Goal: Information Seeking & Learning: Learn about a topic

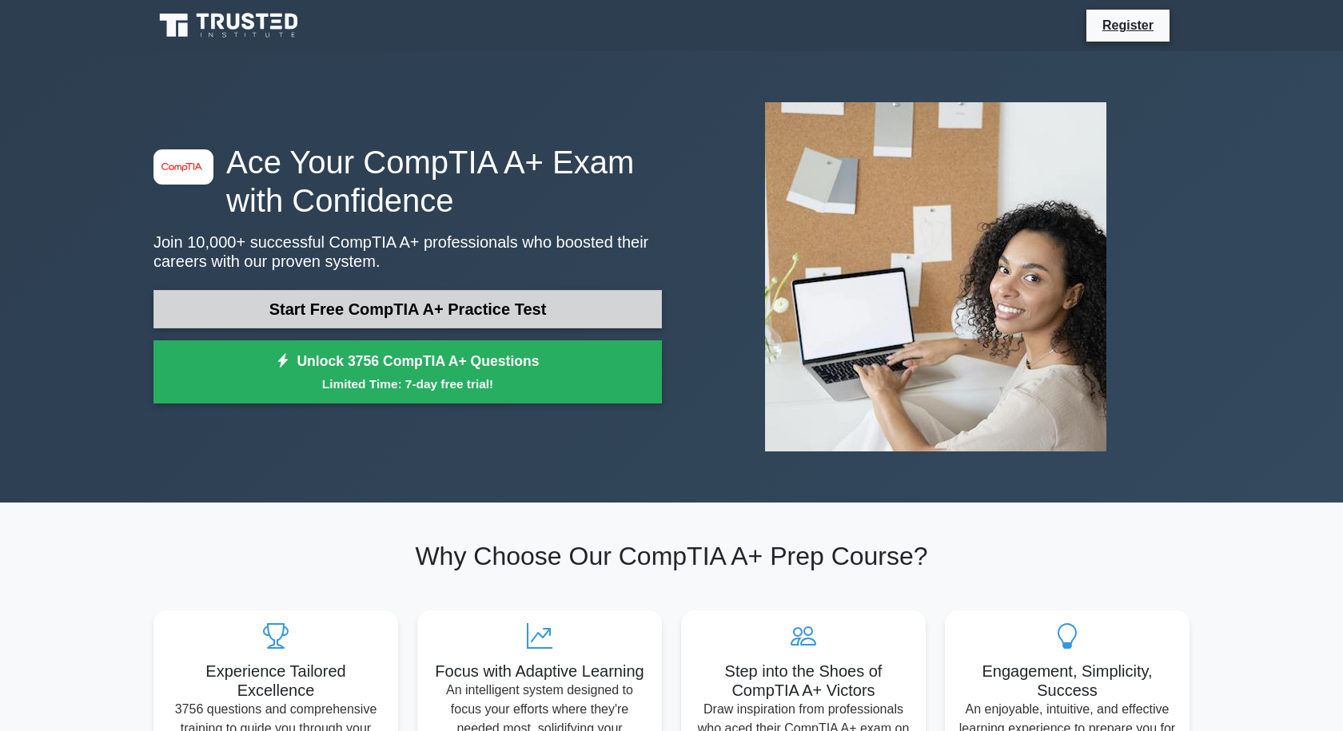
click at [537, 307] on link "Start Free CompTIA A+ Practice Test" at bounding box center [407, 309] width 508 height 38
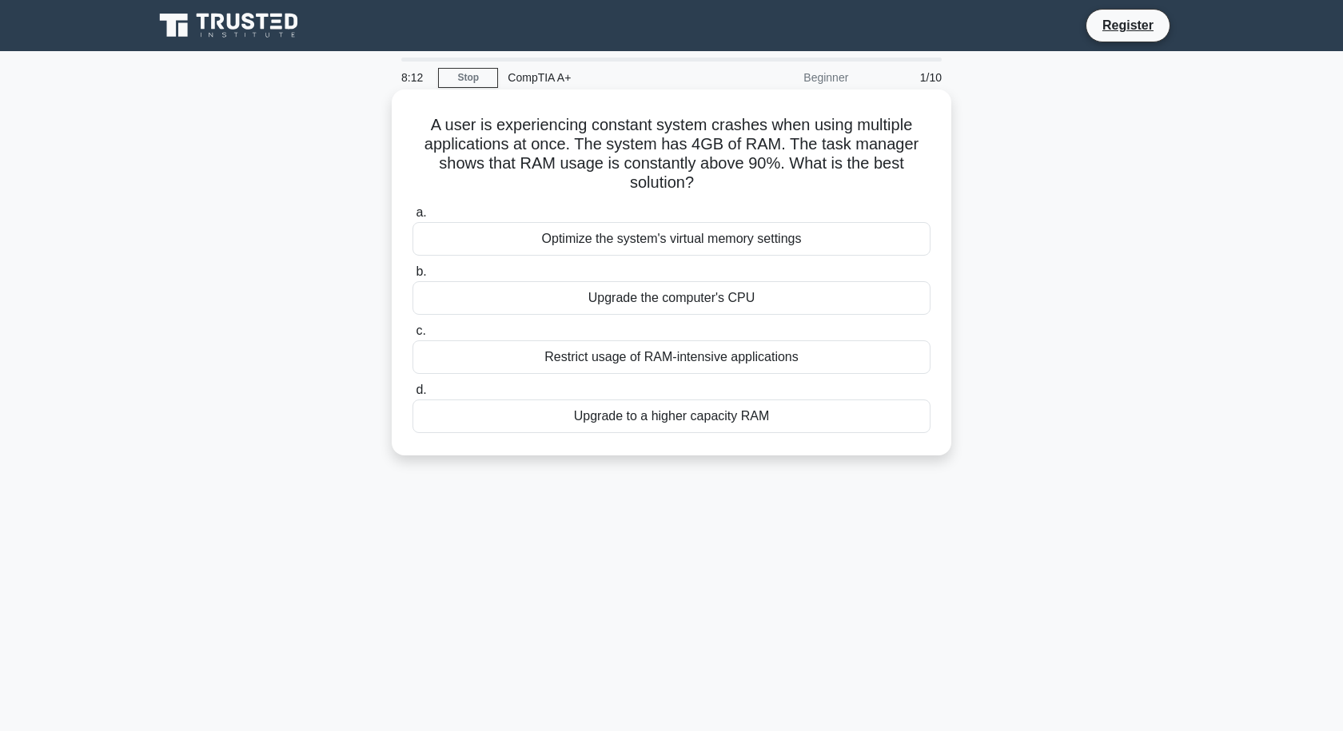
click at [632, 417] on div "Upgrade to a higher capacity RAM" at bounding box center [671, 417] width 518 height 34
click at [412, 396] on input "d. Upgrade to a higher capacity RAM" at bounding box center [412, 390] width 0 height 10
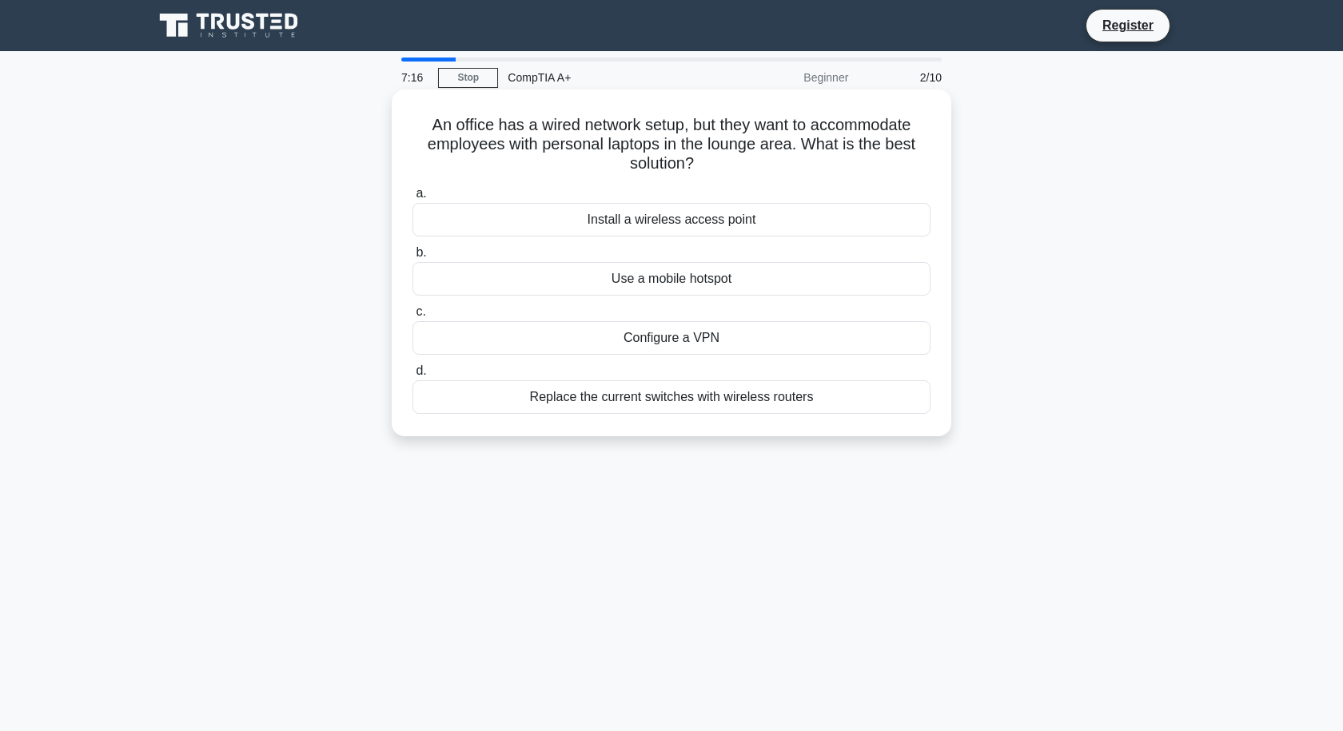
click at [707, 217] on div "Install a wireless access point" at bounding box center [671, 220] width 518 height 34
click at [412, 199] on input "a. Install a wireless access point" at bounding box center [412, 194] width 0 height 10
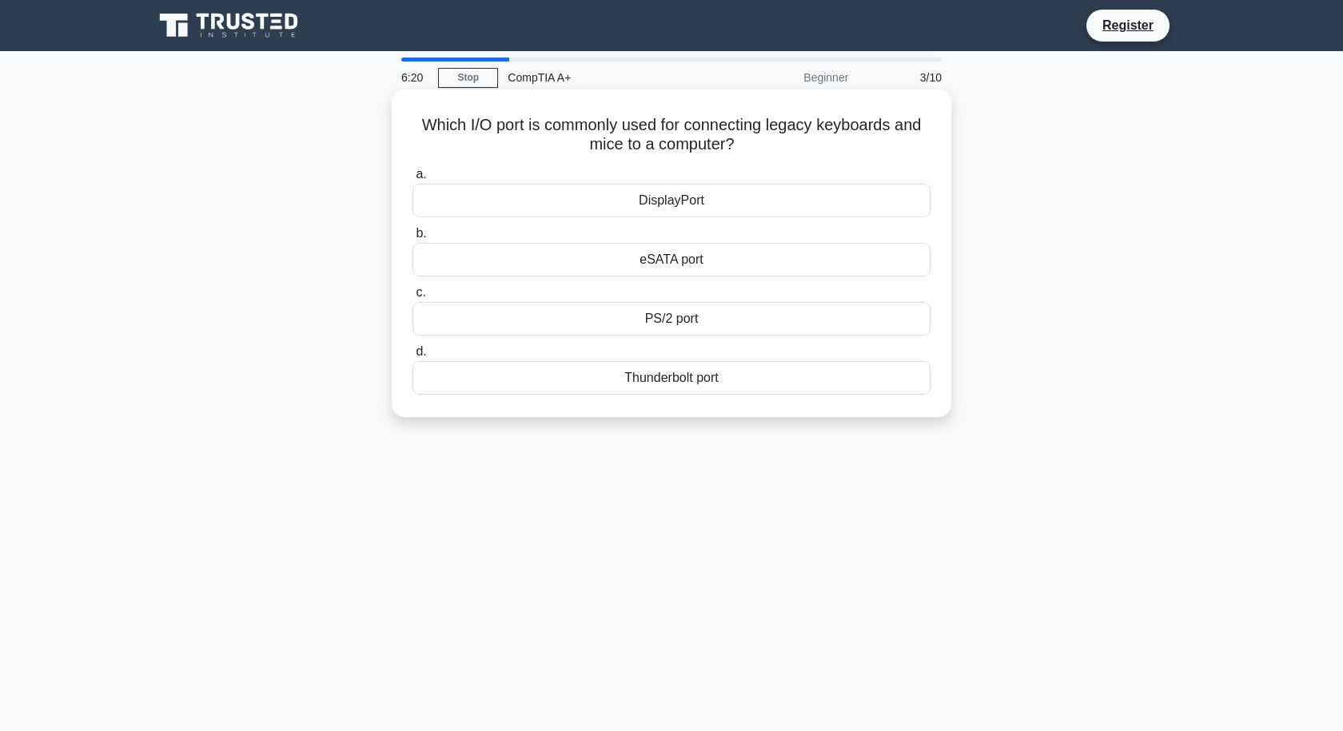
click at [686, 322] on div "PS/2 port" at bounding box center [671, 319] width 518 height 34
click at [412, 298] on input "c. PS/2 port" at bounding box center [412, 293] width 0 height 10
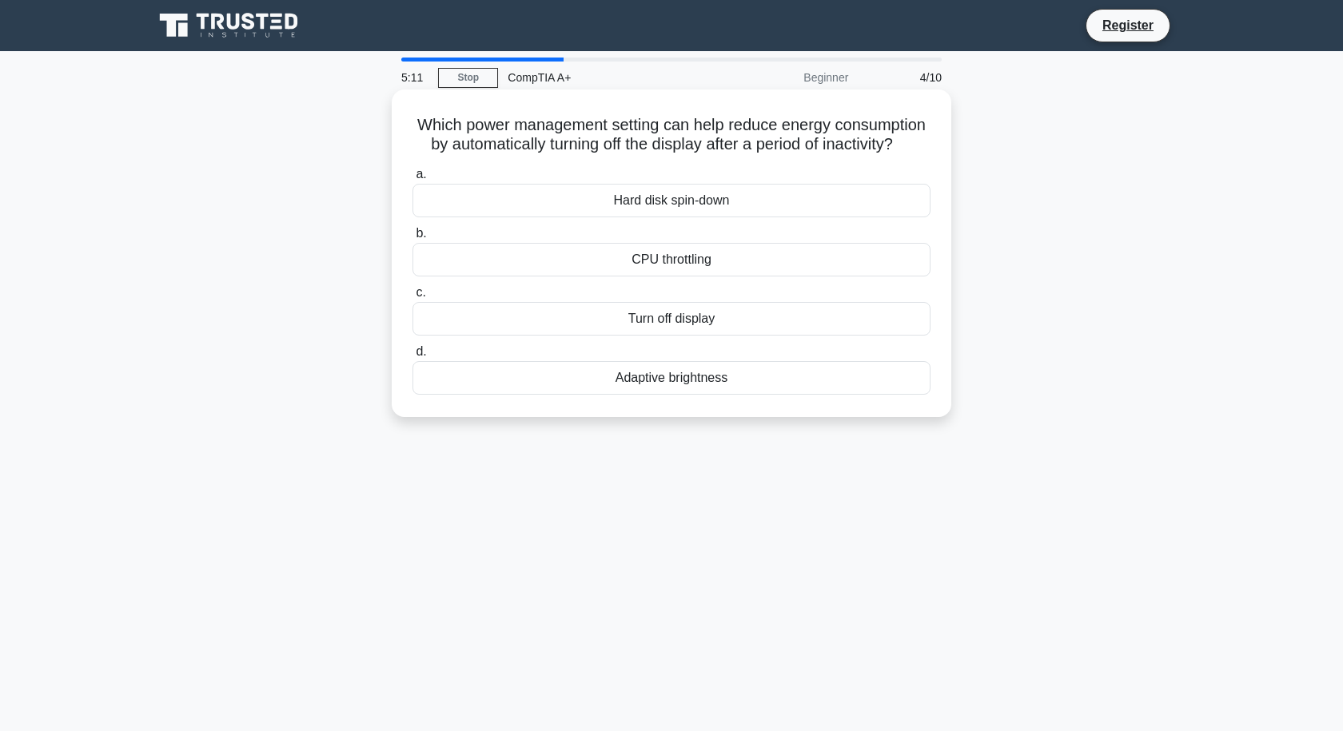
click at [675, 217] on div "Hard disk spin-down" at bounding box center [671, 201] width 518 height 34
click at [412, 180] on input "a. Hard disk spin-down" at bounding box center [412, 174] width 0 height 10
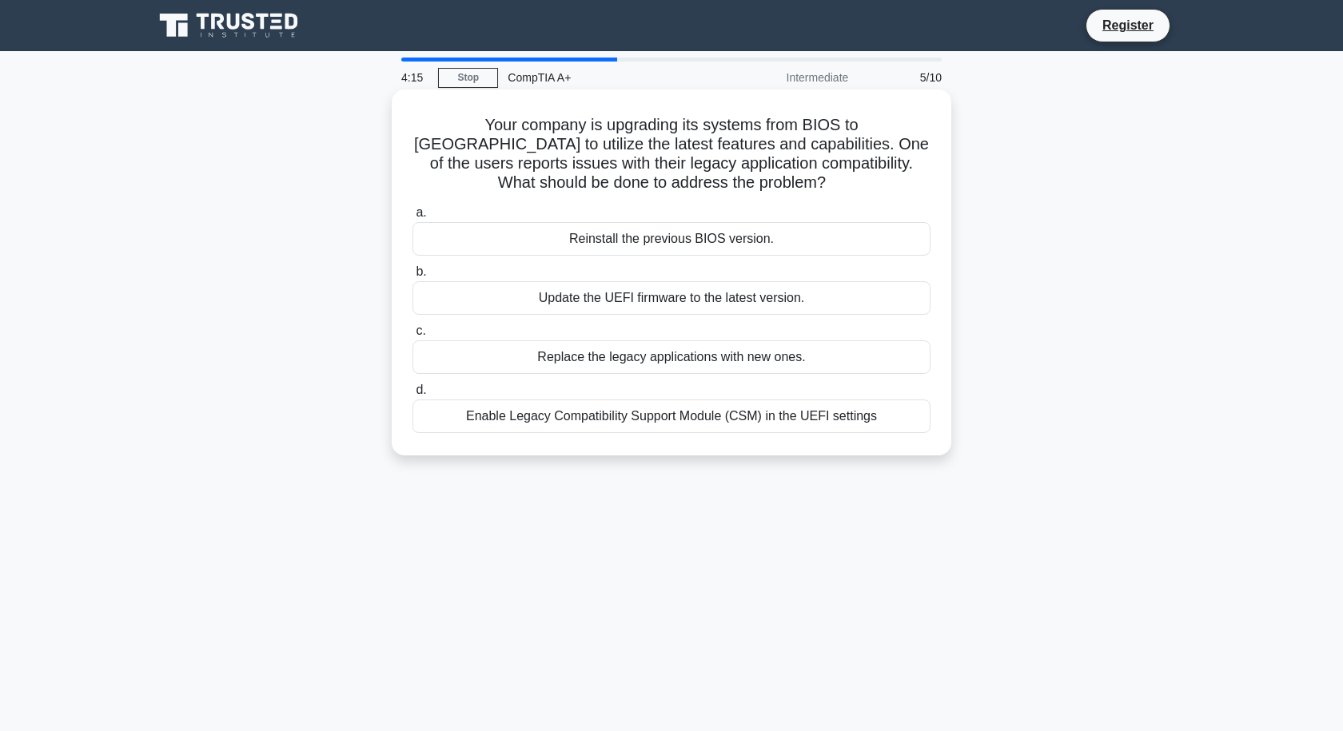
click at [639, 415] on div "Enable Legacy Compatibility Support Module (CSM) in the UEFI settings" at bounding box center [671, 417] width 518 height 34
click at [412, 396] on input "d. Enable Legacy Compatibility Support Module (CSM) in the UEFI settings" at bounding box center [412, 390] width 0 height 10
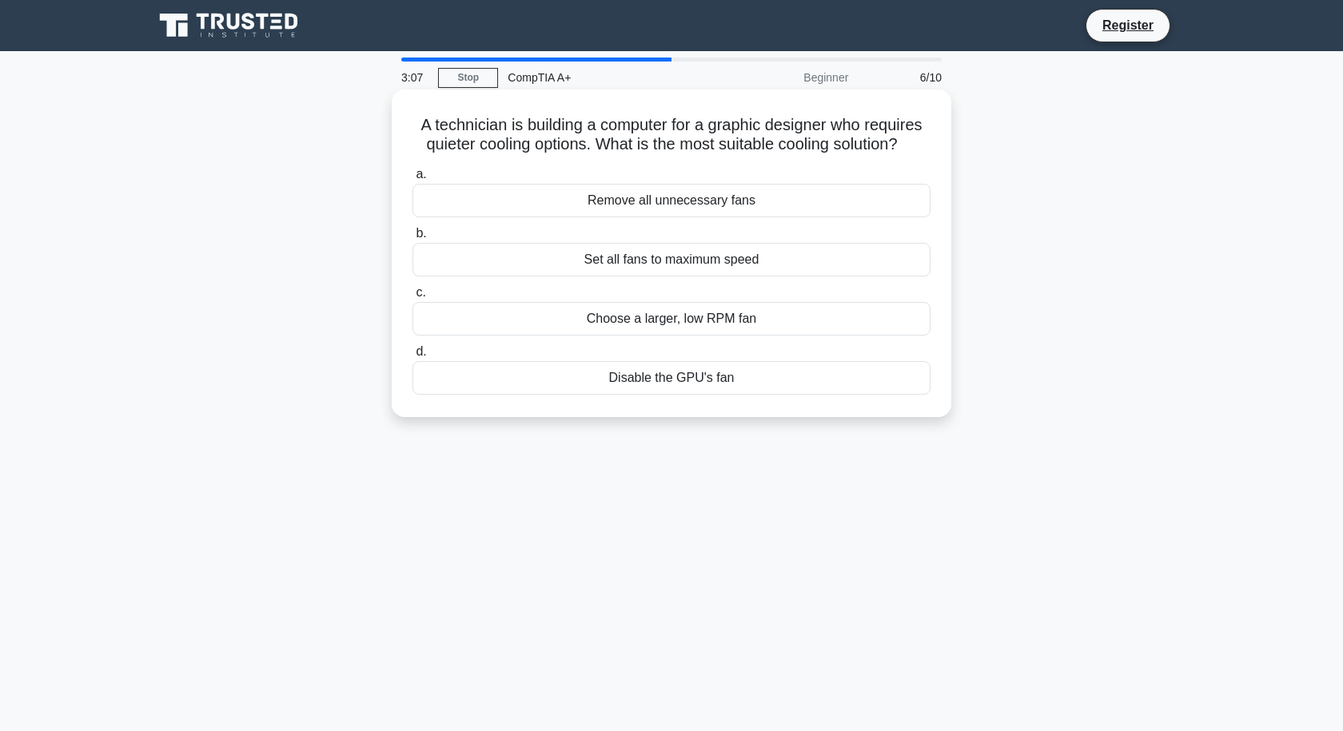
click at [635, 323] on div "Choose a larger, low RPM fan" at bounding box center [671, 319] width 518 height 34
click at [412, 298] on input "c. Choose a larger, low RPM fan" at bounding box center [412, 293] width 0 height 10
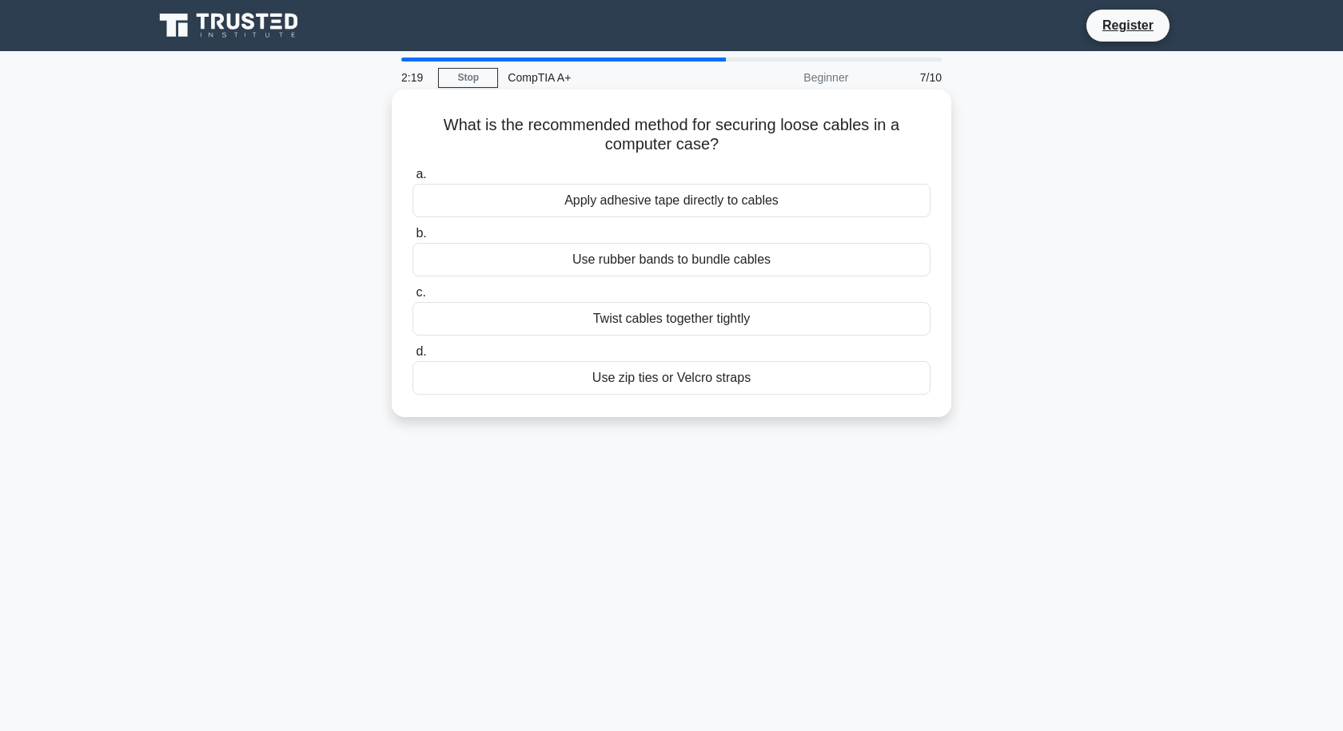
click at [728, 374] on div "Use zip ties or Velcro straps" at bounding box center [671, 378] width 518 height 34
click at [412, 357] on input "d. Use zip ties or Velcro straps" at bounding box center [412, 352] width 0 height 10
click at [664, 375] on div "Replace the CMOS battery" at bounding box center [671, 378] width 518 height 34
click at [412, 357] on input "d. Replace the CMOS battery" at bounding box center [412, 352] width 0 height 10
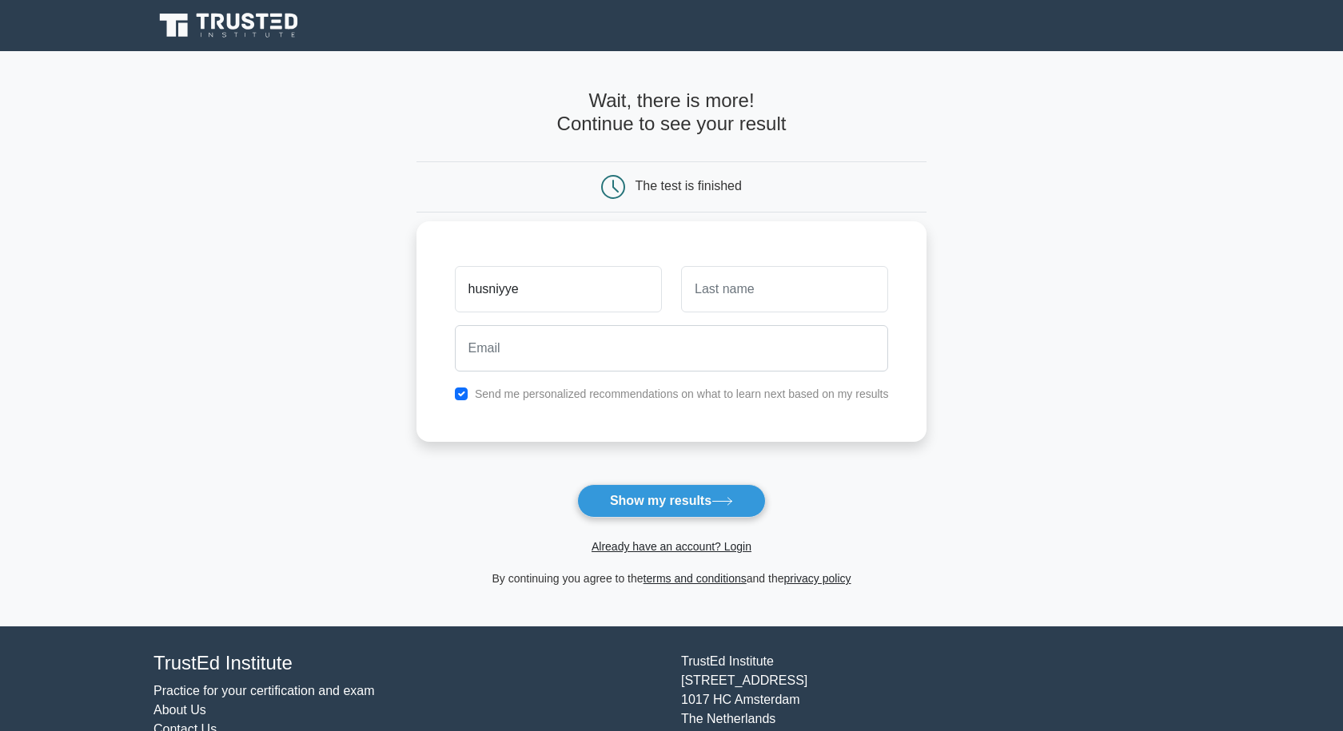
type input "husniyye"
click at [732, 308] on input "text" at bounding box center [784, 289] width 207 height 46
type input "zeynalova"
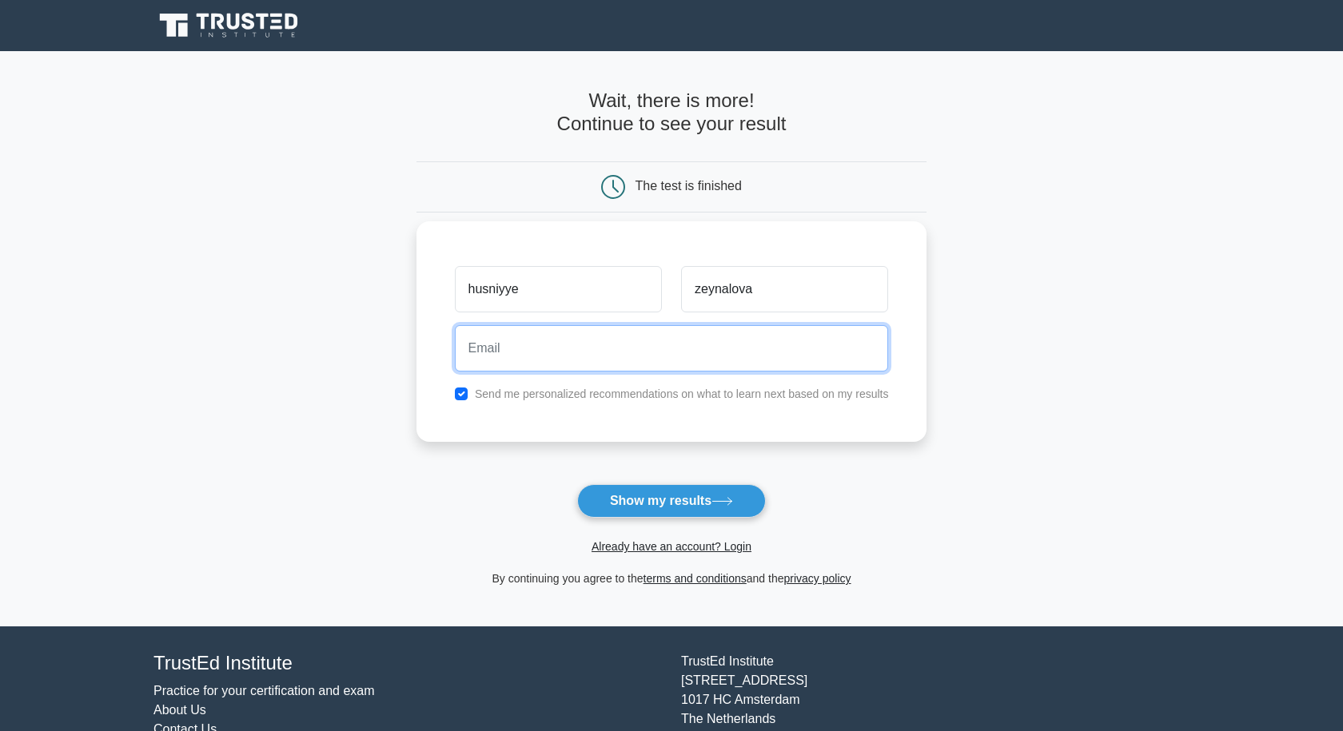
click at [637, 360] on input "email" at bounding box center [672, 348] width 434 height 46
type input "husniyyezeynalova96@gmail.com"
click at [577, 484] on button "Show my results" at bounding box center [671, 501] width 189 height 34
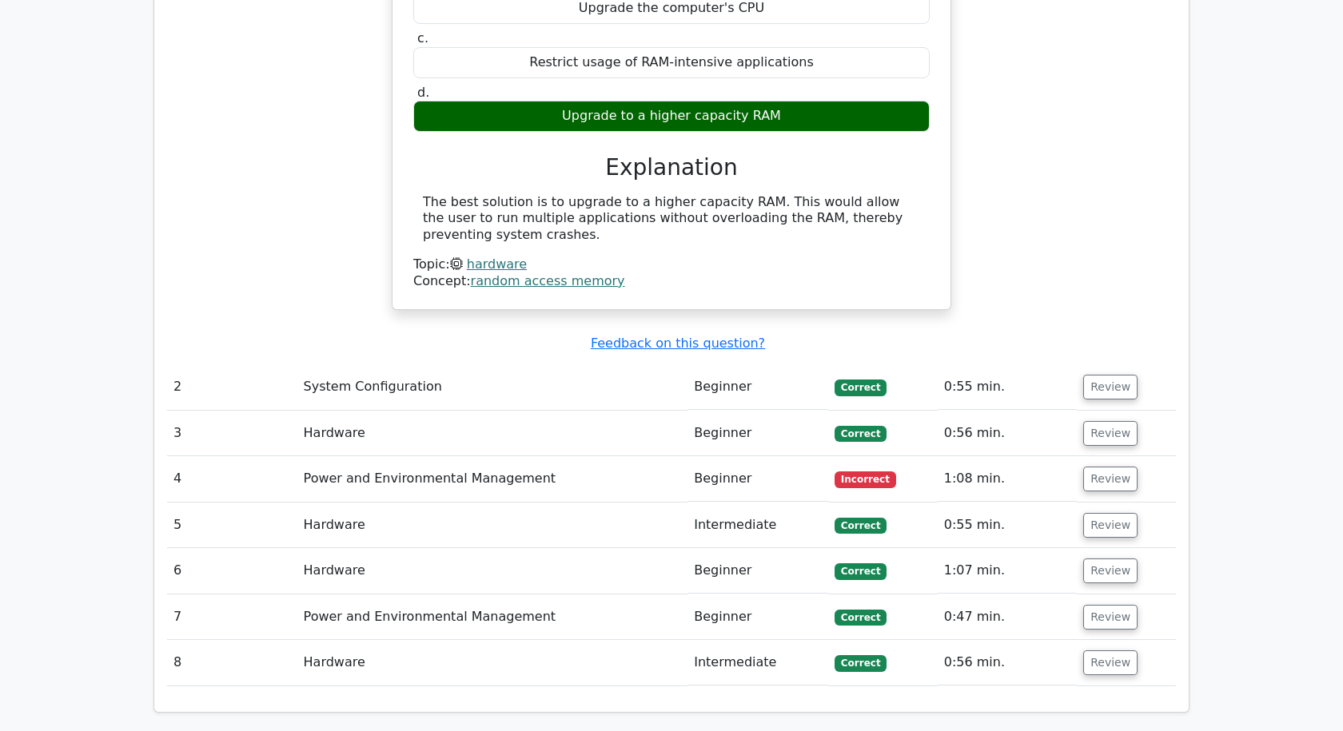
scroll to position [1438, 0]
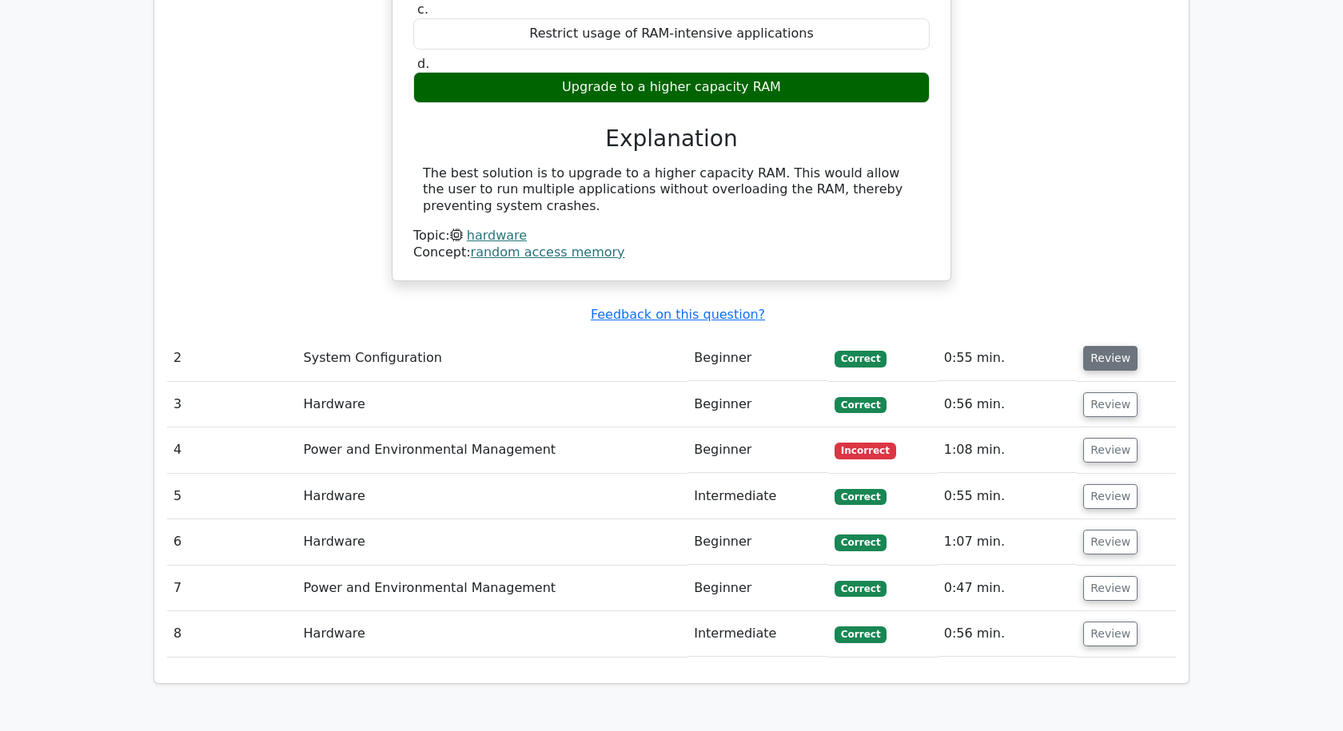
click at [1098, 346] on button "Review" at bounding box center [1110, 358] width 54 height 25
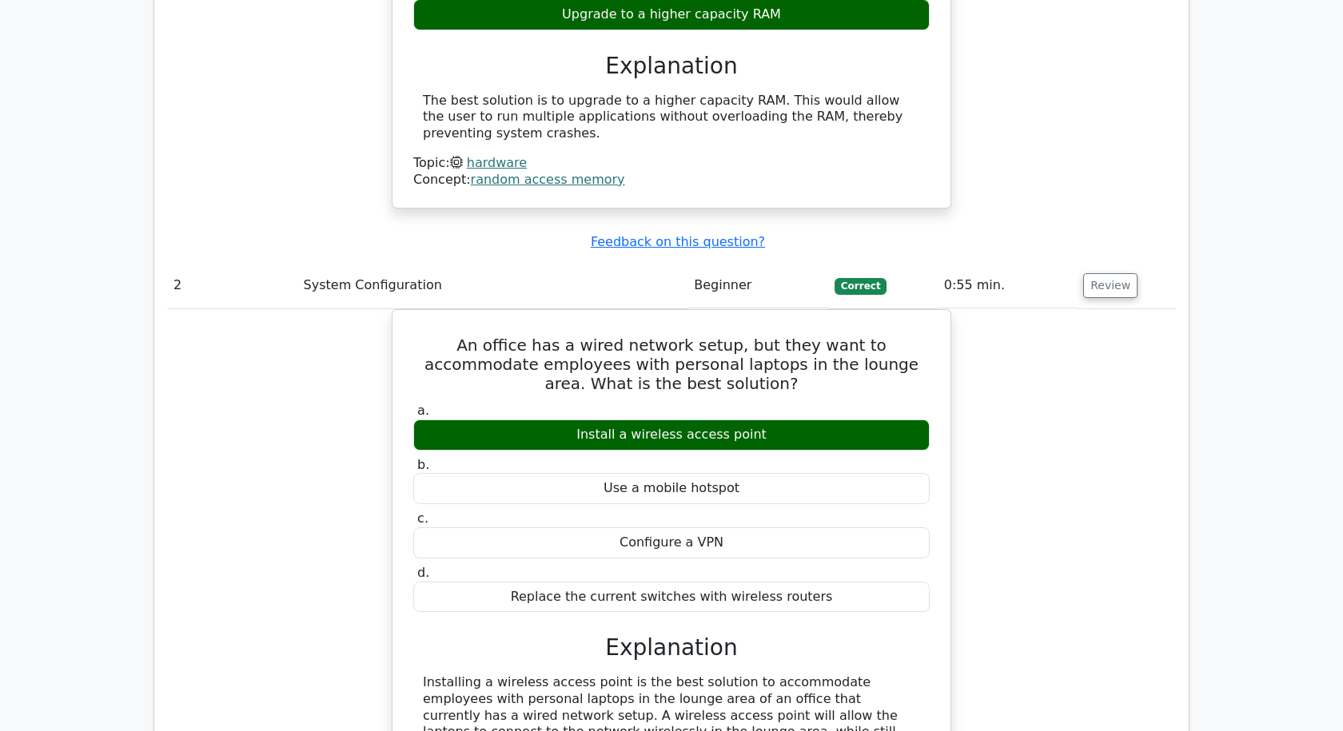
scroll to position [1518, 0]
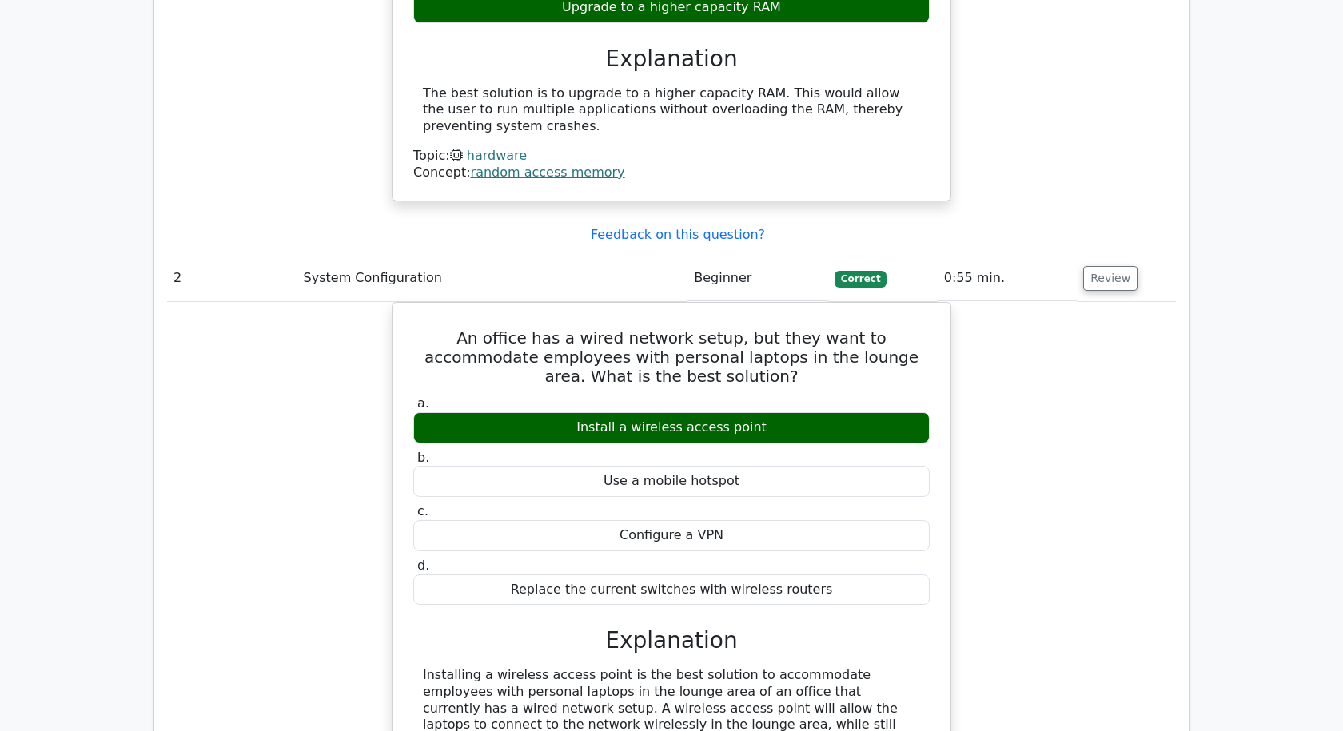
click at [1076, 356] on div "An office has a wired network setup, but they want to accommodate employees wit…" at bounding box center [671, 618] width 1009 height 633
click at [1103, 266] on button "Review" at bounding box center [1110, 278] width 54 height 25
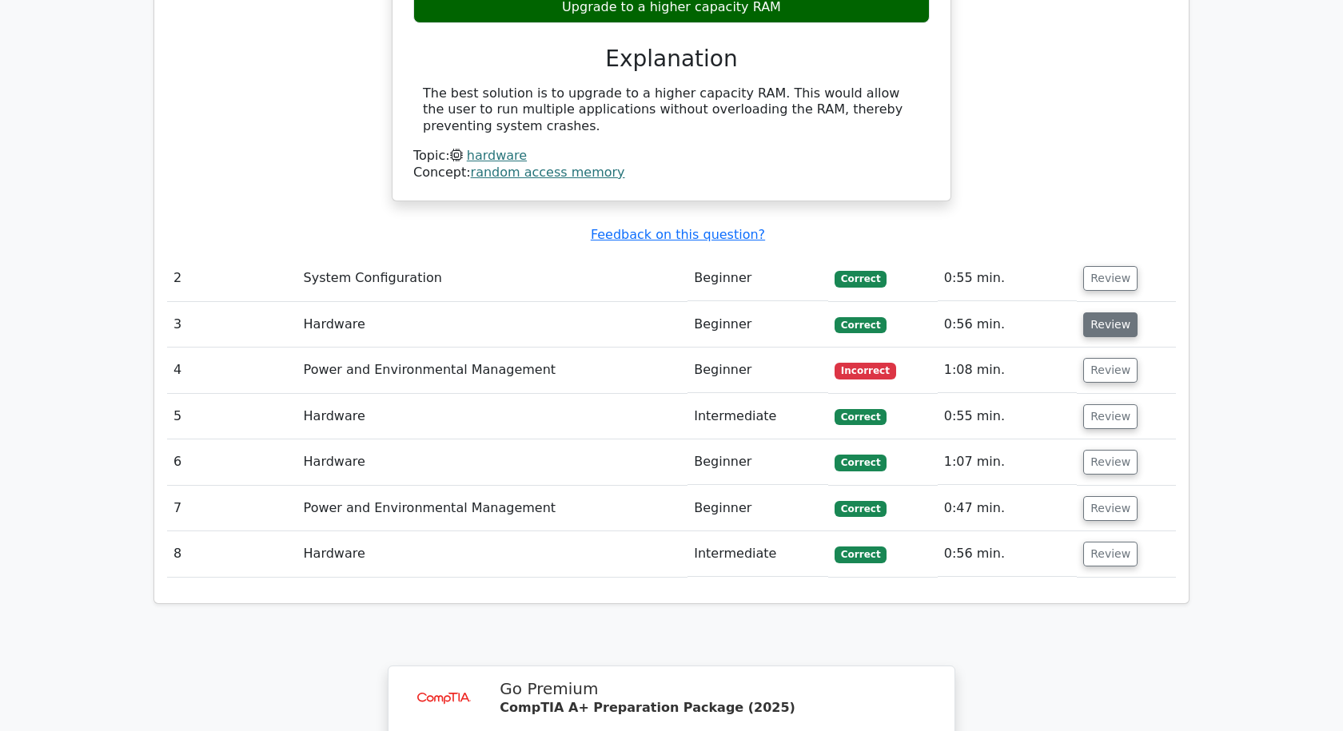
click at [1103, 312] on button "Review" at bounding box center [1110, 324] width 54 height 25
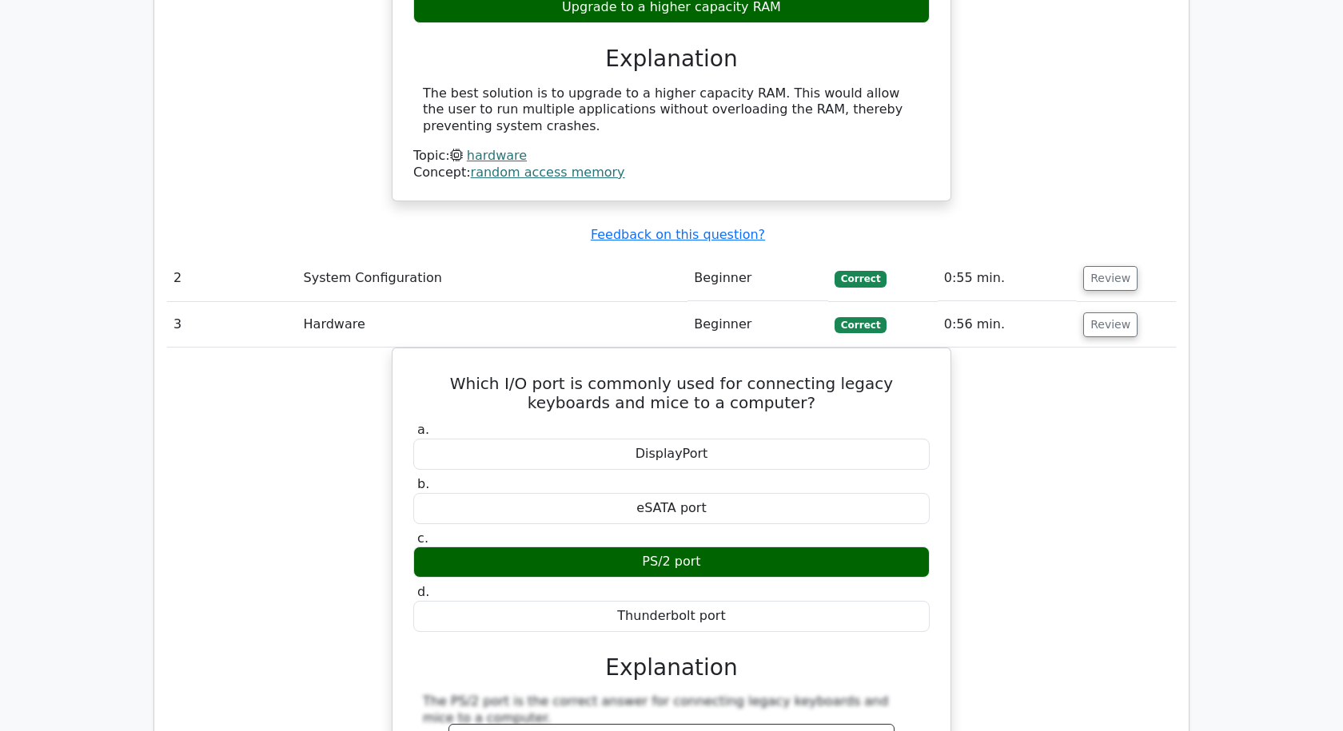
click at [1104, 312] on button "Review" at bounding box center [1110, 324] width 54 height 25
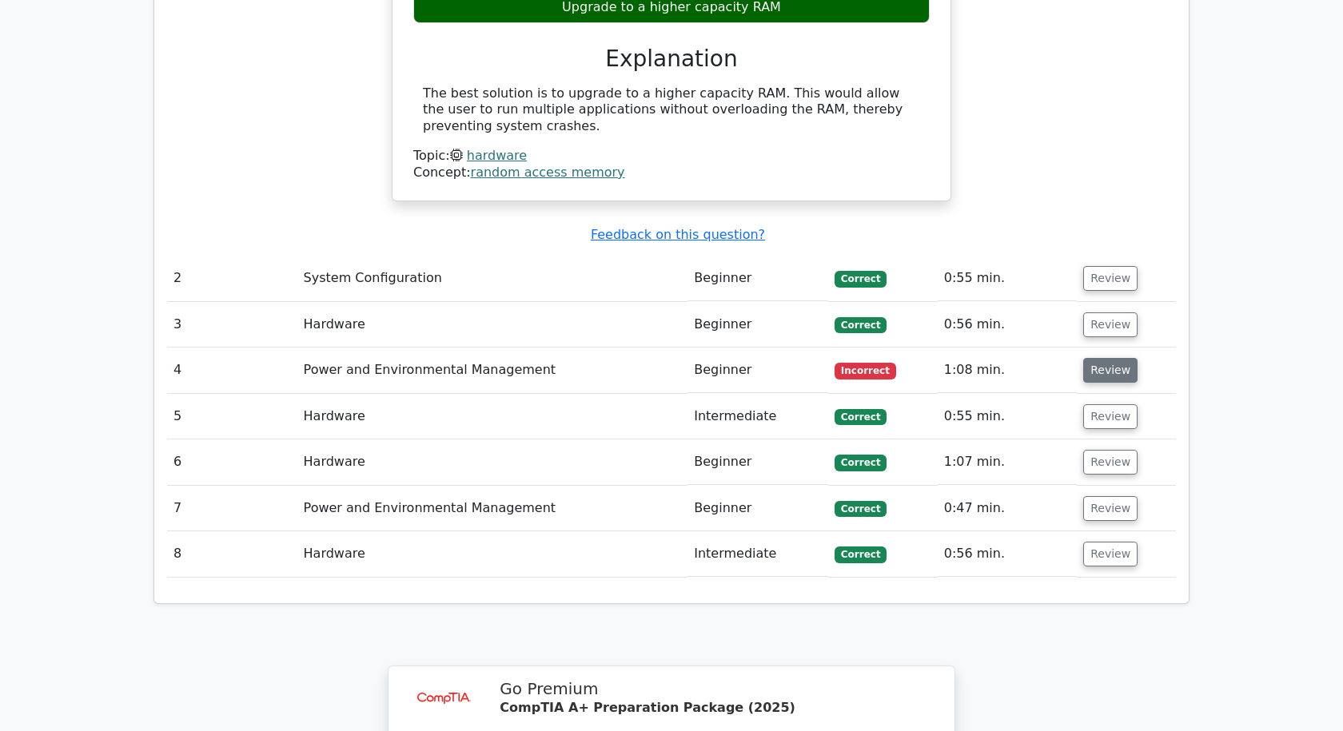
click at [1107, 358] on button "Review" at bounding box center [1110, 370] width 54 height 25
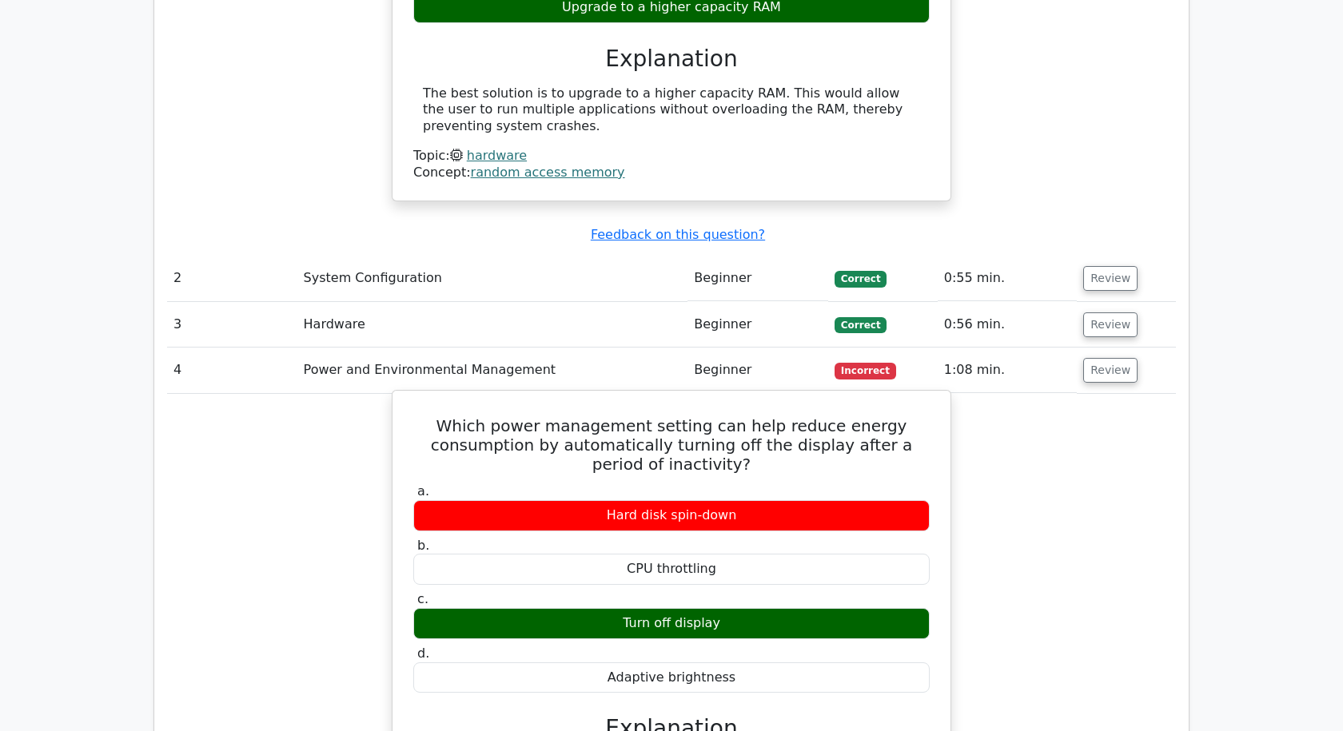
scroll to position [1598, 0]
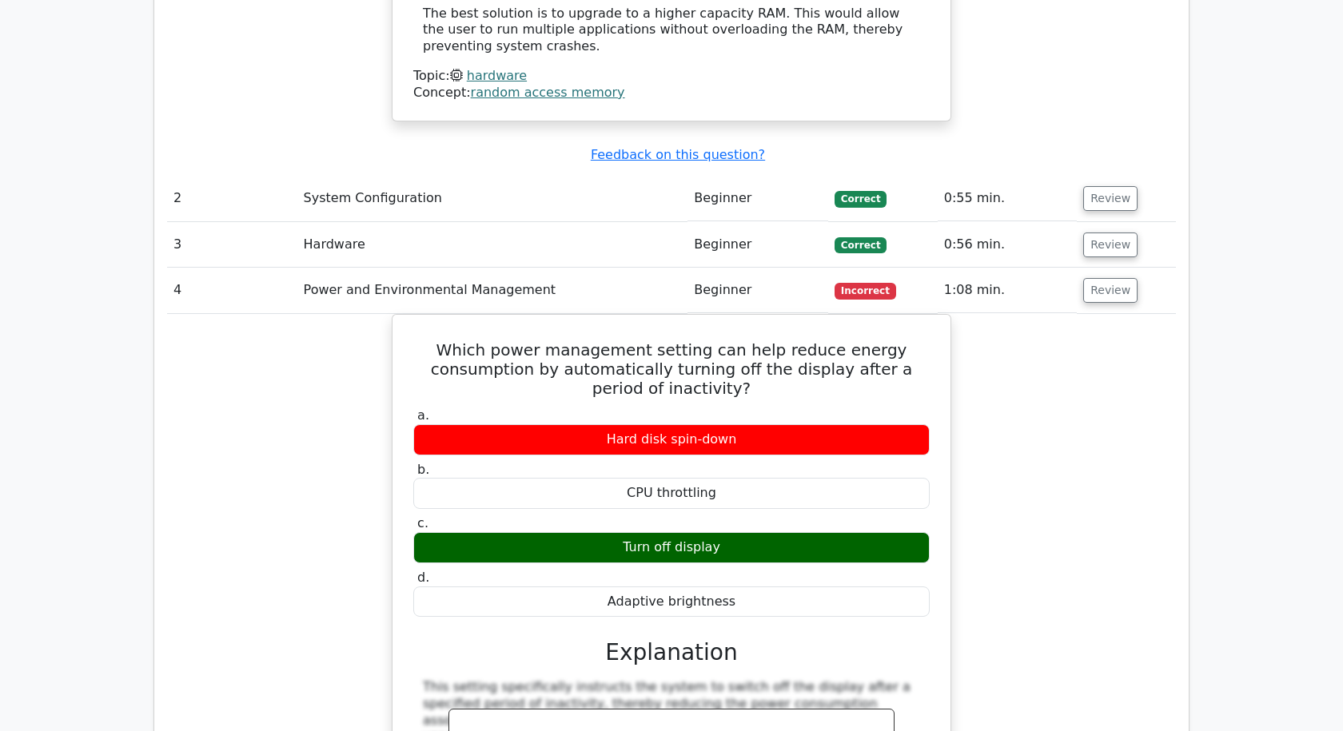
click at [1080, 355] on div "Which power management setting can help reduce energy consumption by automatica…" at bounding box center [671, 628] width 1009 height 628
click at [1091, 278] on button "Review" at bounding box center [1110, 290] width 54 height 25
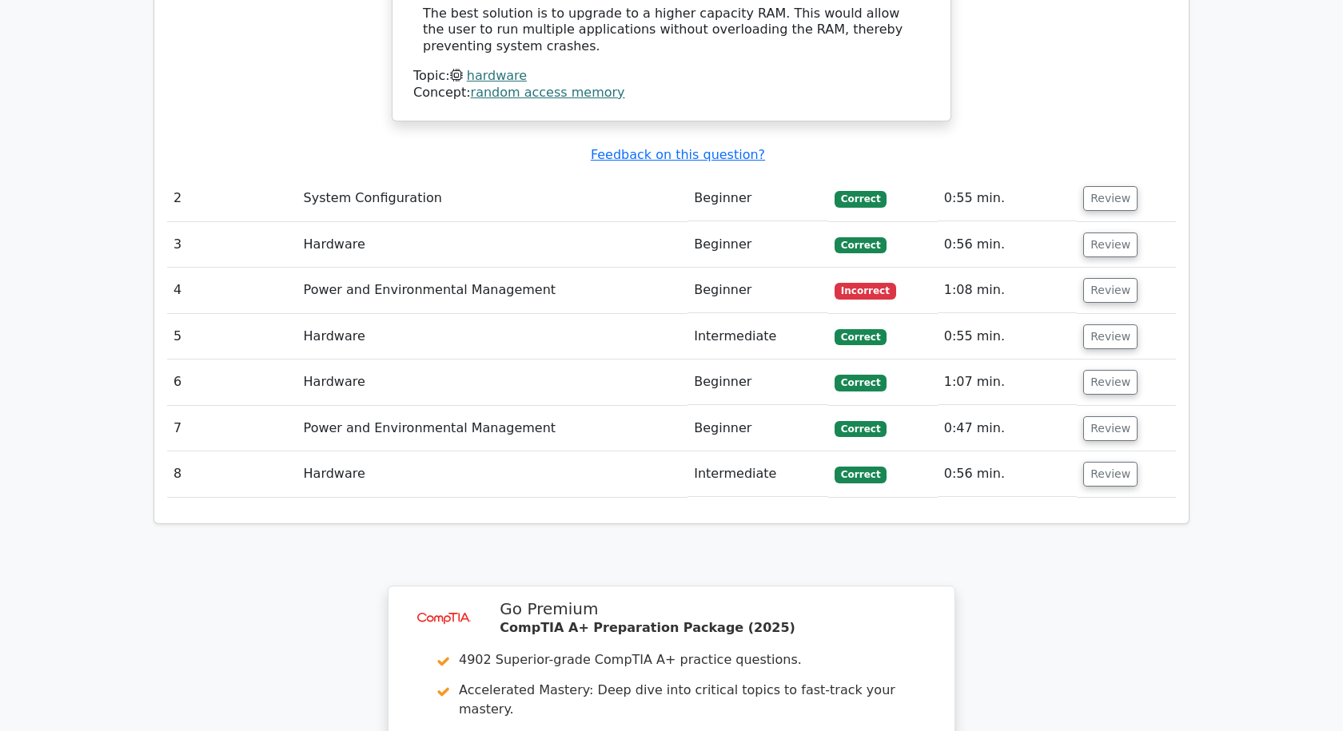
scroll to position [1678, 0]
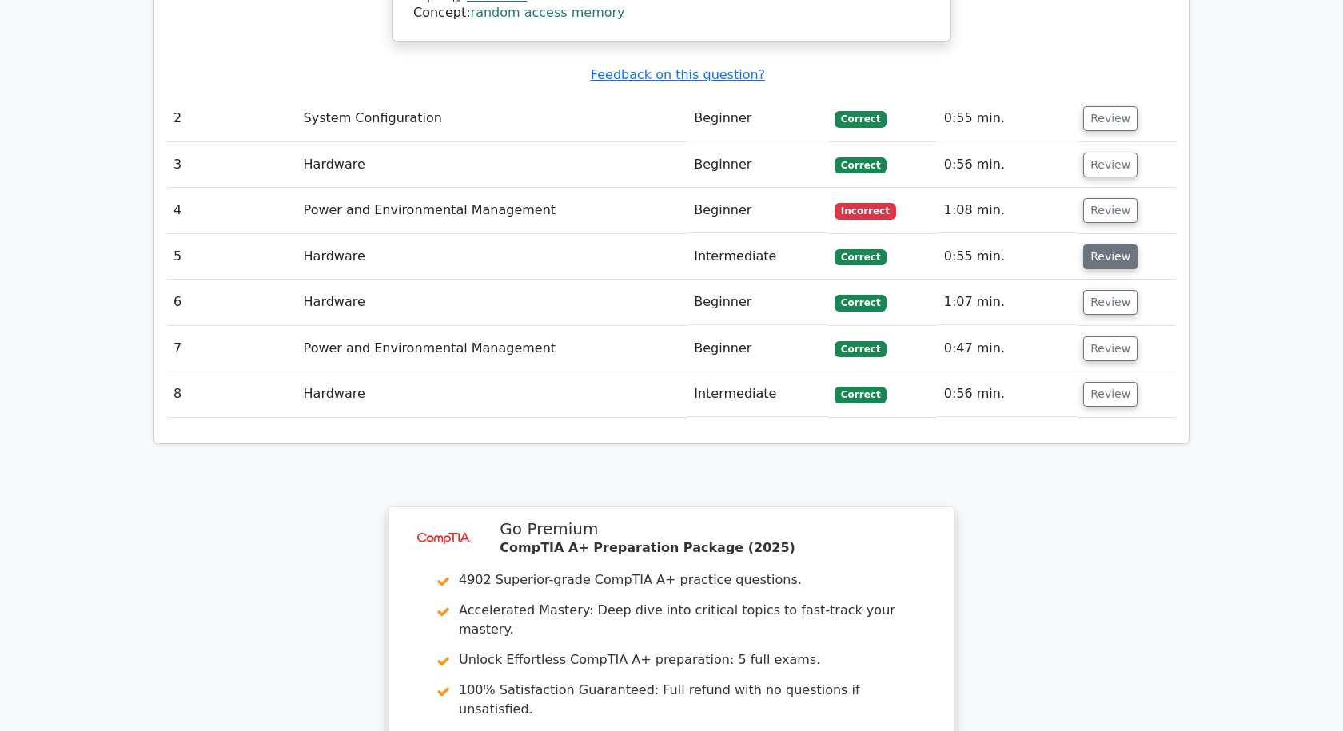
click at [1110, 245] on button "Review" at bounding box center [1110, 257] width 54 height 25
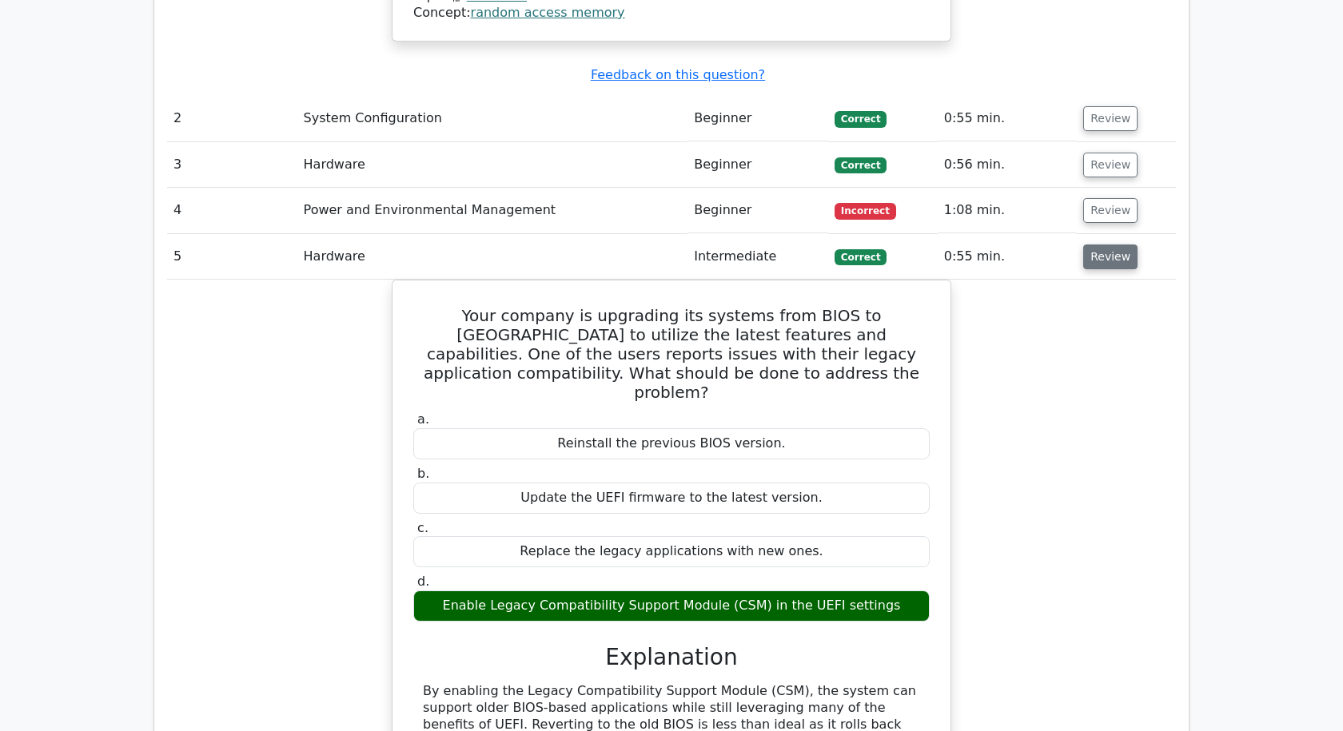
click at [1094, 245] on button "Review" at bounding box center [1110, 257] width 54 height 25
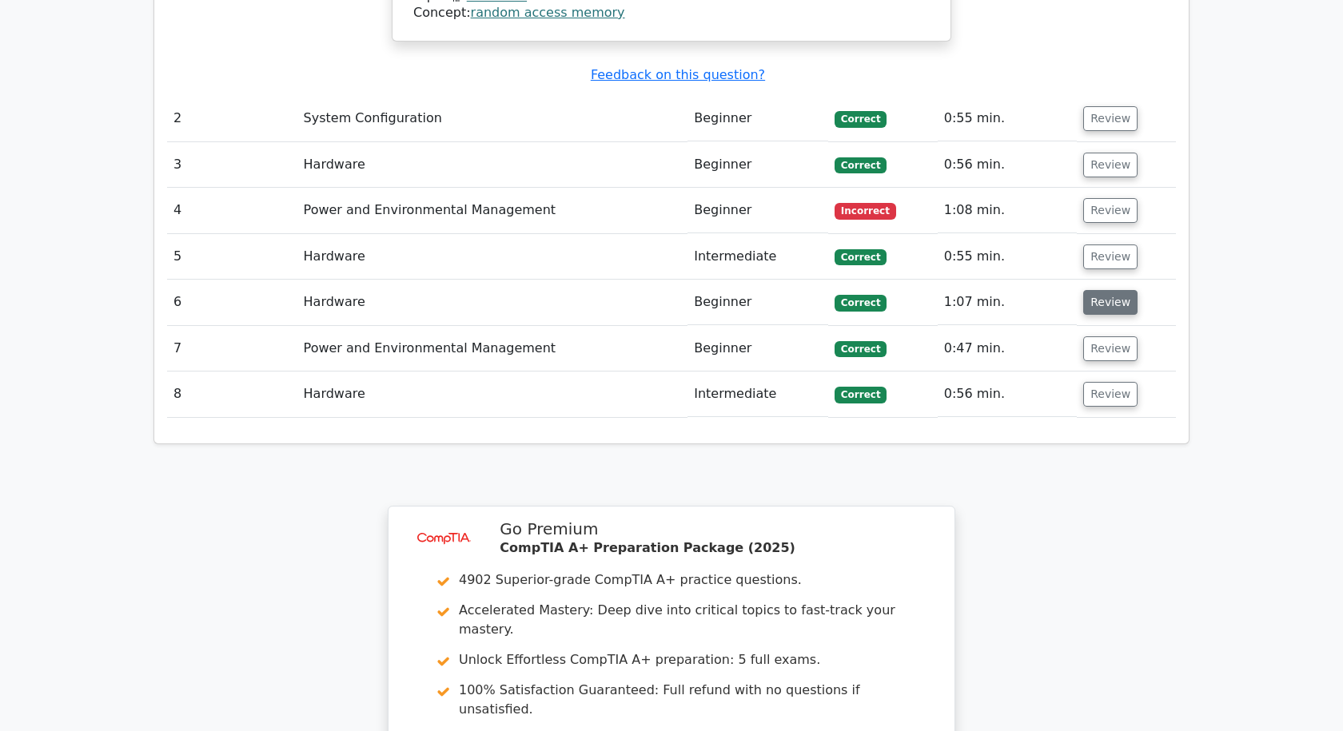
click at [1104, 290] on button "Review" at bounding box center [1110, 302] width 54 height 25
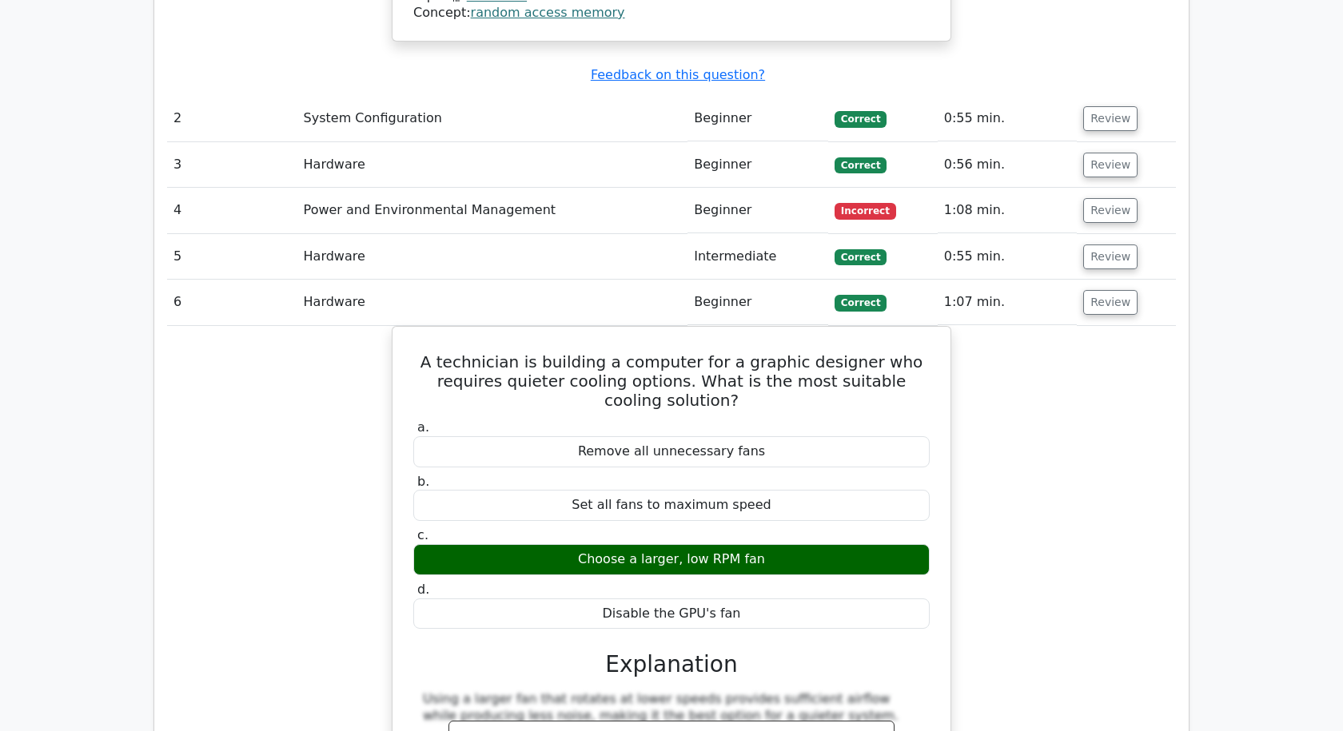
click at [1068, 368] on div "A technician is building a computer for a graphic designer who requires quieter…" at bounding box center [671, 640] width 1009 height 628
click at [1085, 290] on button "Review" at bounding box center [1110, 302] width 54 height 25
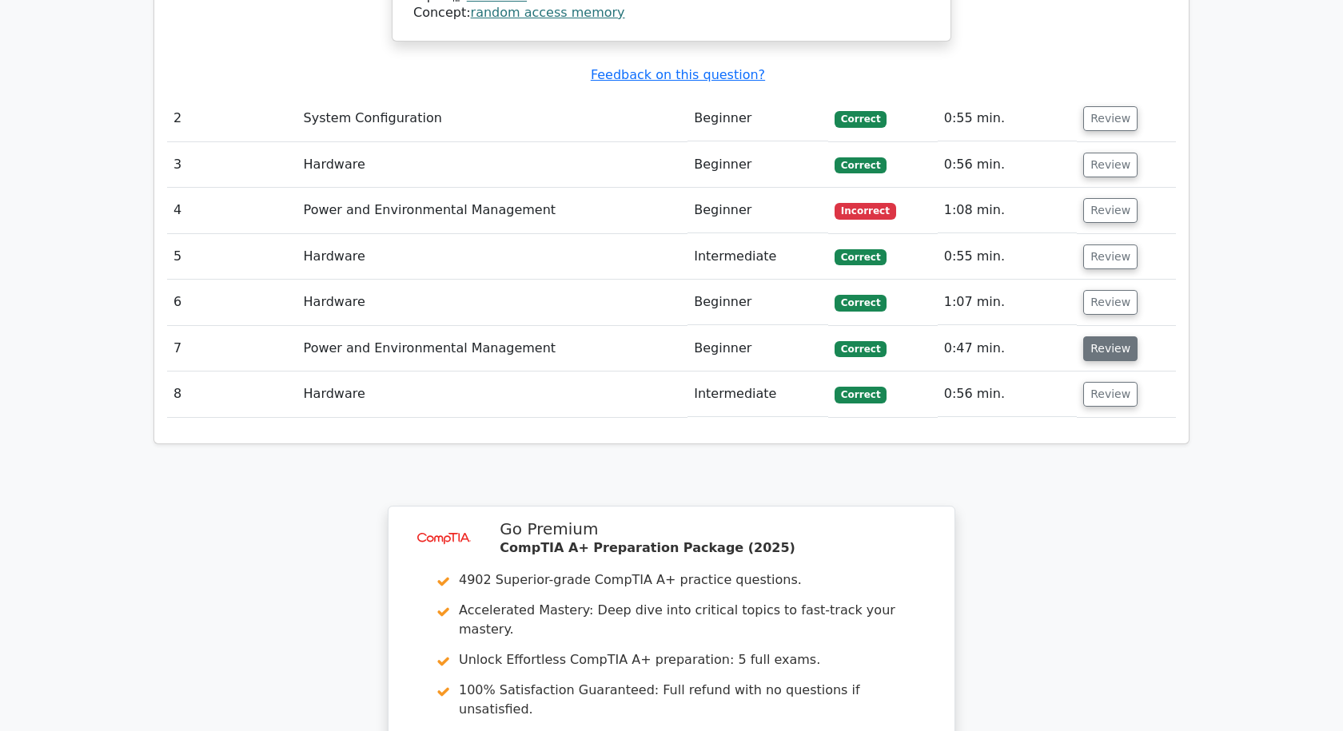
click at [1103, 336] on button "Review" at bounding box center [1110, 348] width 54 height 25
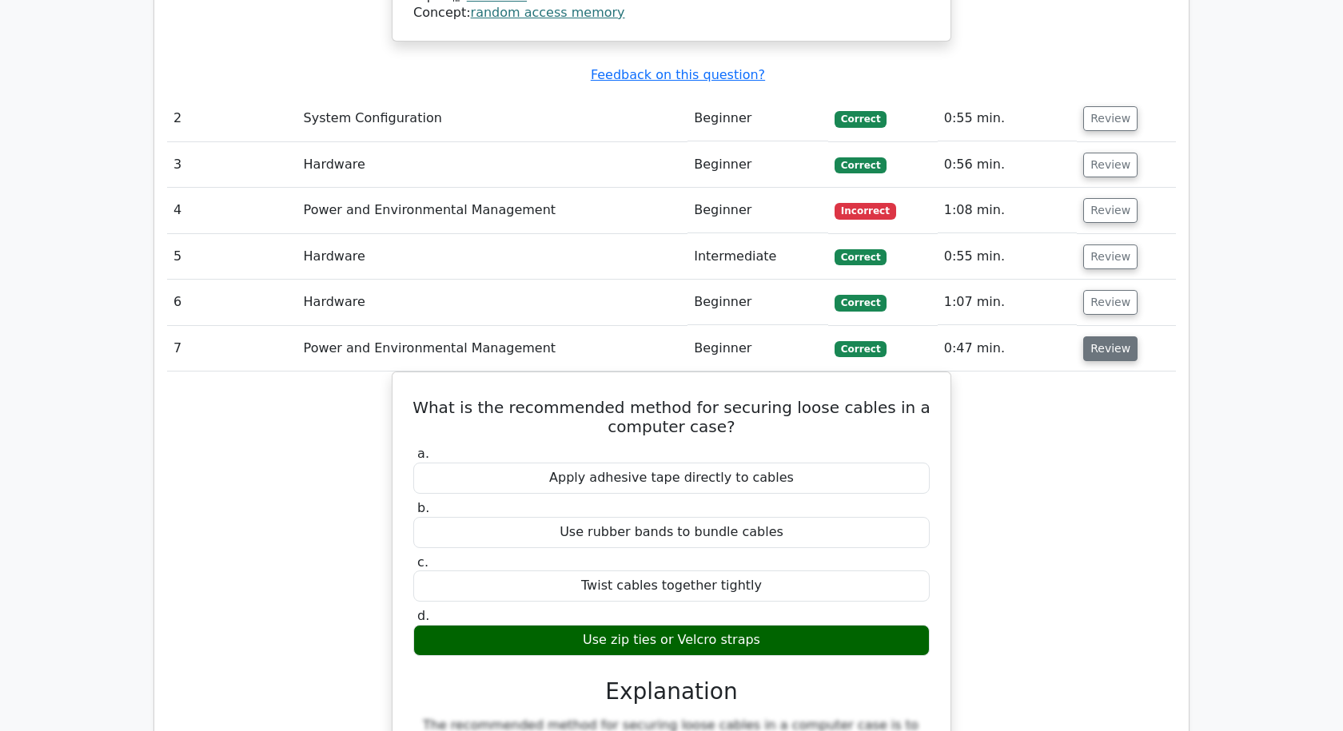
click at [1099, 336] on button "Review" at bounding box center [1110, 348] width 54 height 25
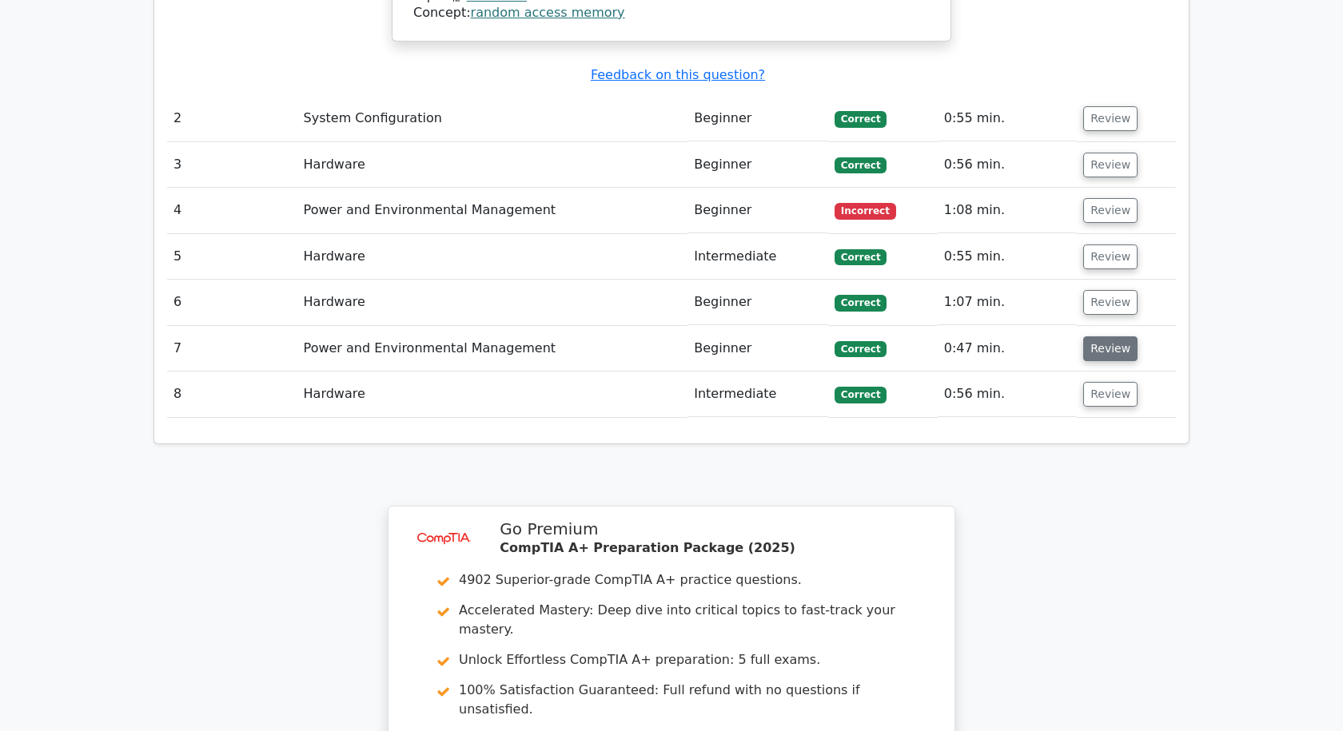
click at [1097, 336] on button "Review" at bounding box center [1110, 348] width 54 height 25
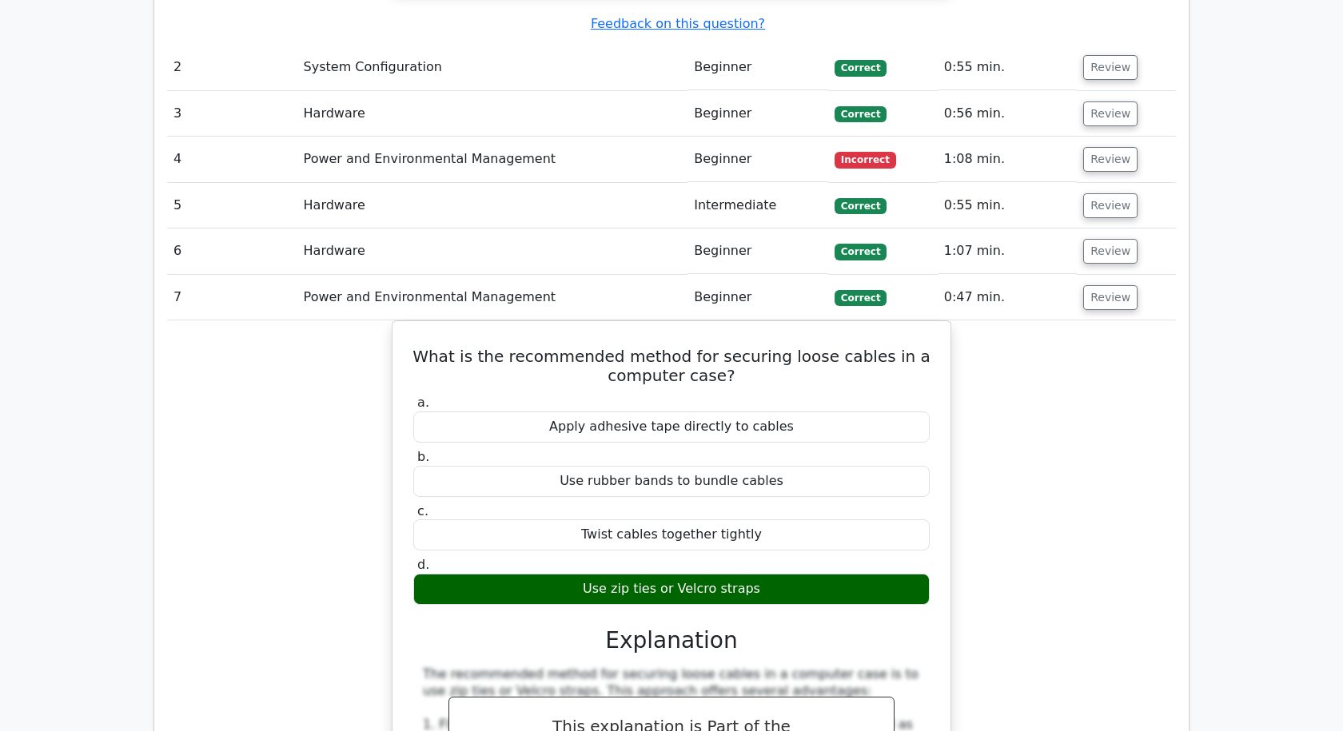
scroll to position [1758, 0]
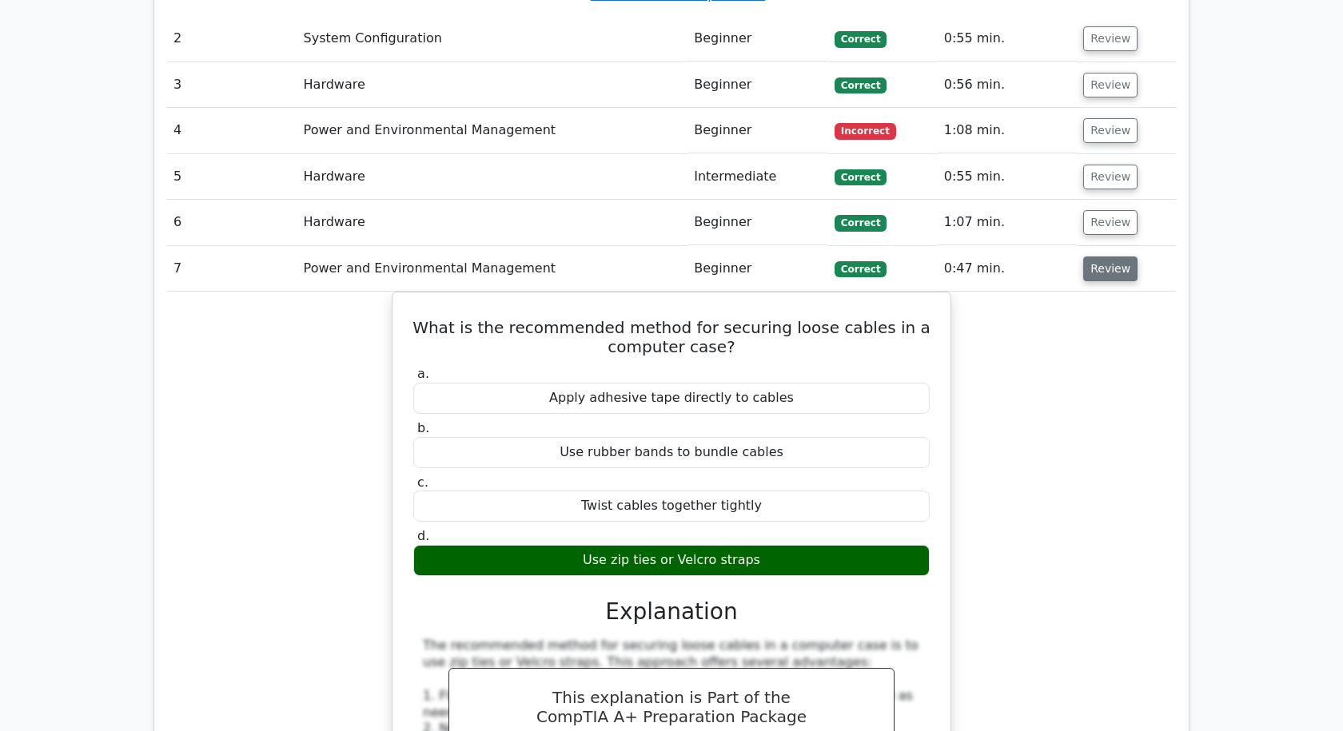
click at [1104, 257] on button "Review" at bounding box center [1110, 269] width 54 height 25
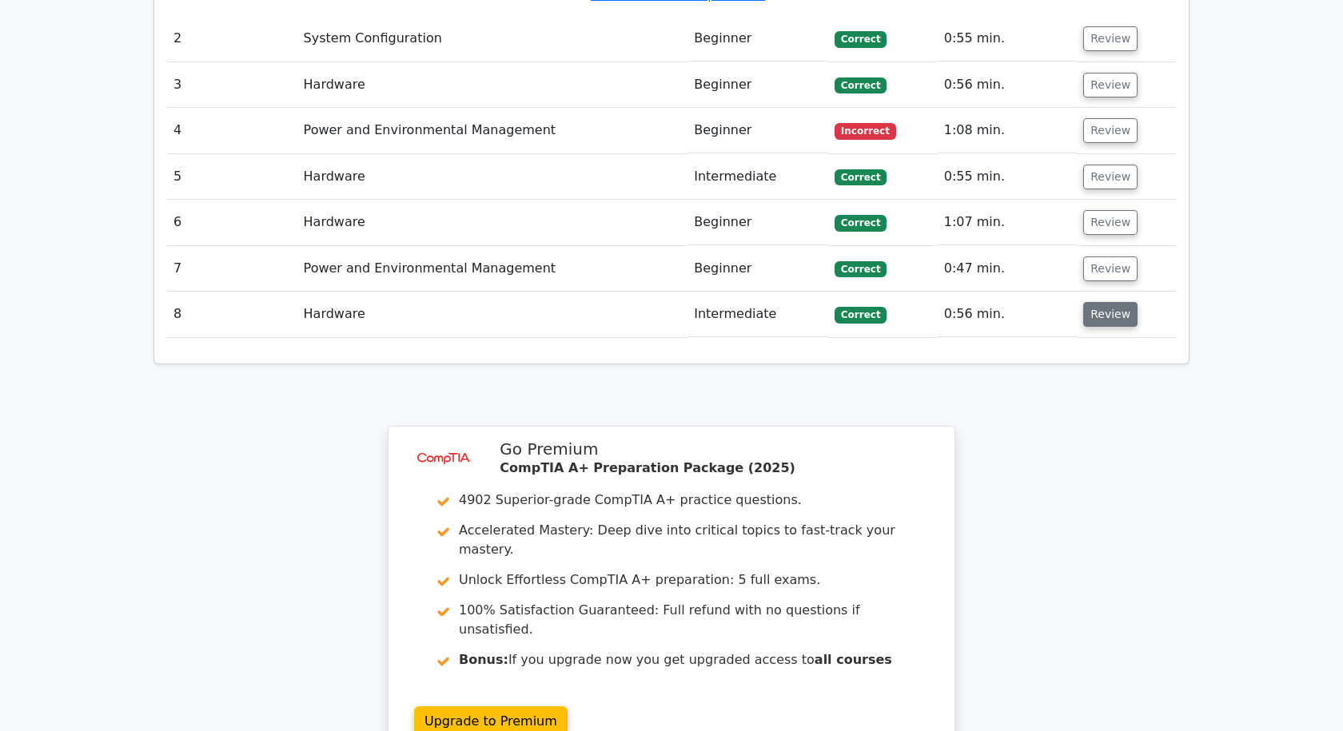
click at [1096, 302] on button "Review" at bounding box center [1110, 314] width 54 height 25
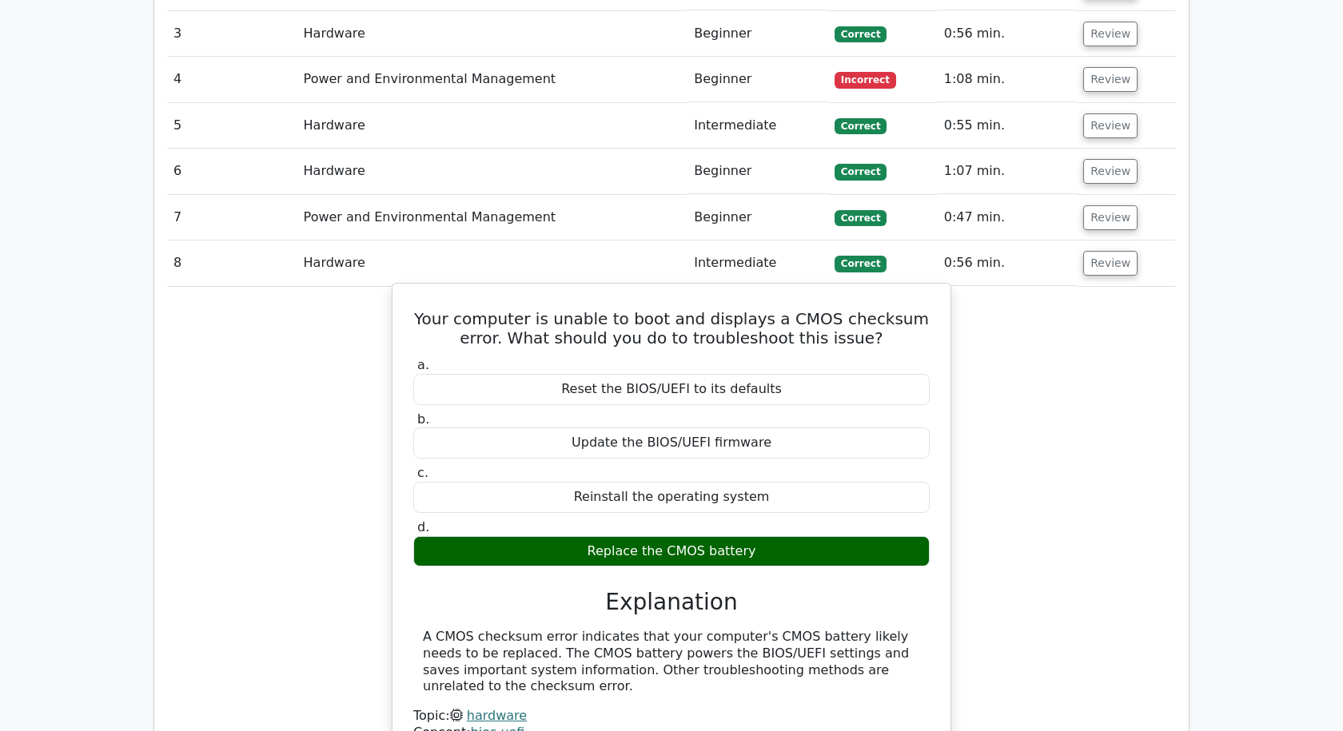
scroll to position [1838, 0]
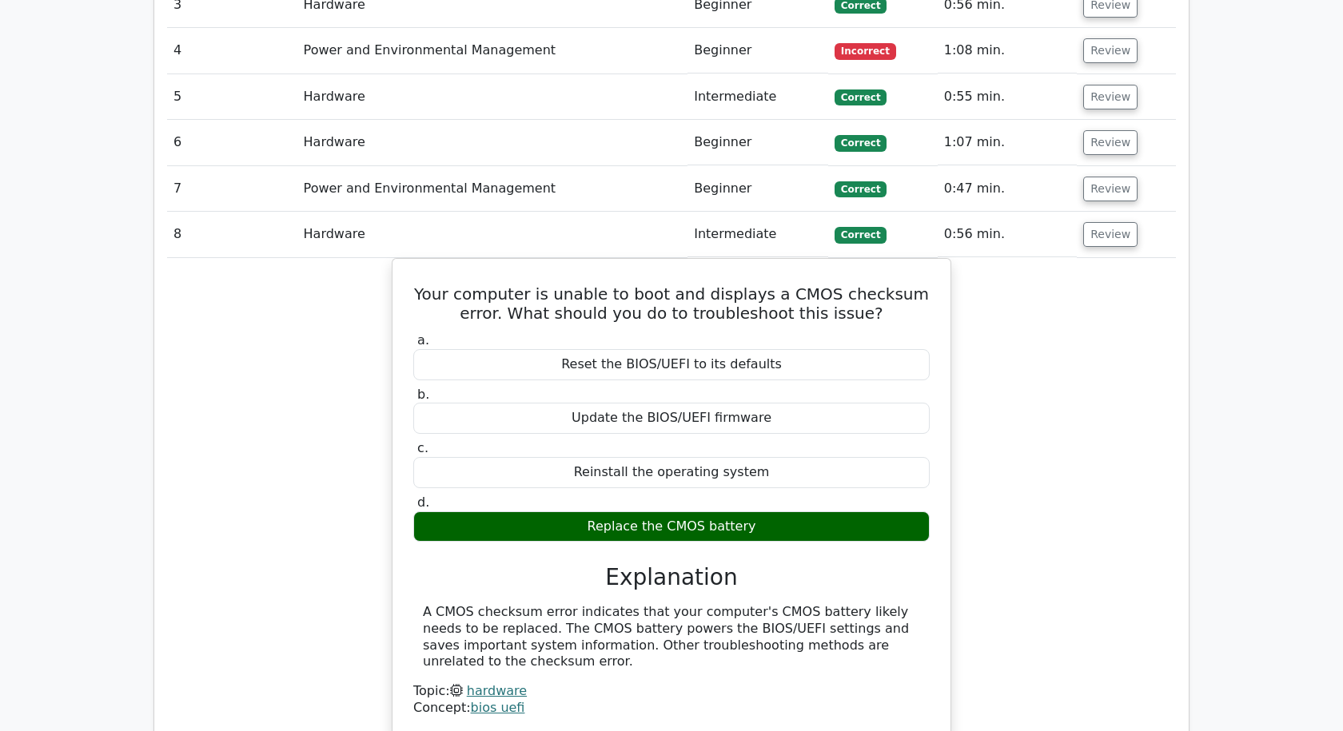
click at [1145, 371] on div "Your computer is unable to boot and displays a CMOS checksum error. What should…" at bounding box center [671, 507] width 1009 height 498
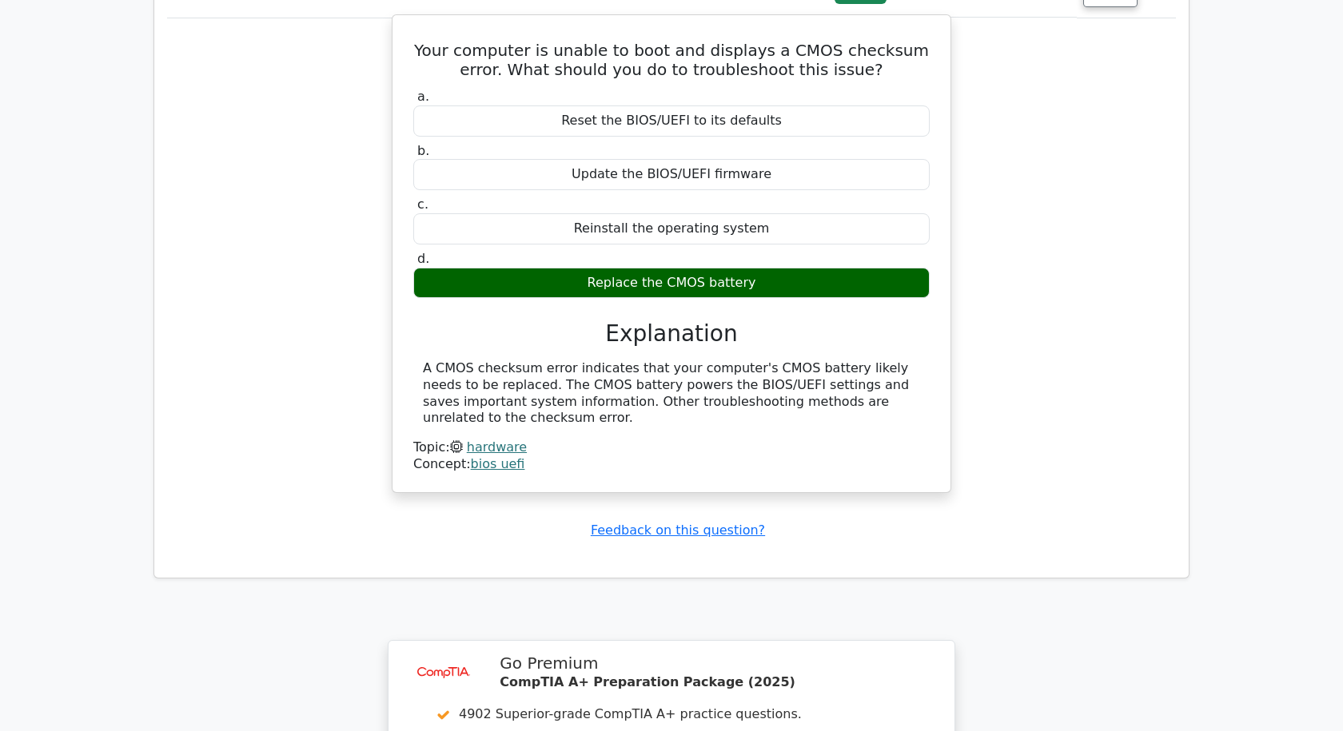
scroll to position [1518, 0]
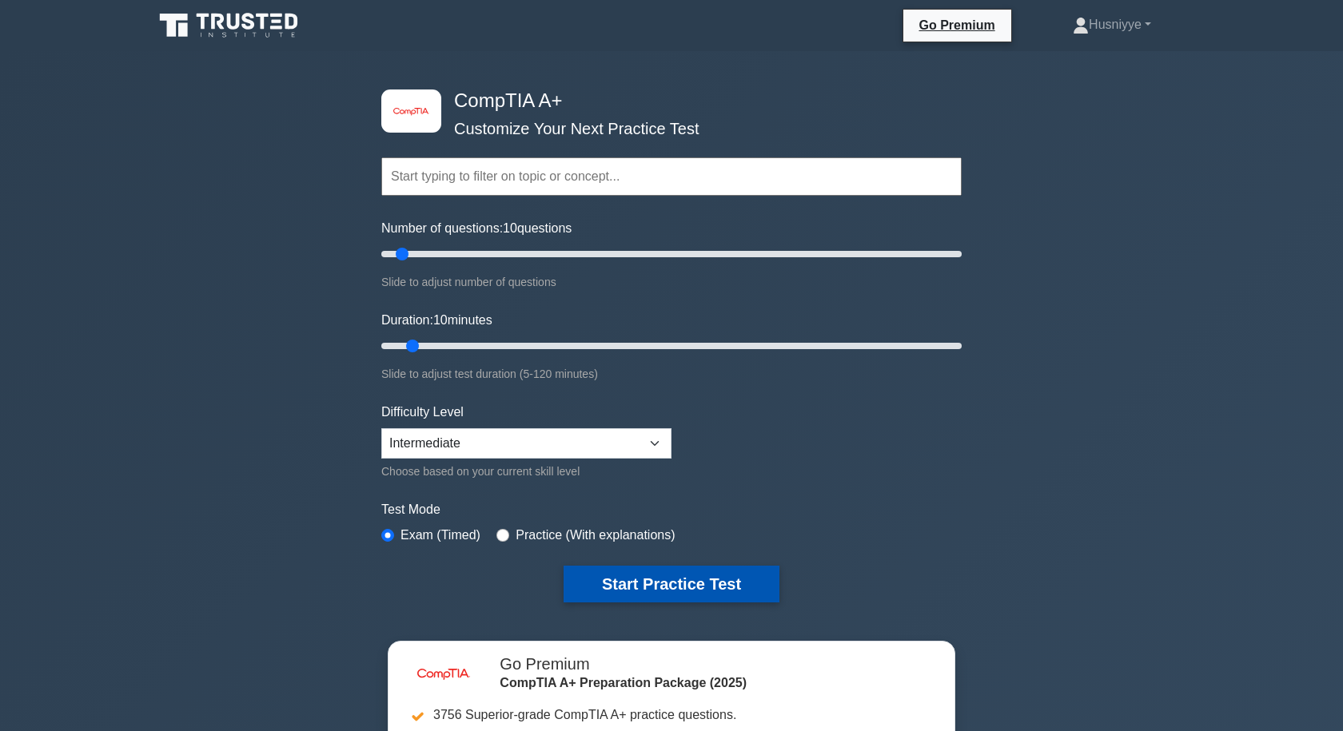
drag, startPoint x: 705, startPoint y: 584, endPoint x: 822, endPoint y: 510, distance: 139.0
click at [705, 583] on button "Start Practice Test" at bounding box center [671, 584] width 216 height 37
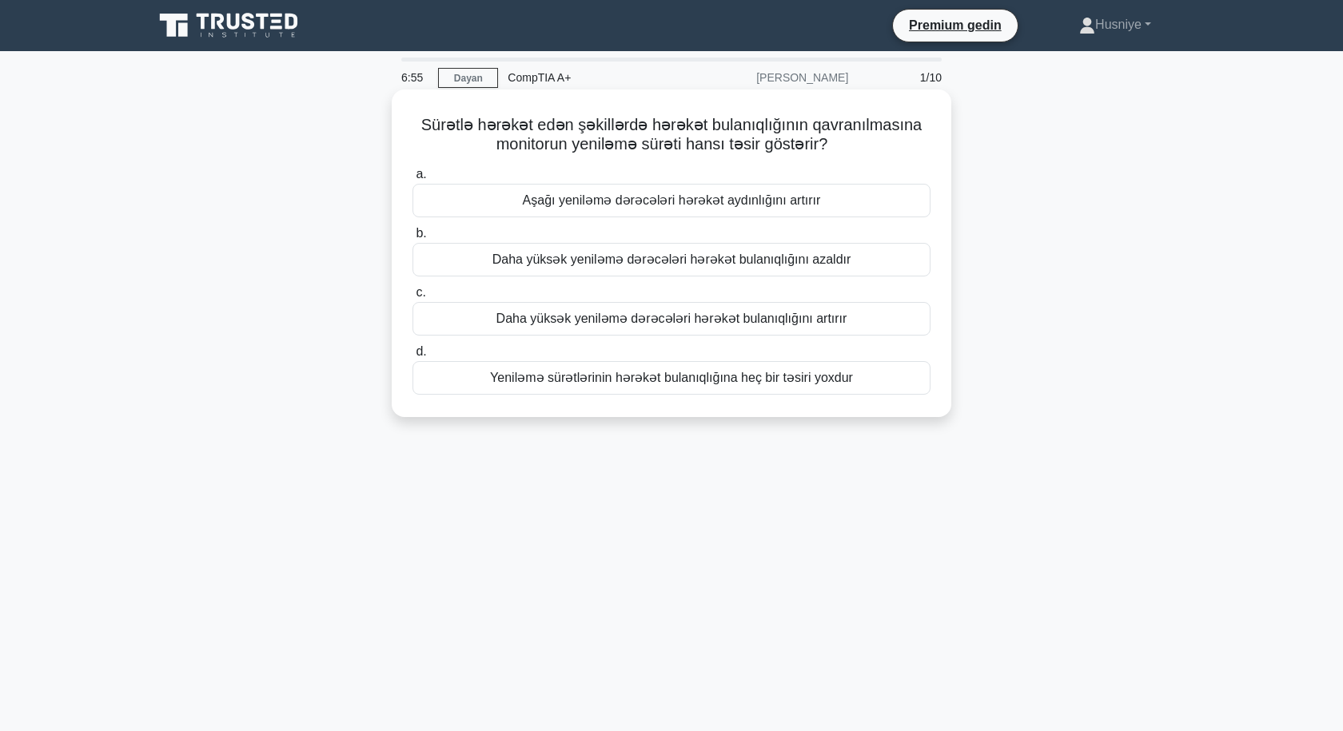
click at [684, 197] on font "Aşağı yeniləmə dərəcələri hərəkət aydınlığını artırır" at bounding box center [672, 200] width 298 height 14
click at [412, 180] on input "a. Aşağı yeniləmə dərəcələri hərəkət aydınlığını artırır" at bounding box center [412, 174] width 0 height 10
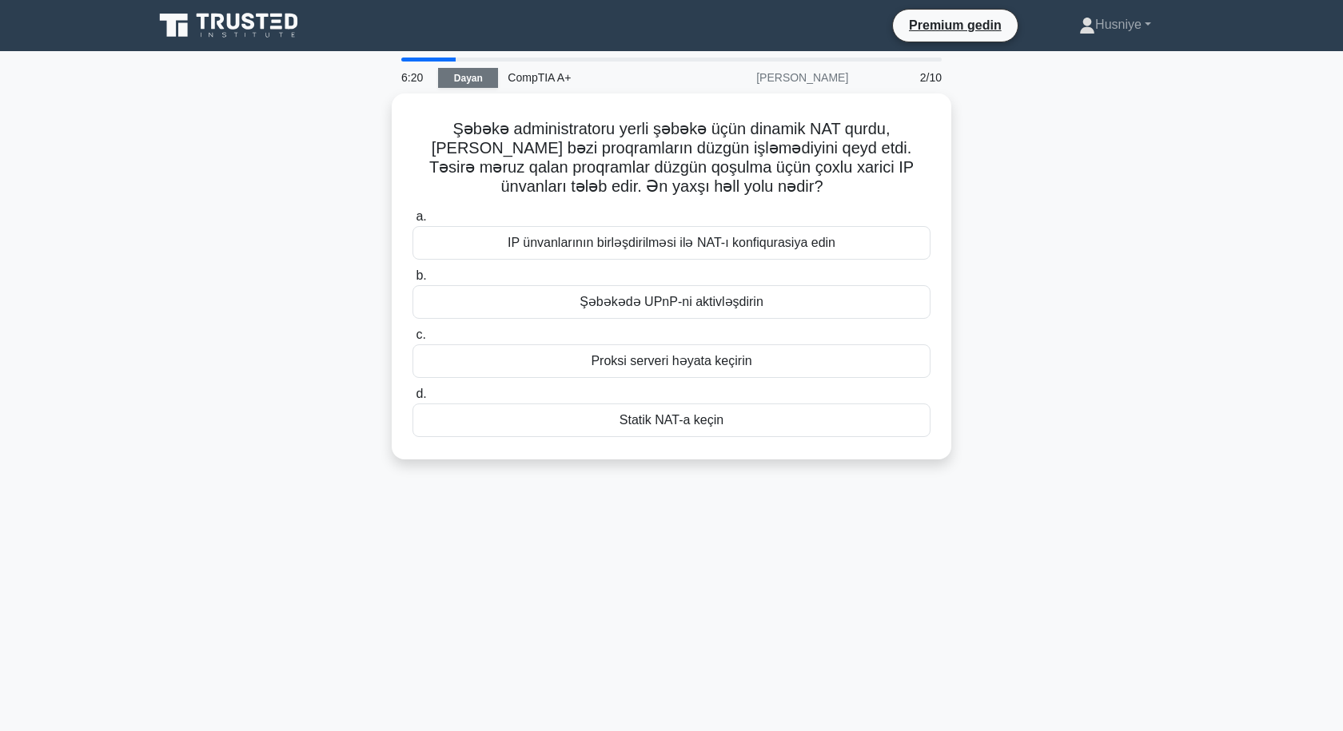
click at [467, 75] on font "Dayan" at bounding box center [468, 78] width 29 height 11
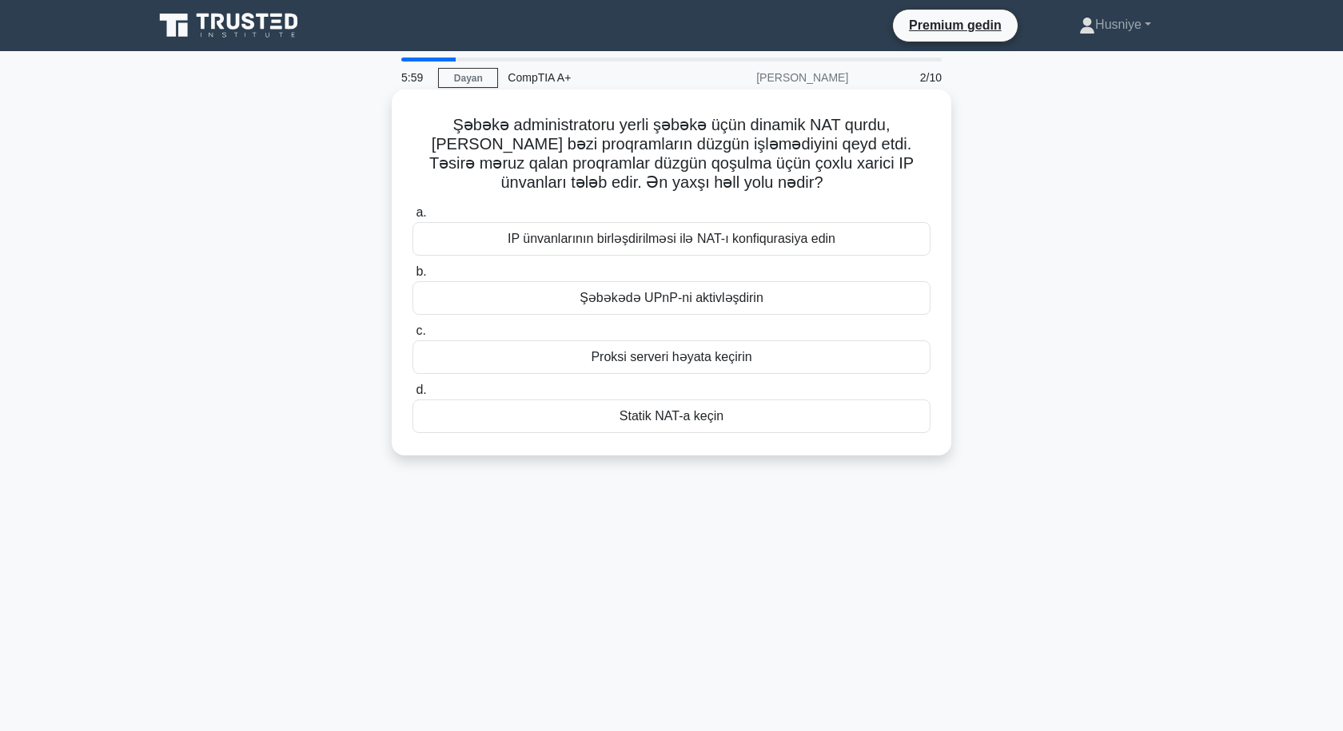
click at [605, 243] on font "IP ünvanlarının birləşdirilməsi ilə NAT-ı konfiqurasiya edin" at bounding box center [671, 239] width 328 height 14
click at [412, 218] on input "a. IP ünvanlarının birləşdirilməsi ilə NAT-ı konfiqurasiya edin" at bounding box center [412, 213] width 0 height 10
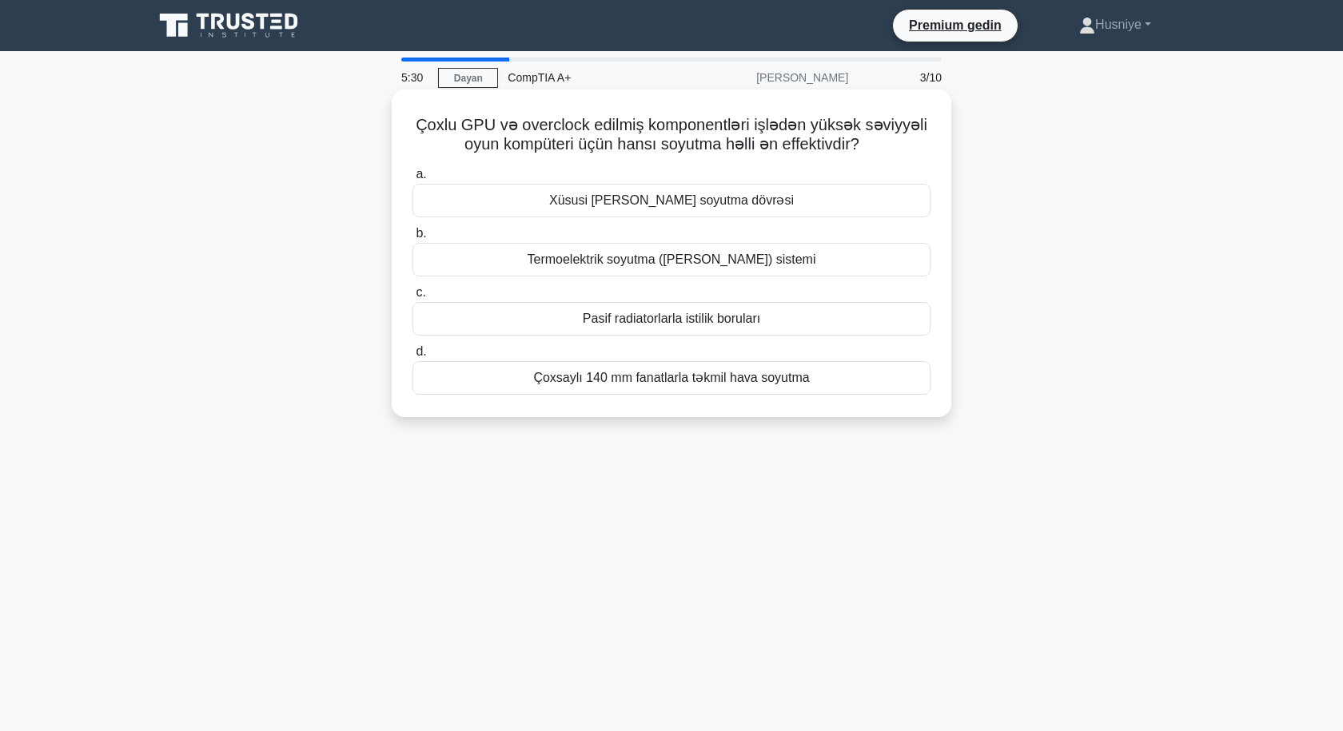
click at [650, 253] on font "Termoelektrik soyutma ([PERSON_NAME]) sistemi" at bounding box center [671, 260] width 288 height 14
click at [412, 239] on input "b. Termoelektrik soyutma ([PERSON_NAME]) sistemi" at bounding box center [412, 234] width 0 height 10
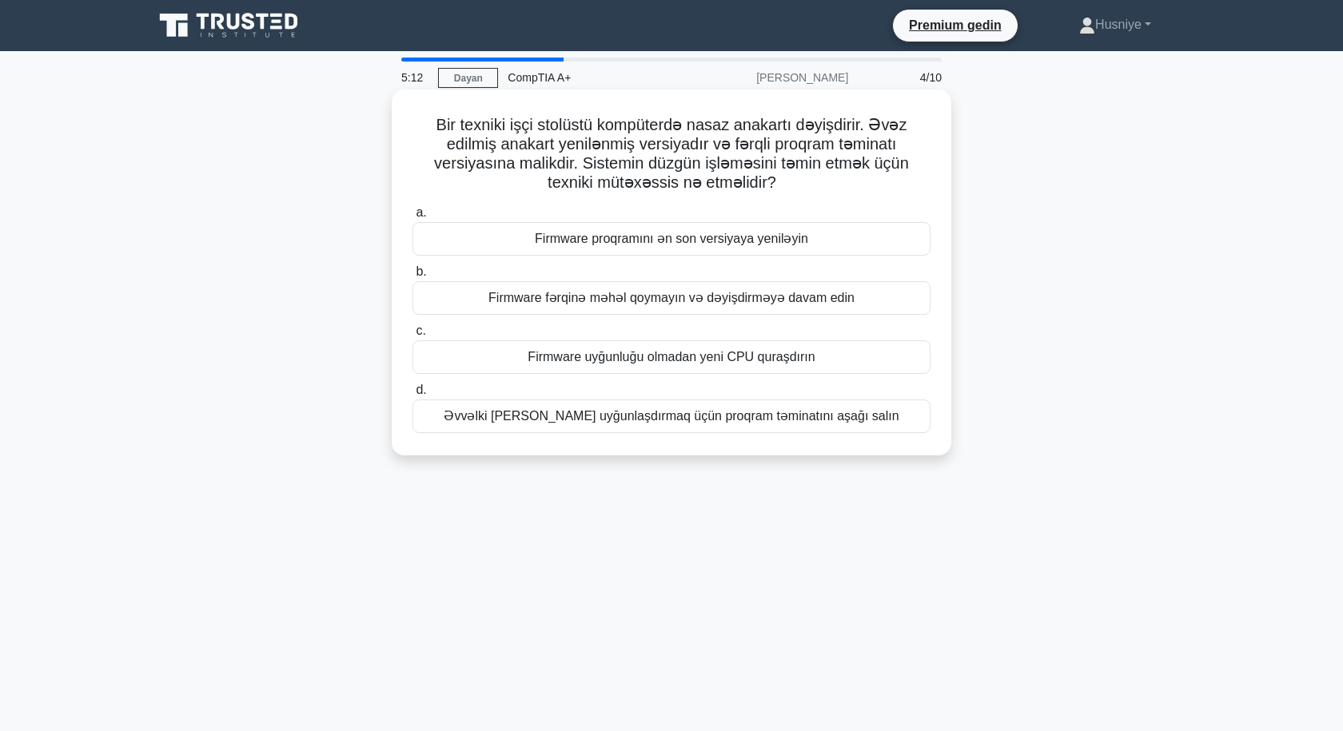
click at [720, 417] on font "Əvvəlki [PERSON_NAME] uyğunlaşdırmaq üçün proqram təminatını aşağı salın" at bounding box center [671, 416] width 455 height 14
click at [412, 396] on input "d. Əvvəlki ana plata uyğunlaşdırmaq üçün proqram təminatını aşağı salın" at bounding box center [412, 390] width 0 height 10
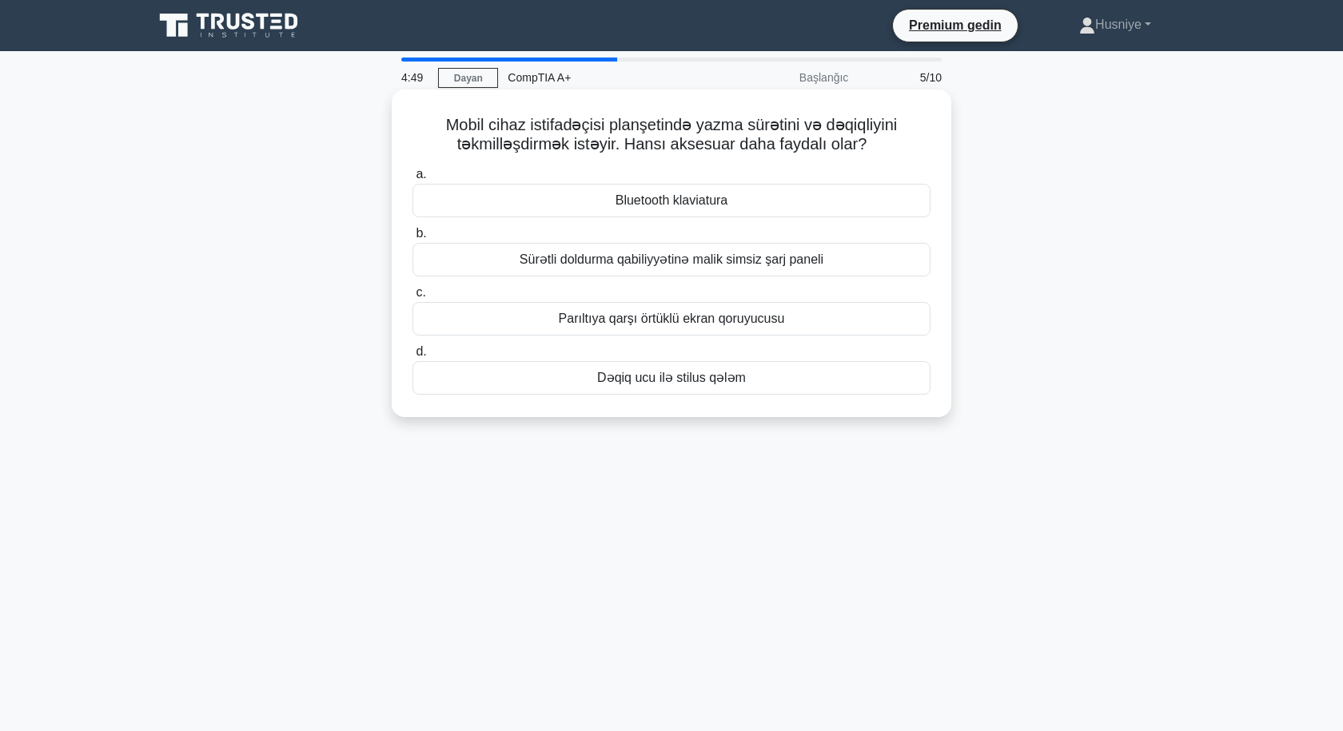
click at [719, 199] on font "Bluetooth klaviatura" at bounding box center [671, 200] width 113 height 14
click at [412, 180] on input "a. Bluetooth klaviatura" at bounding box center [412, 174] width 0 height 10
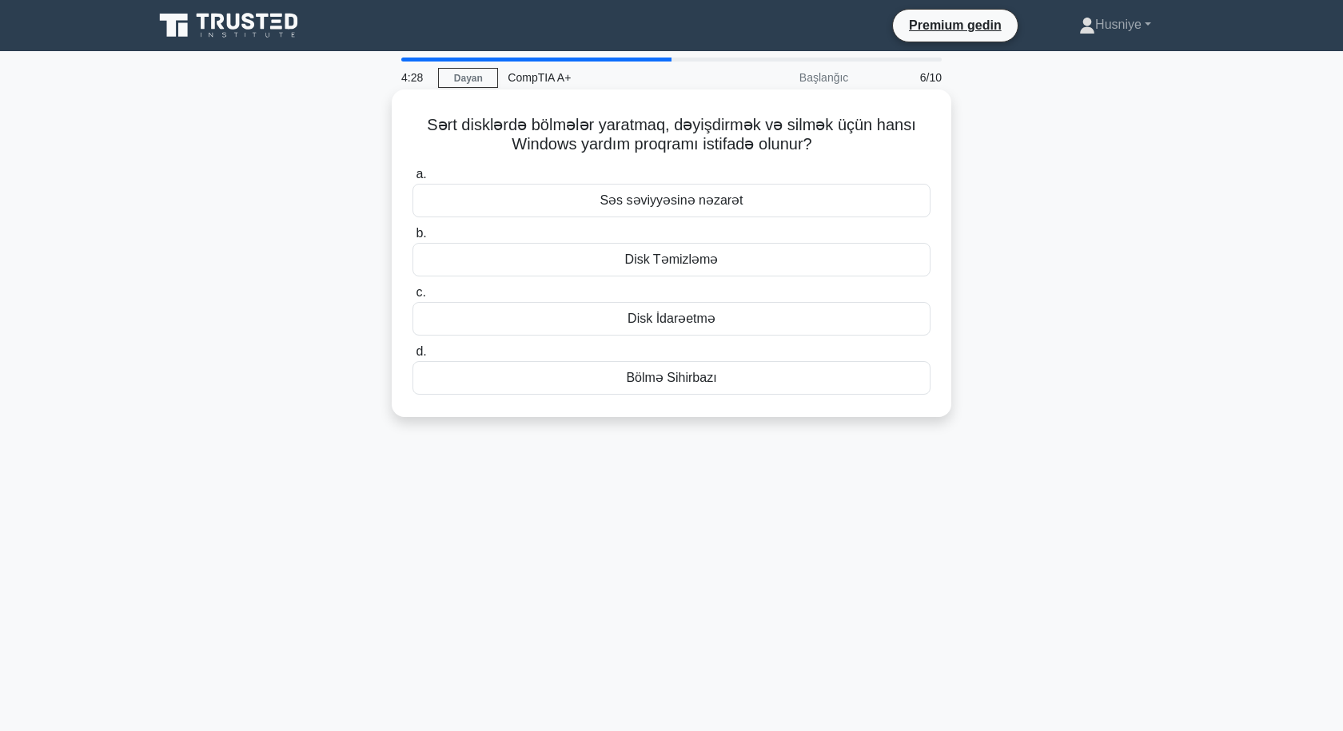
click at [741, 324] on div "Disk İdarəetmə" at bounding box center [671, 319] width 518 height 34
click at [412, 298] on input "c. Disk İdarəetmə" at bounding box center [412, 293] width 0 height 10
click at [678, 381] on font "Biometrik autentifikasiya" at bounding box center [672, 378] width 138 height 14
click at [412, 357] on input "d. Biometrik autentifikasiya" at bounding box center [412, 352] width 0 height 10
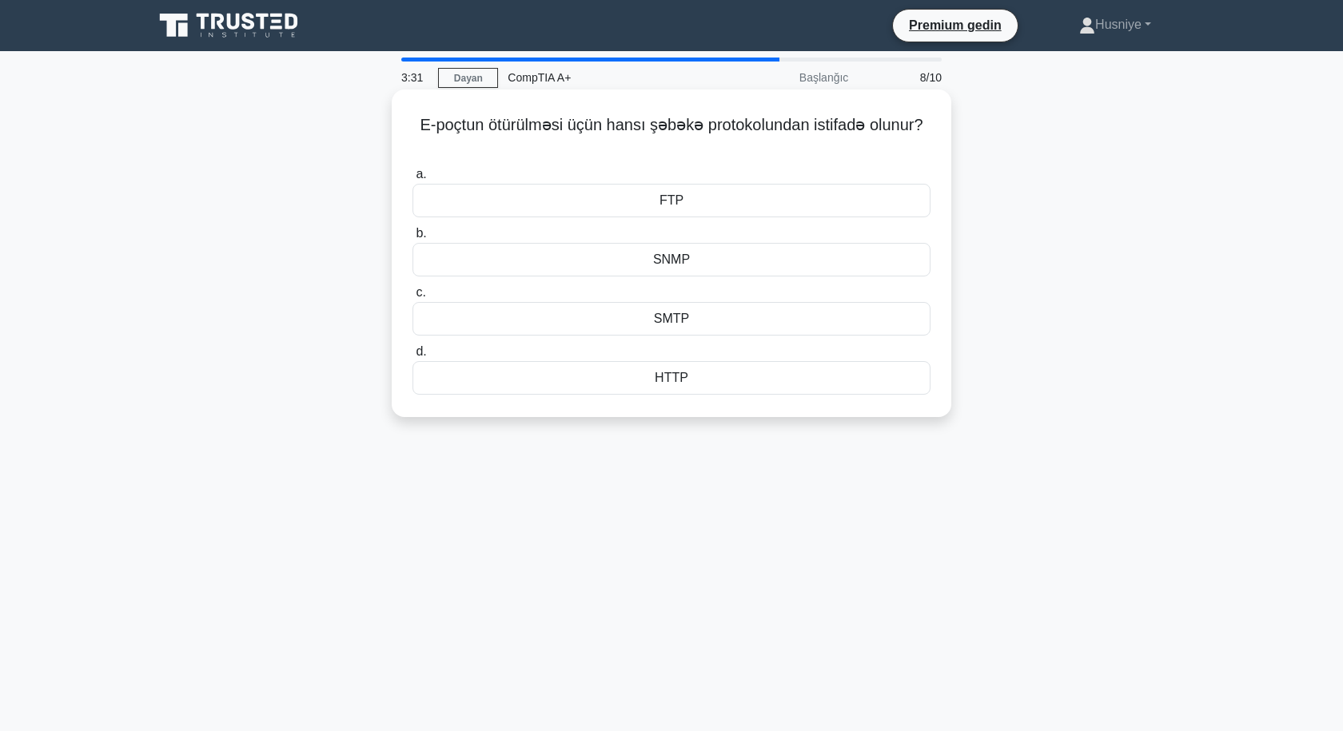
click at [682, 200] on div "FTP" at bounding box center [671, 201] width 518 height 34
click at [412, 180] on input "a. FTP" at bounding box center [412, 174] width 0 height 10
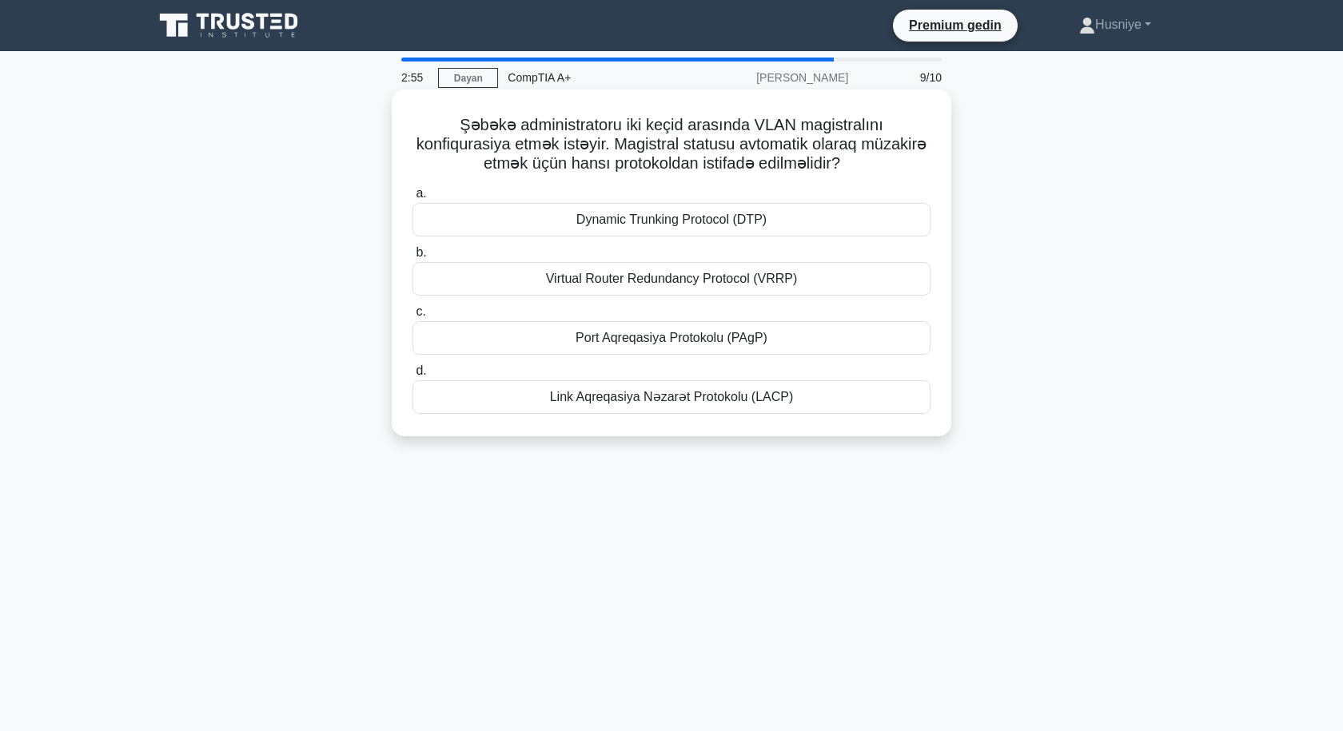
click at [665, 217] on font "Dynamic Trunking Protocol (DTP)" at bounding box center [671, 220] width 190 height 14
click at [412, 199] on input "a. Dynamic Trunking Protocol (DTP)" at bounding box center [412, 194] width 0 height 10
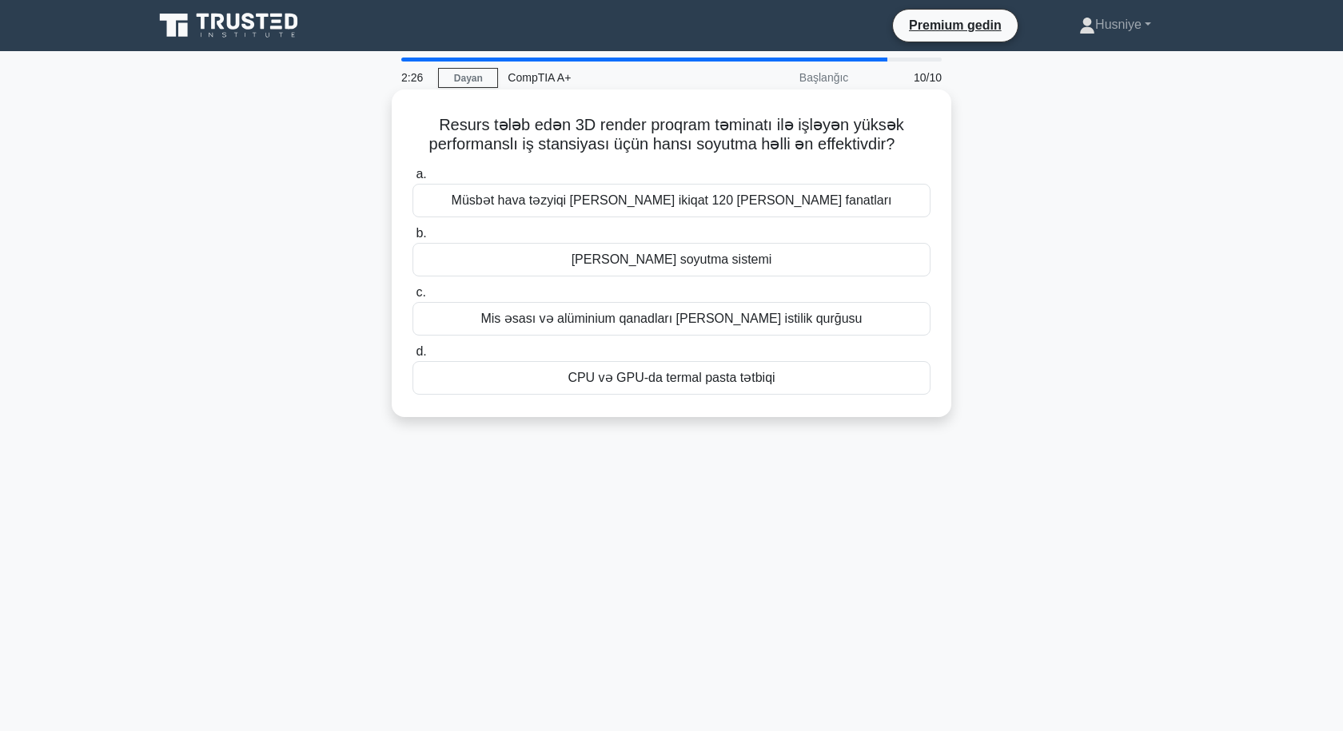
click at [729, 317] on font "Mis əsası və alüminium qanadları [PERSON_NAME] istilik qurğusu" at bounding box center [670, 319] width 381 height 14
click at [412, 298] on input "c. Mis əsası və alüminium qanadları olan istilik qurğusu" at bounding box center [412, 293] width 0 height 10
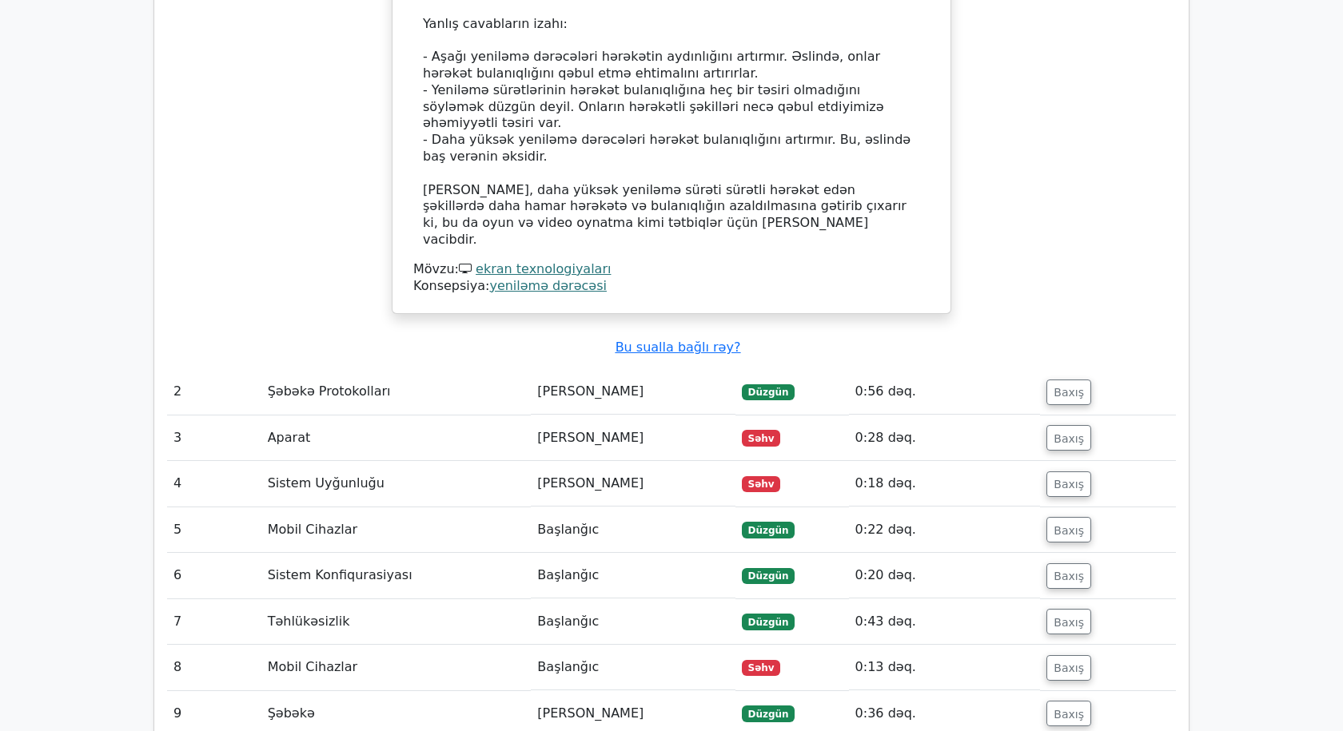
scroll to position [1979, 0]
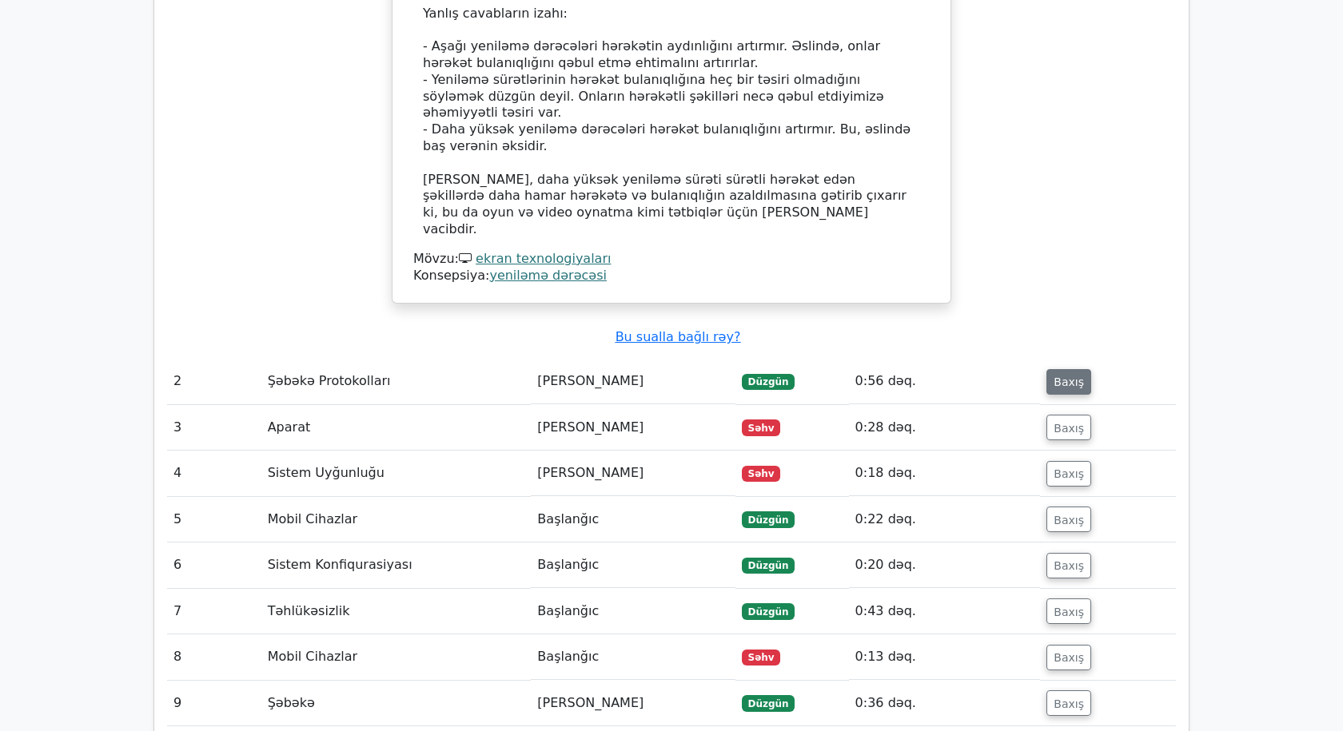
click at [1066, 376] on font "Baxış" at bounding box center [1068, 382] width 30 height 13
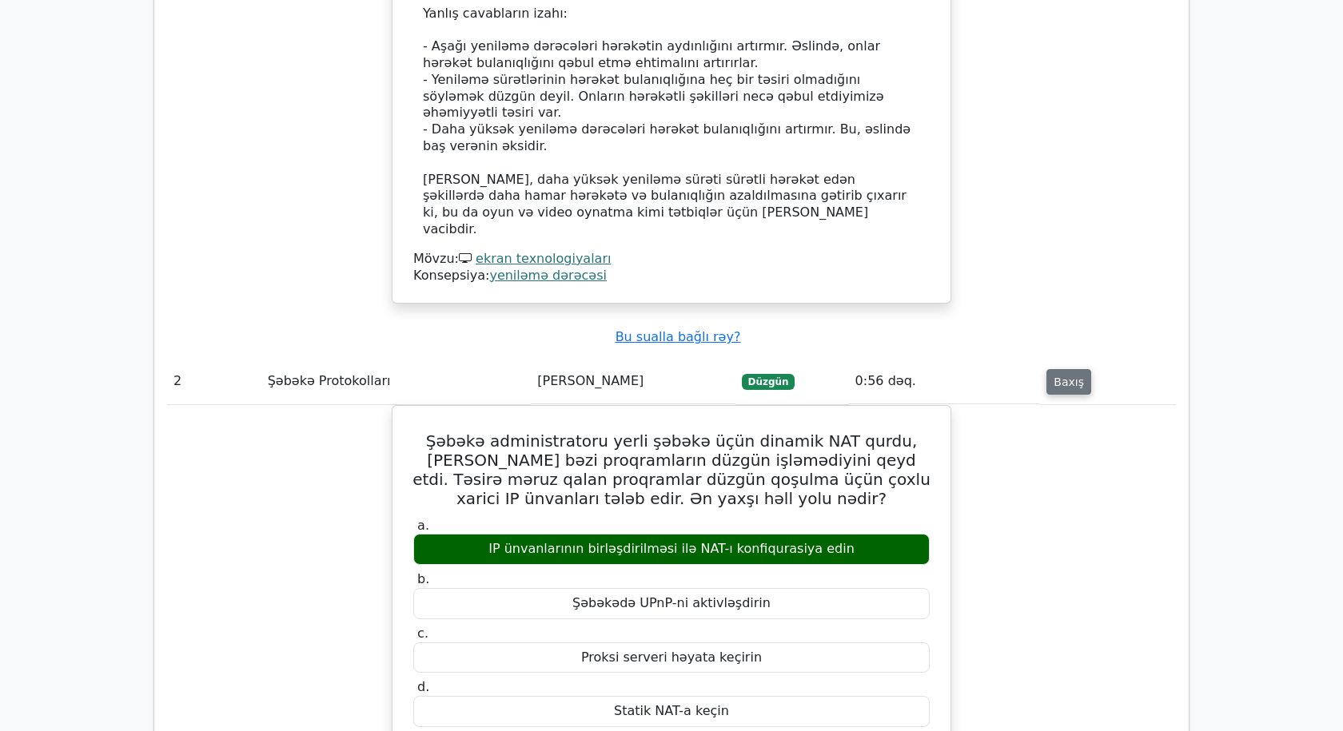
click at [1053, 376] on font "Baxış" at bounding box center [1068, 382] width 30 height 13
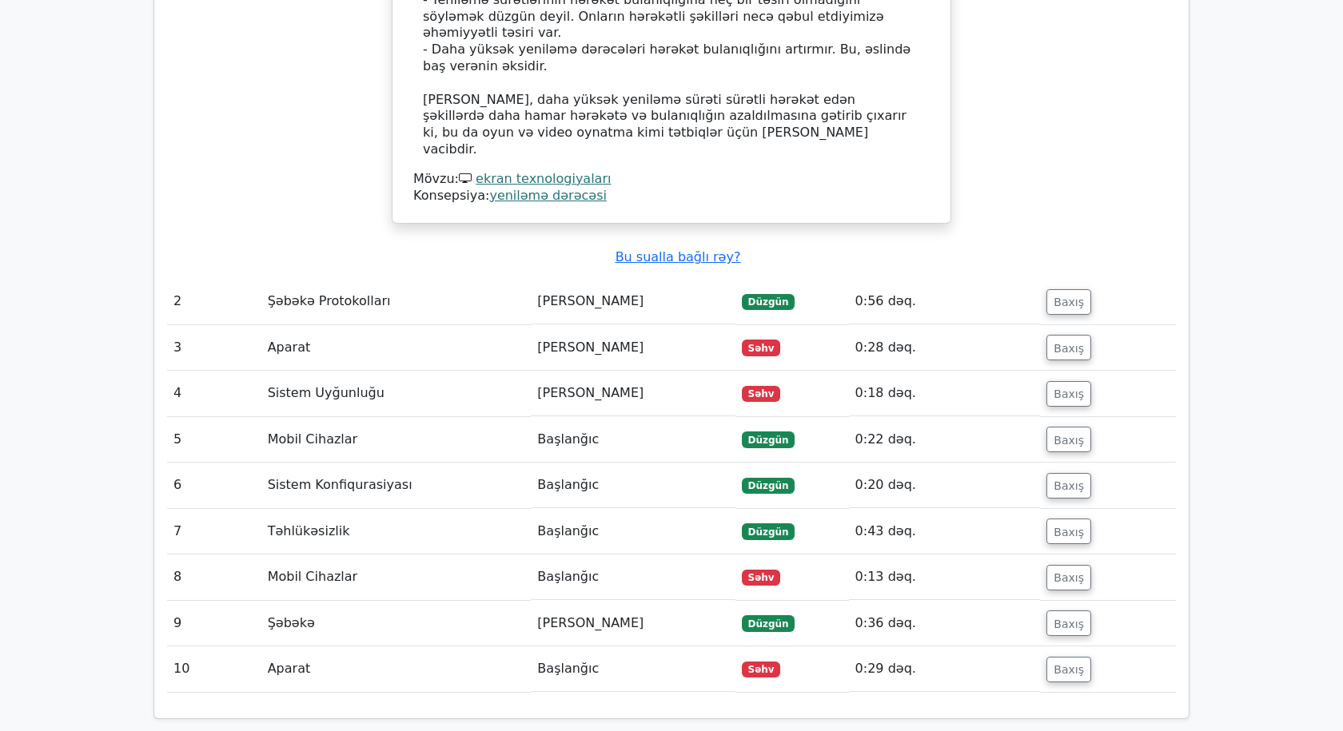
scroll to position [2138, 0]
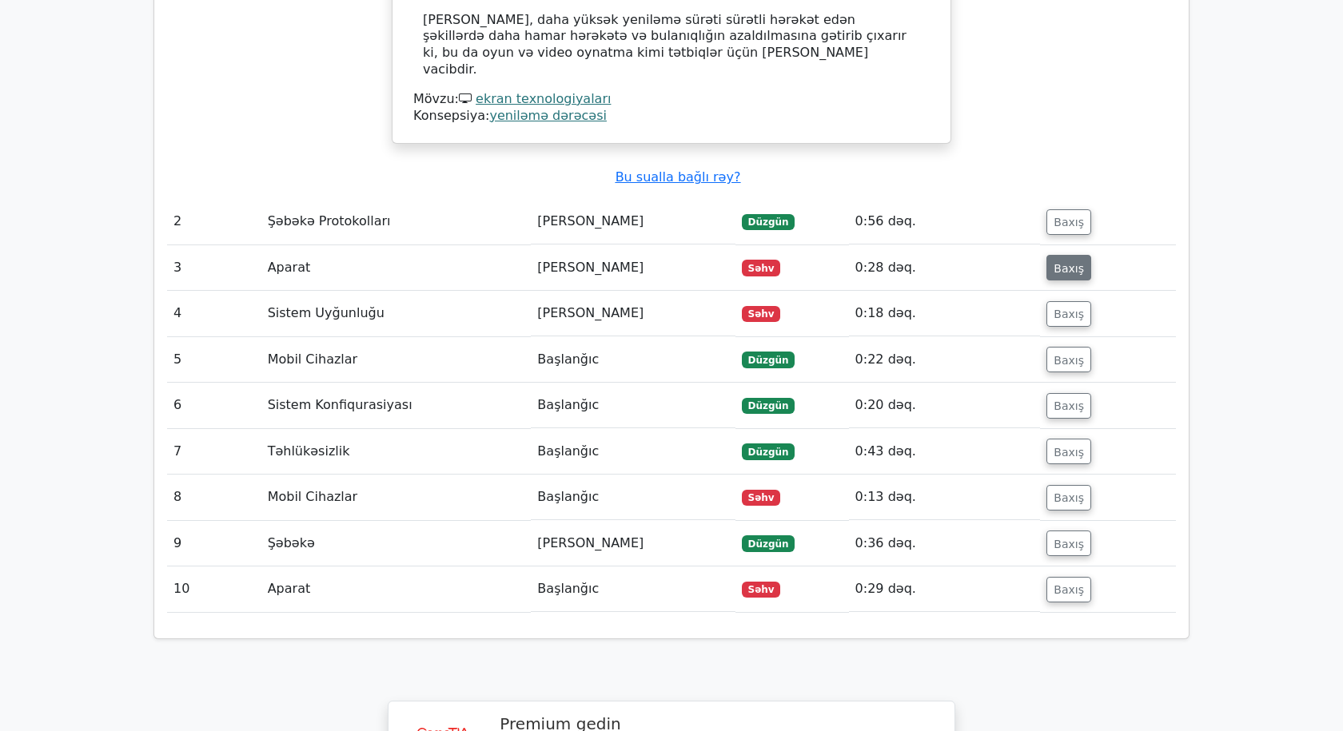
click at [1066, 261] on font "Baxış" at bounding box center [1068, 267] width 30 height 13
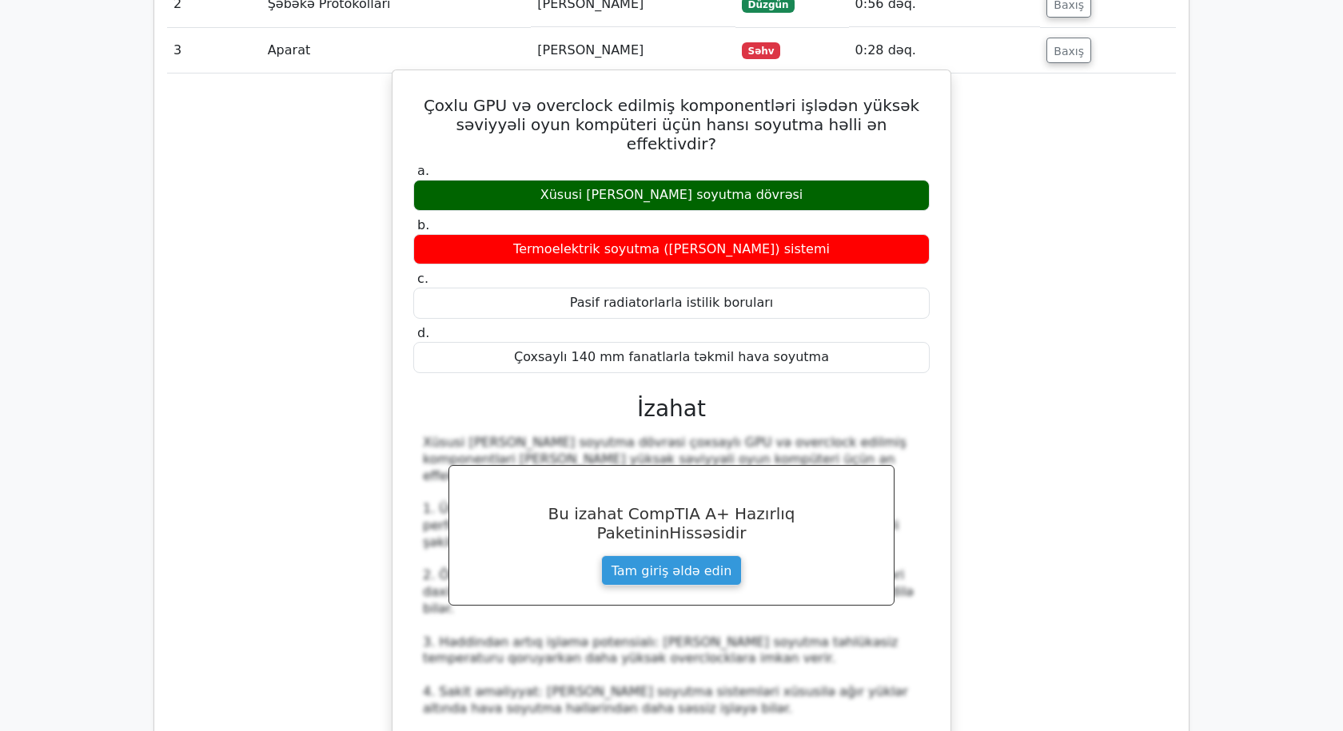
scroll to position [2378, 0]
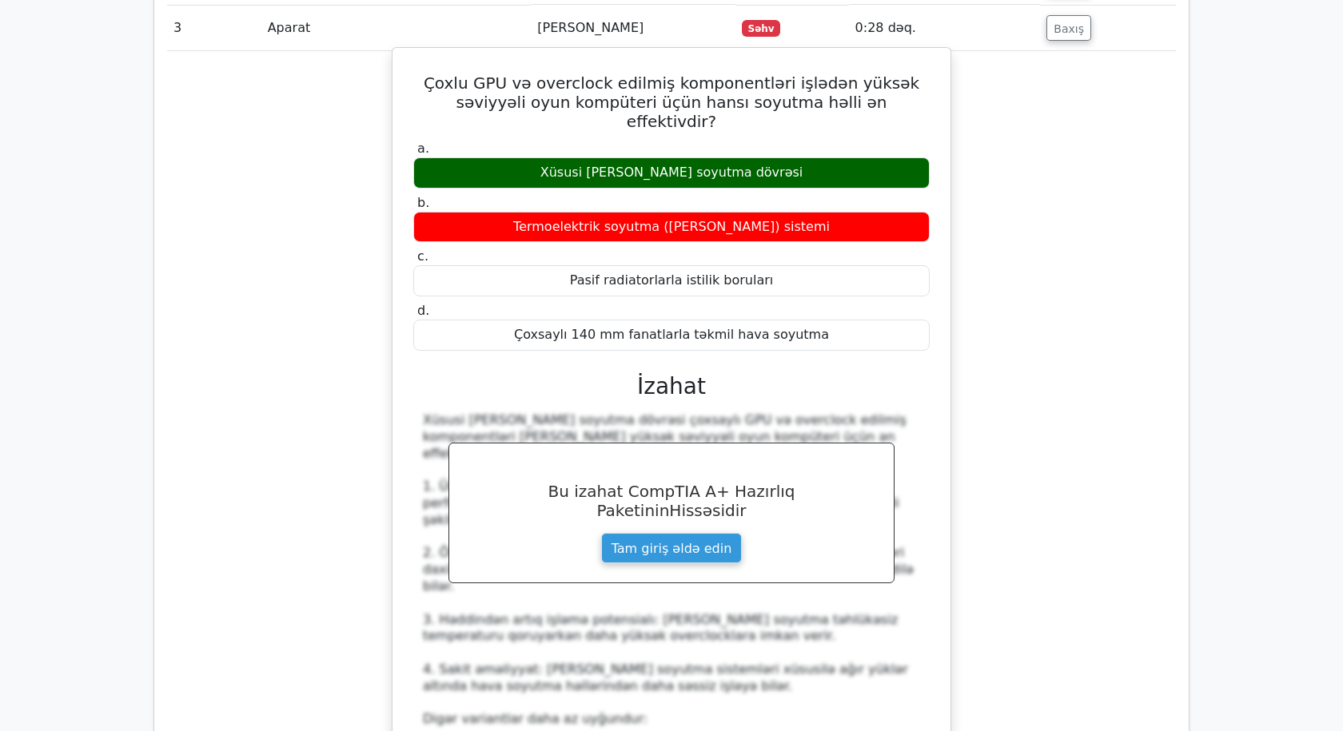
click at [688, 322] on div "a. Xüsusi [PERSON_NAME] soyutma dövrəsi b. Termoelektrik soyutma ([PERSON_NAME]…" at bounding box center [671, 580] width 519 height 886
drag, startPoint x: 650, startPoint y: 536, endPoint x: 651, endPoint y: 500, distance: 36.0
click at [650, 662] on font "4. Sakit əməliyyat: [PERSON_NAME] soyutma sistemləri xüsusilə ağır yüklər altın…" at bounding box center [665, 678] width 485 height 32
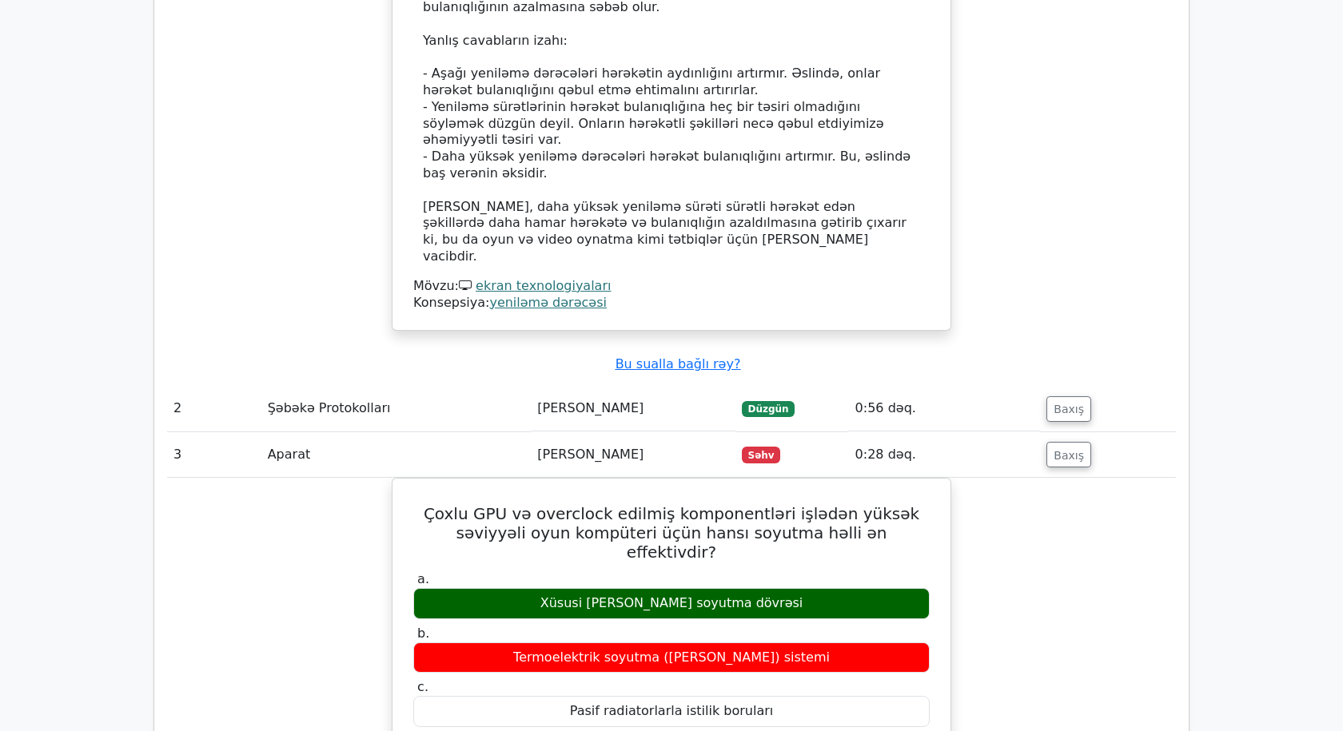
scroll to position [1979, 0]
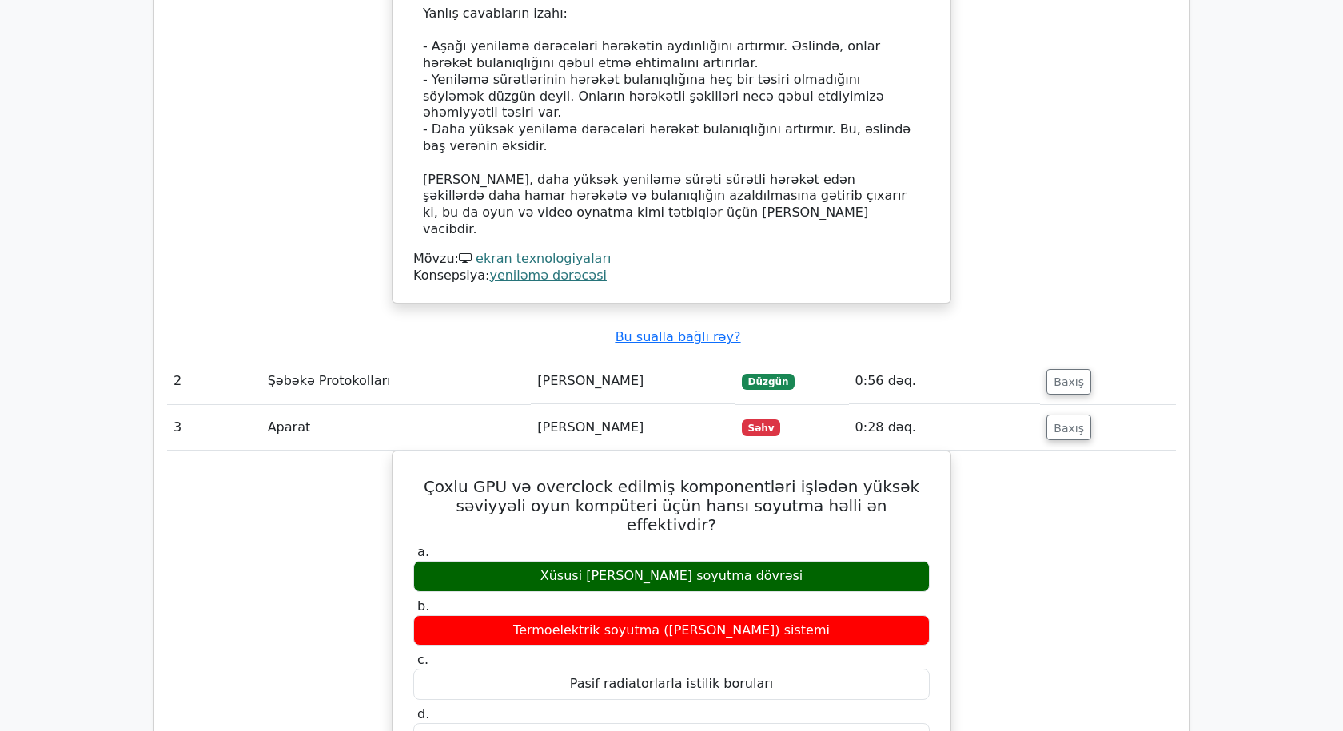
click at [1061, 421] on font "Baxış" at bounding box center [1068, 427] width 30 height 13
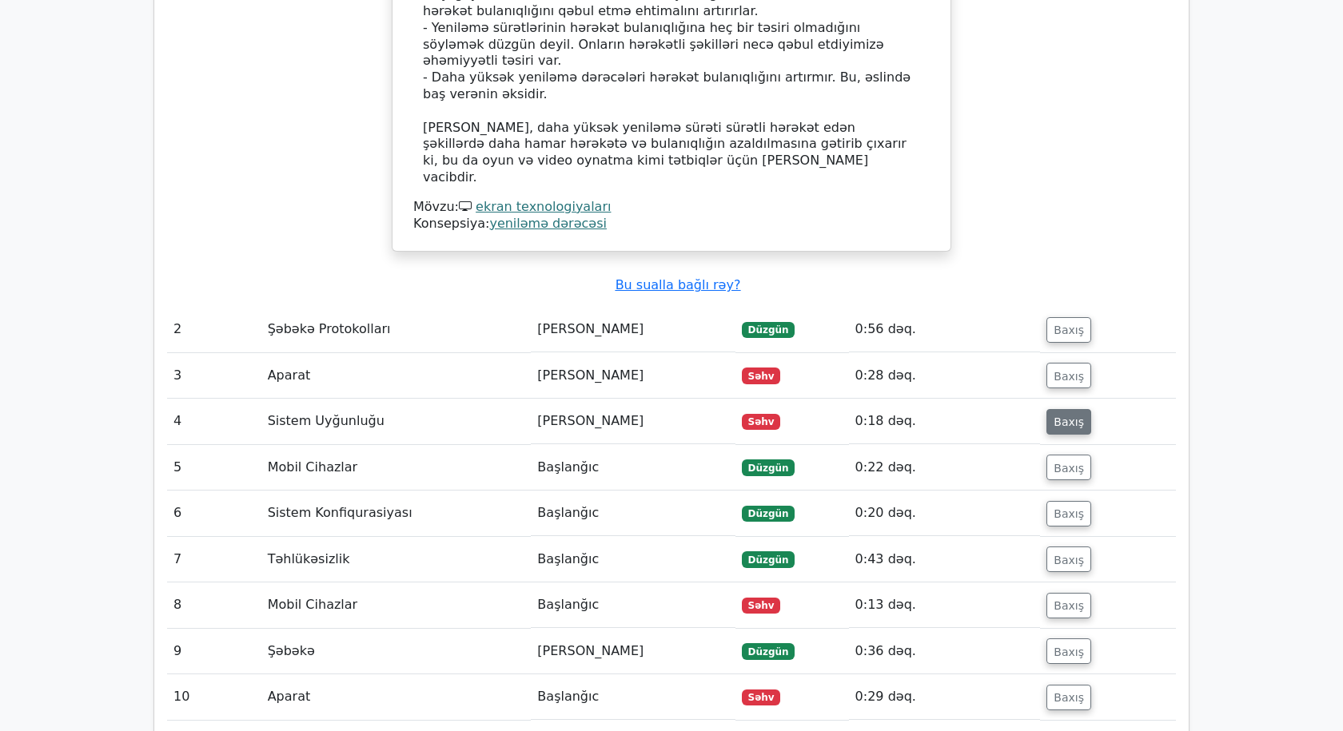
scroll to position [2059, 0]
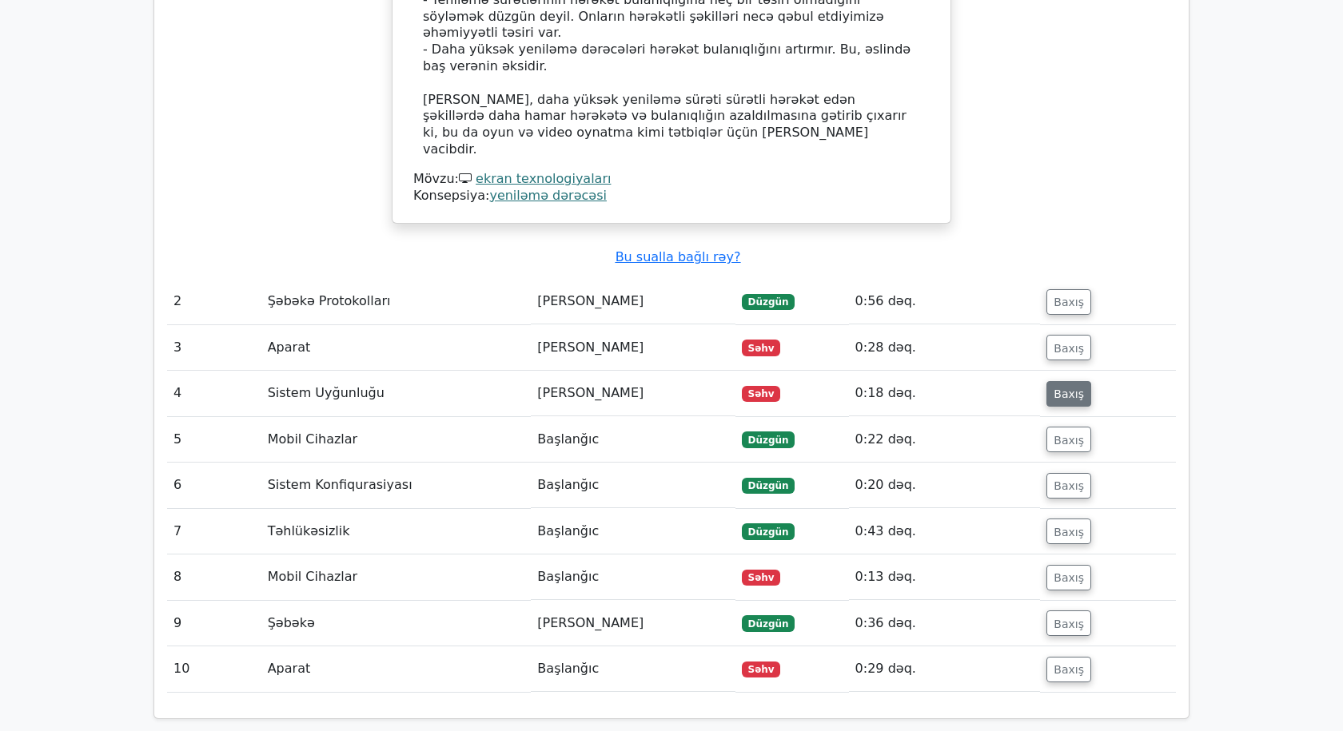
click at [1060, 388] on font "Baxış" at bounding box center [1068, 394] width 30 height 13
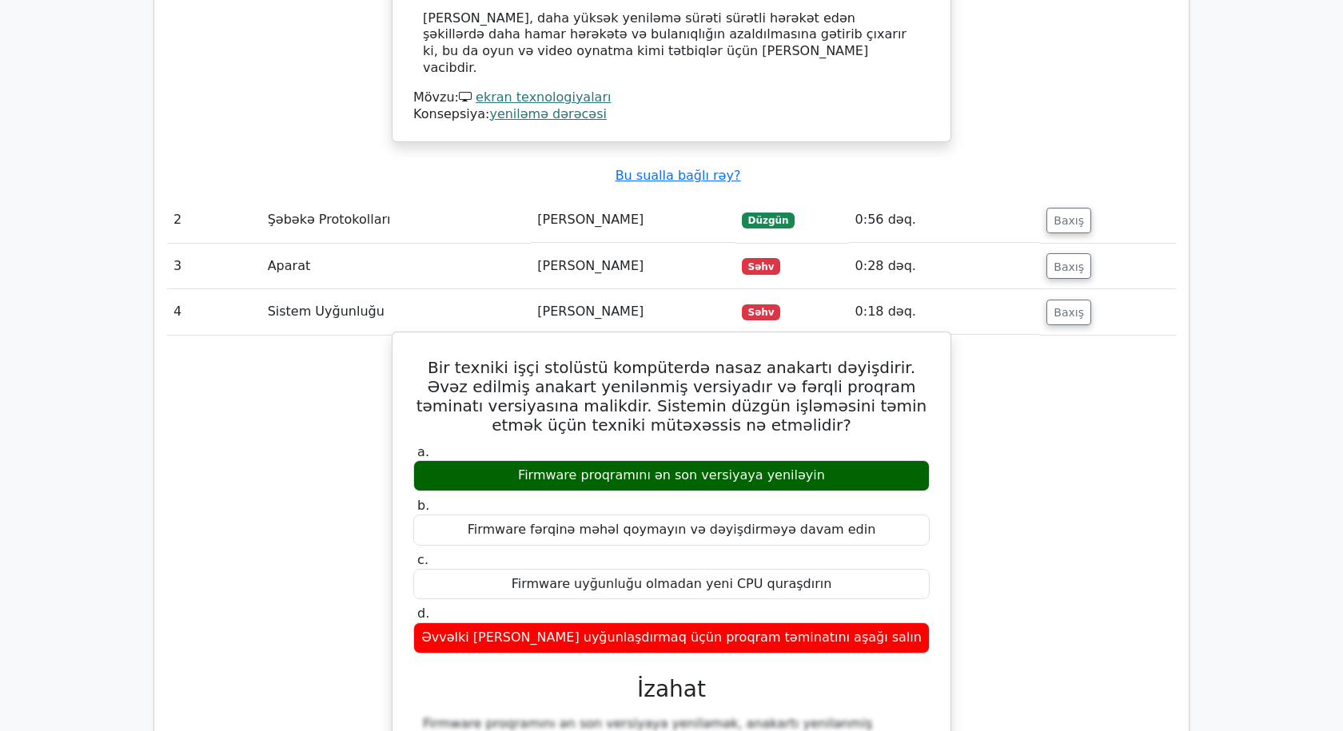
scroll to position [2218, 0]
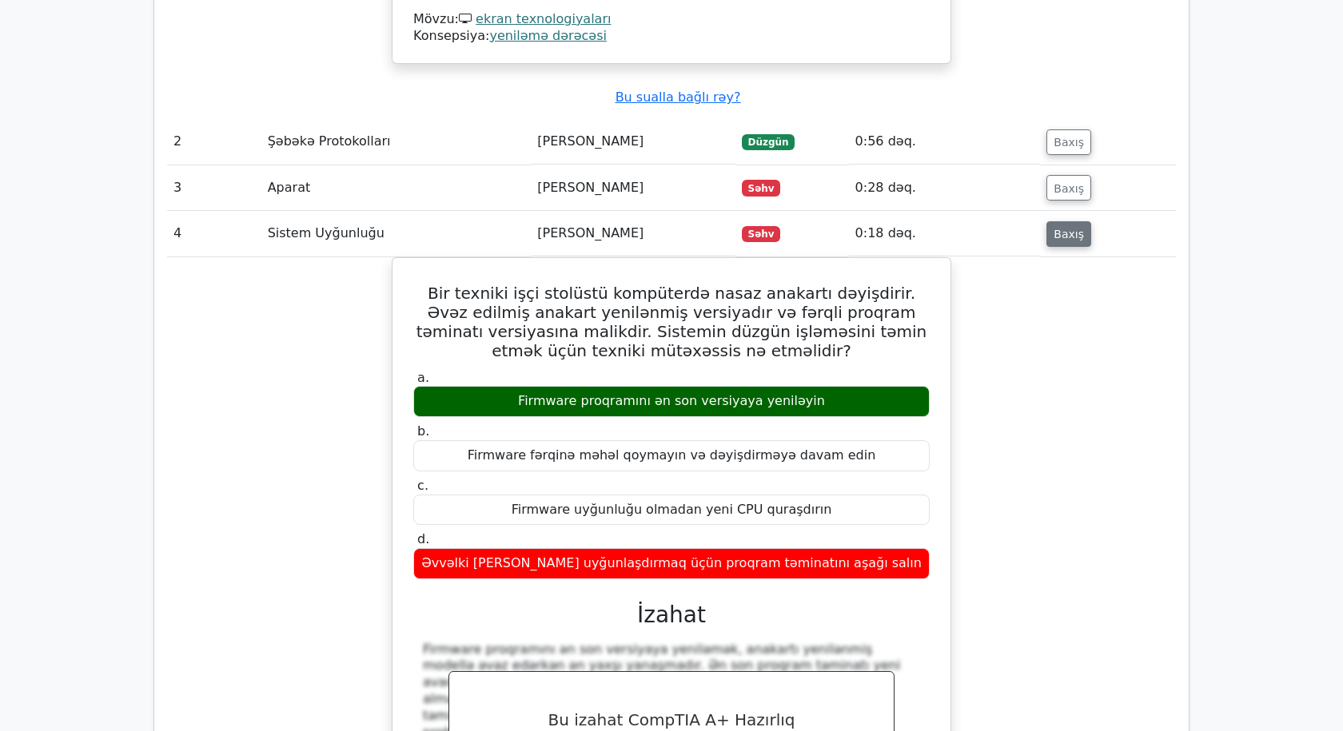
click at [1064, 228] on font "Baxış" at bounding box center [1068, 234] width 30 height 13
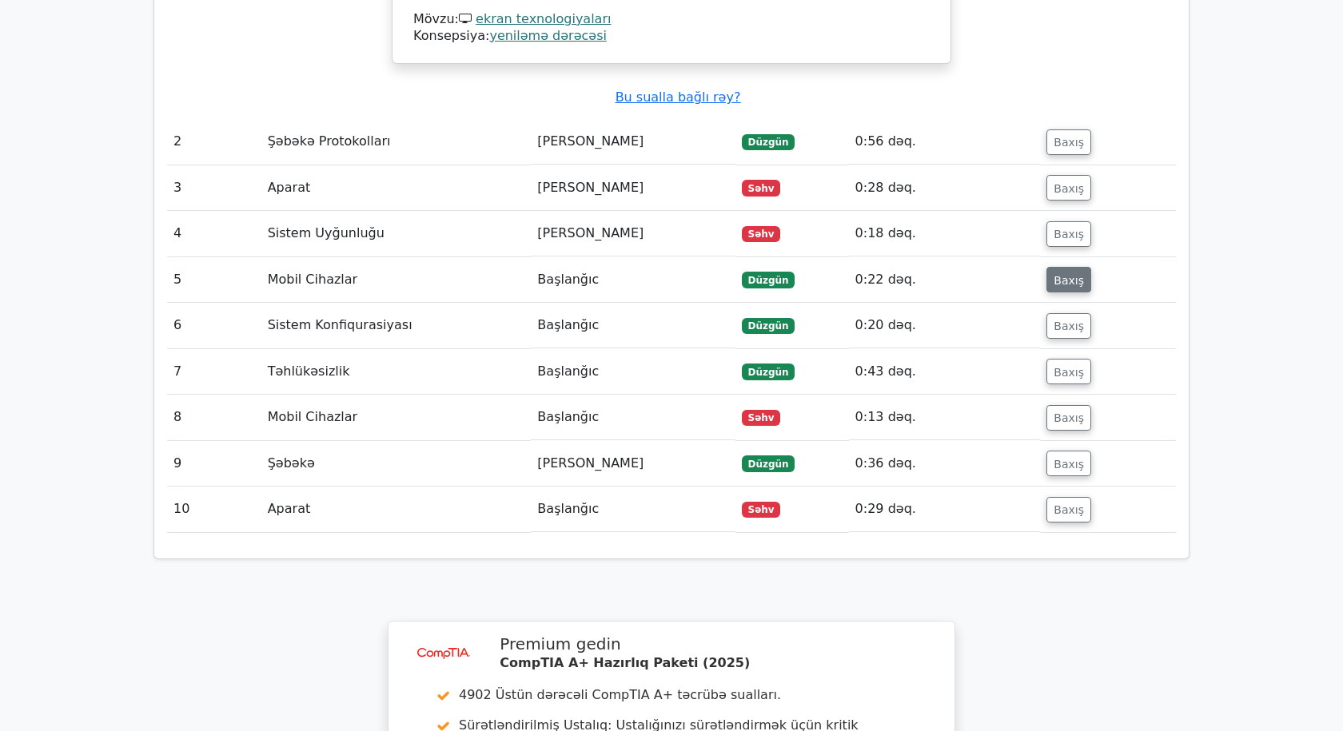
click at [1064, 273] on font "Baxış" at bounding box center [1068, 279] width 30 height 13
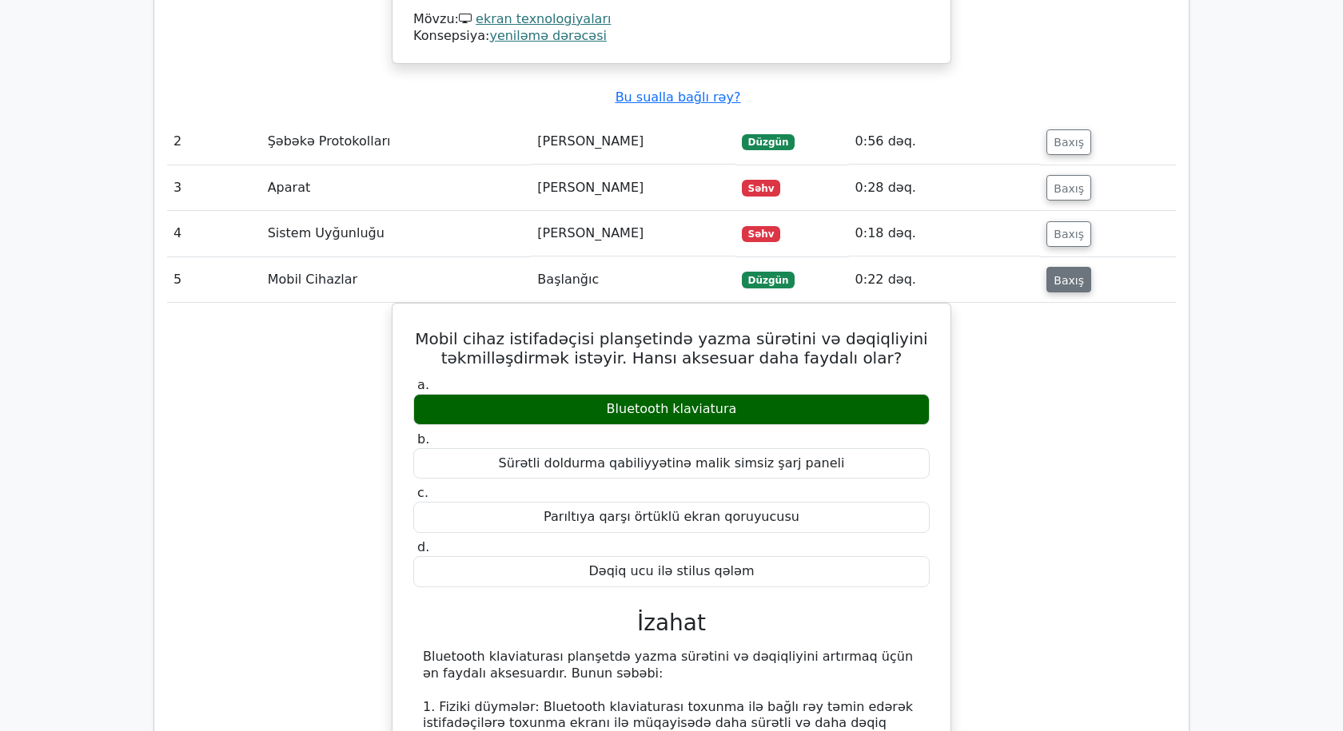
click at [1072, 267] on button "Baxış" at bounding box center [1068, 280] width 45 height 26
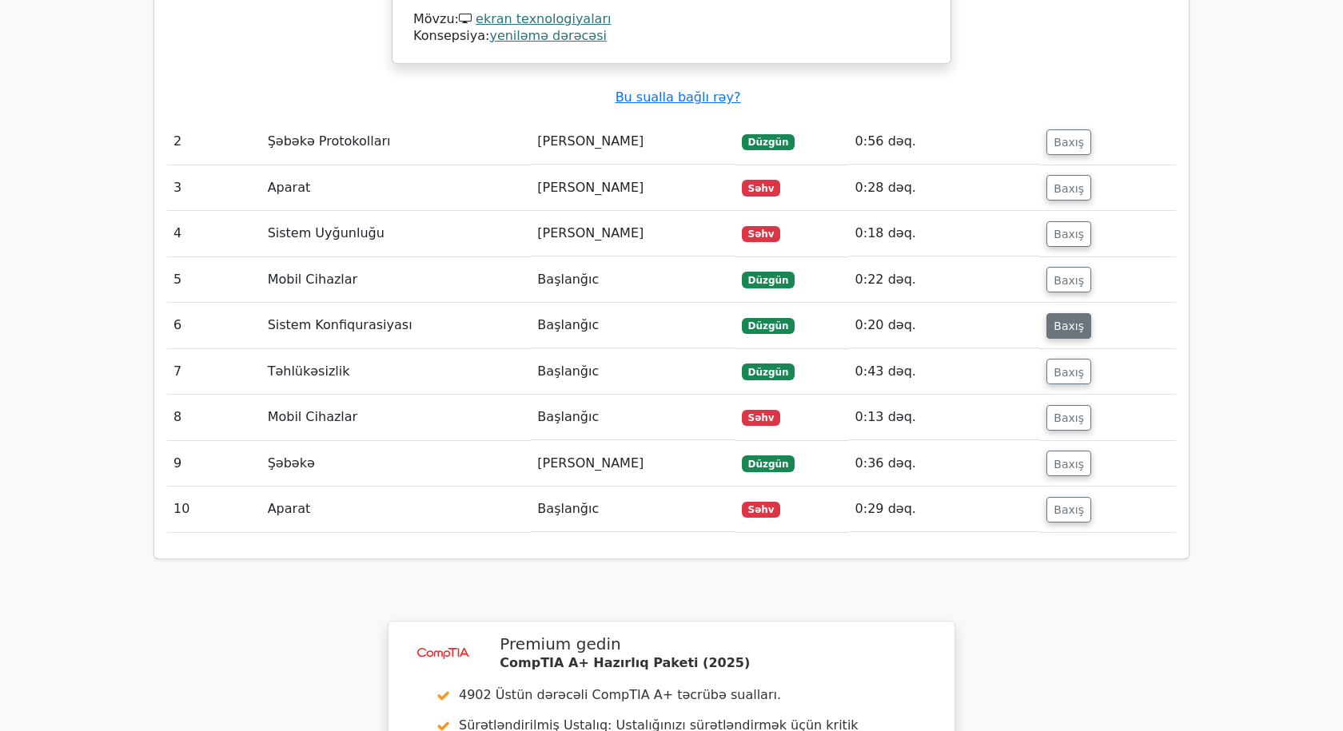
click at [1056, 320] on font "Baxış" at bounding box center [1068, 326] width 30 height 13
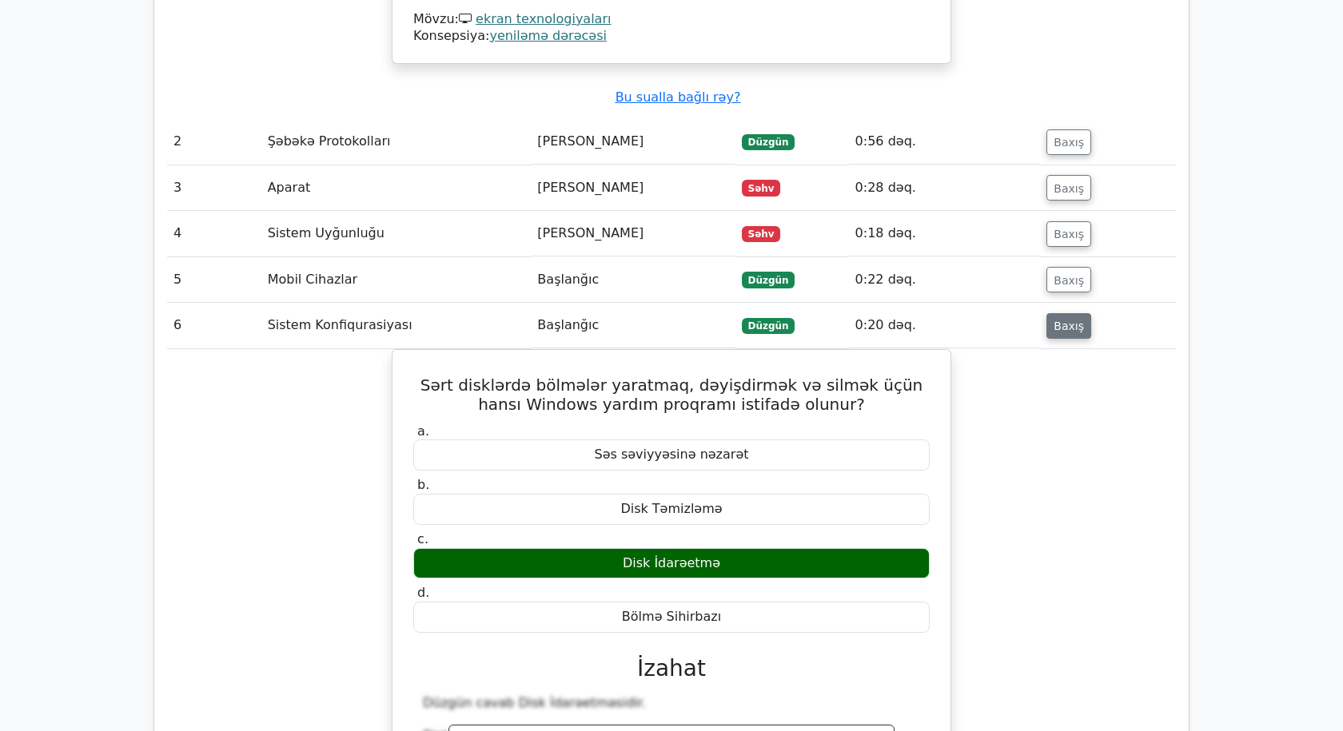
click at [1059, 320] on font "Baxış" at bounding box center [1068, 326] width 30 height 13
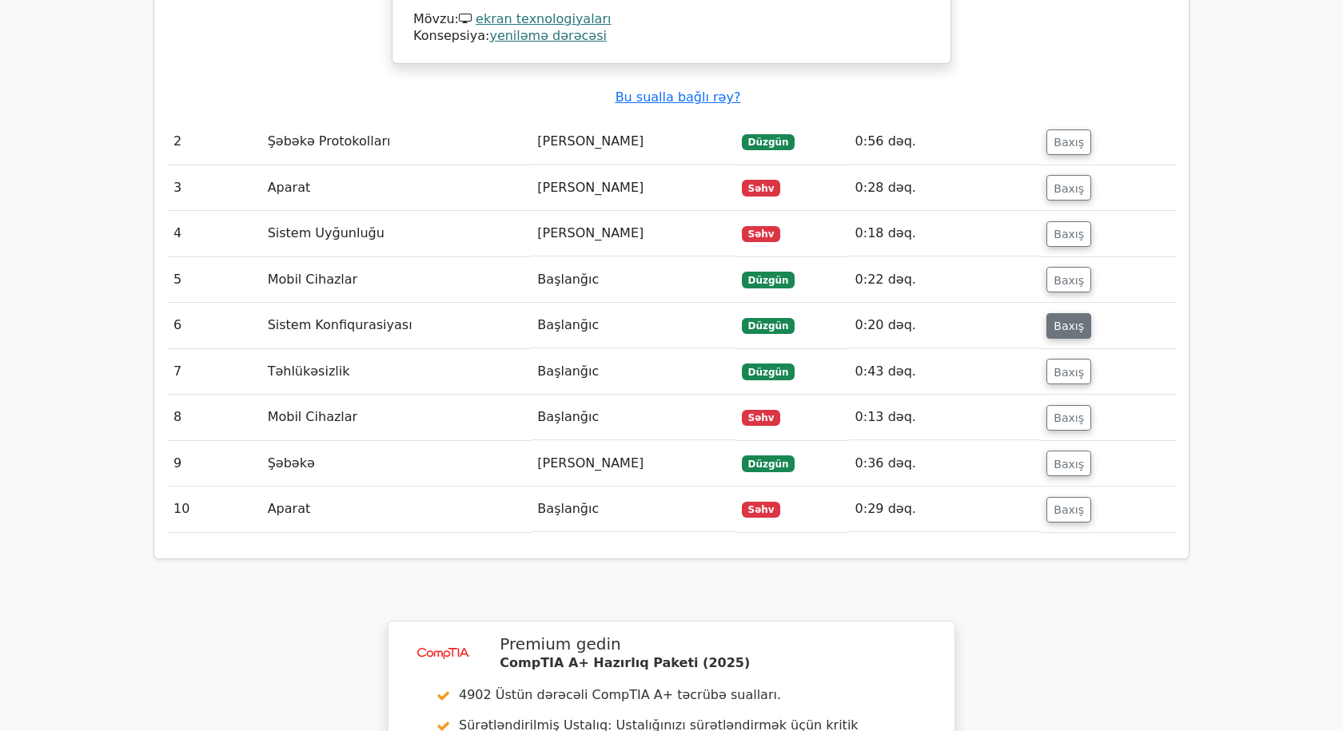
scroll to position [2298, 0]
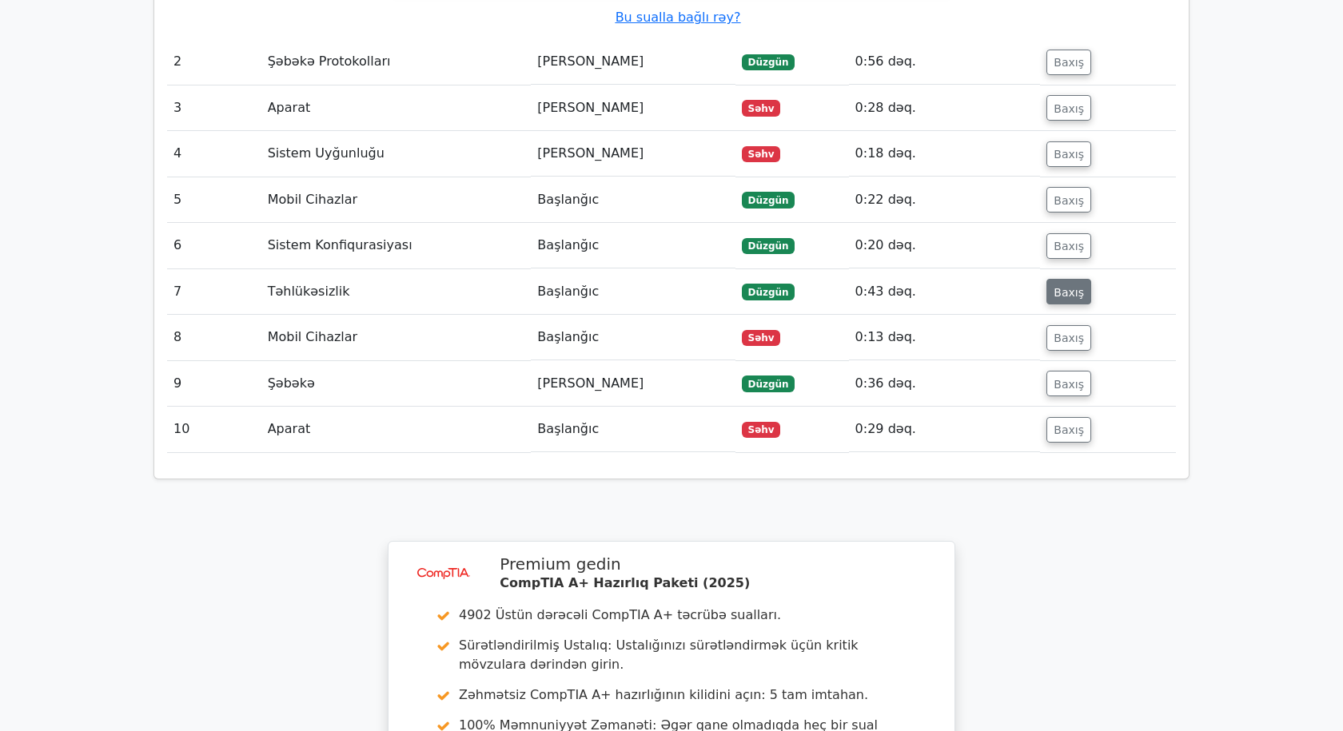
click at [1056, 285] on font "Baxış" at bounding box center [1068, 291] width 30 height 13
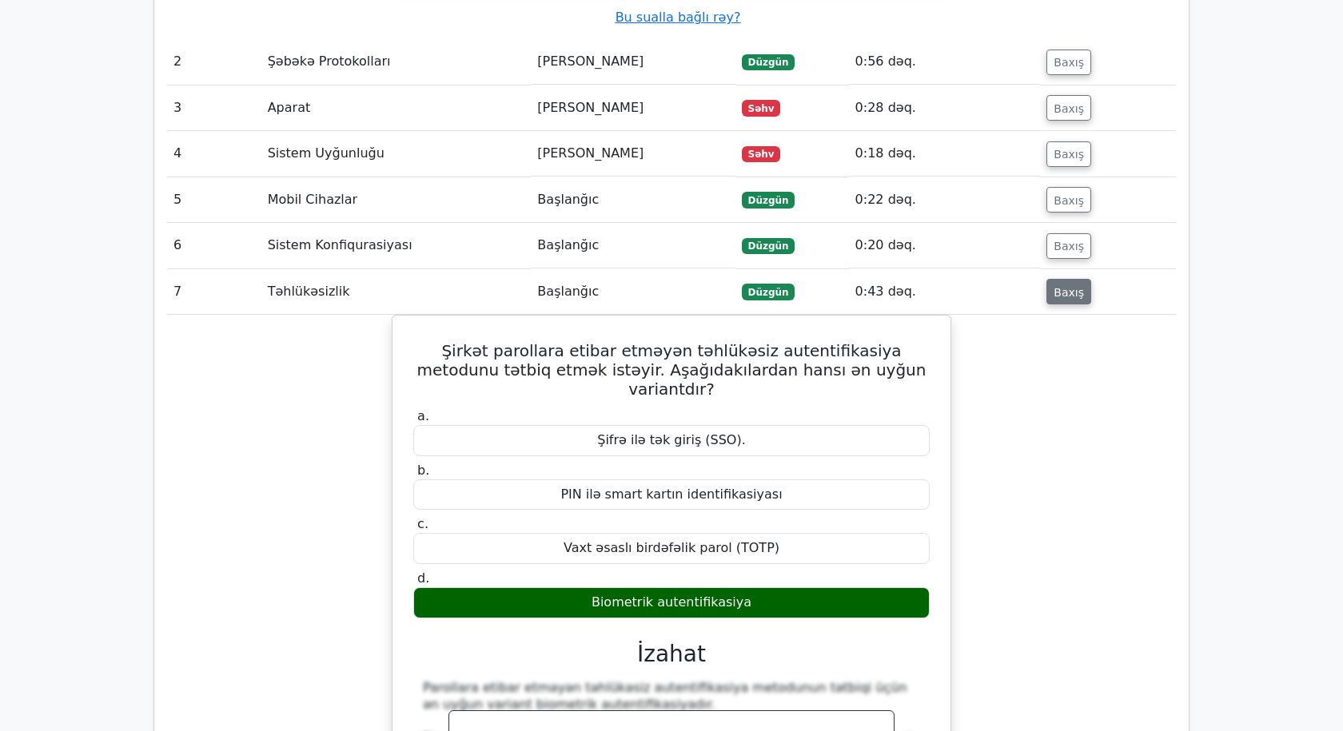
click at [1064, 285] on font "Baxış" at bounding box center [1068, 291] width 30 height 13
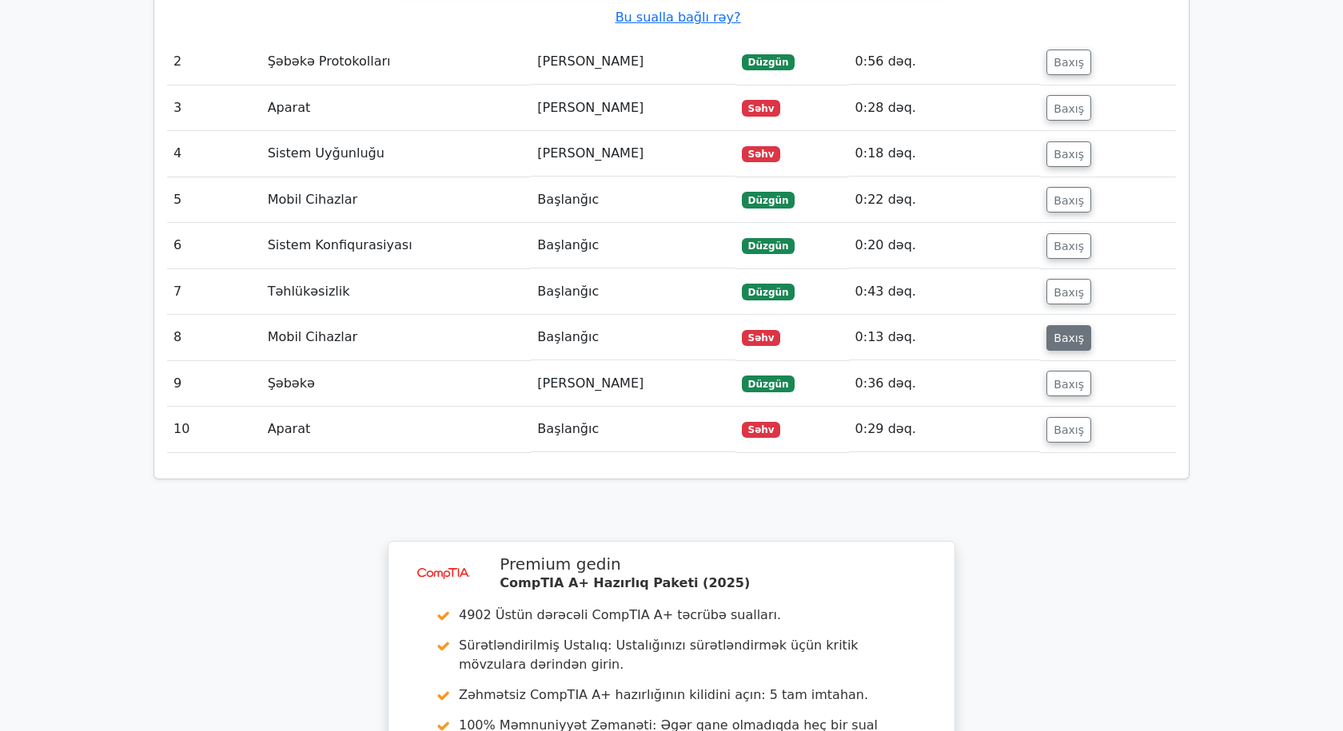
click at [1061, 332] on font "Baxış" at bounding box center [1068, 338] width 30 height 13
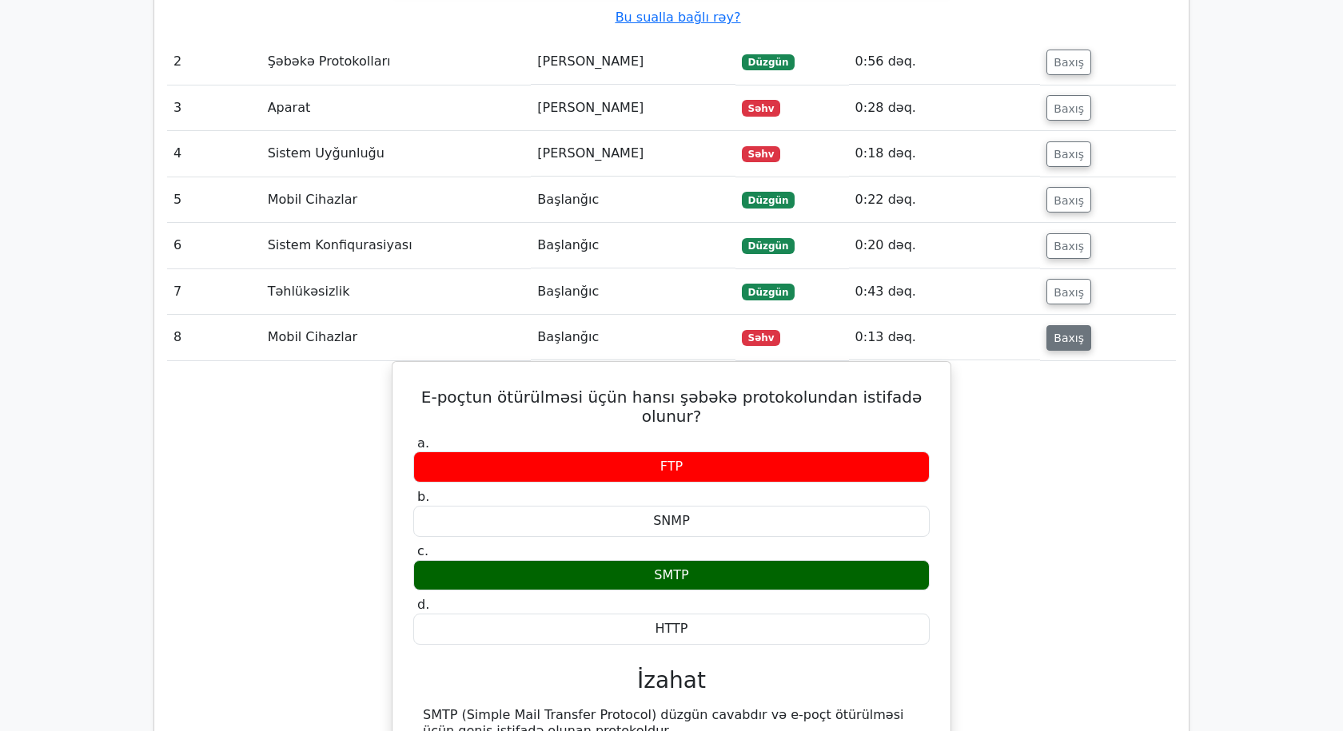
click at [1071, 332] on font "Baxış" at bounding box center [1068, 338] width 30 height 13
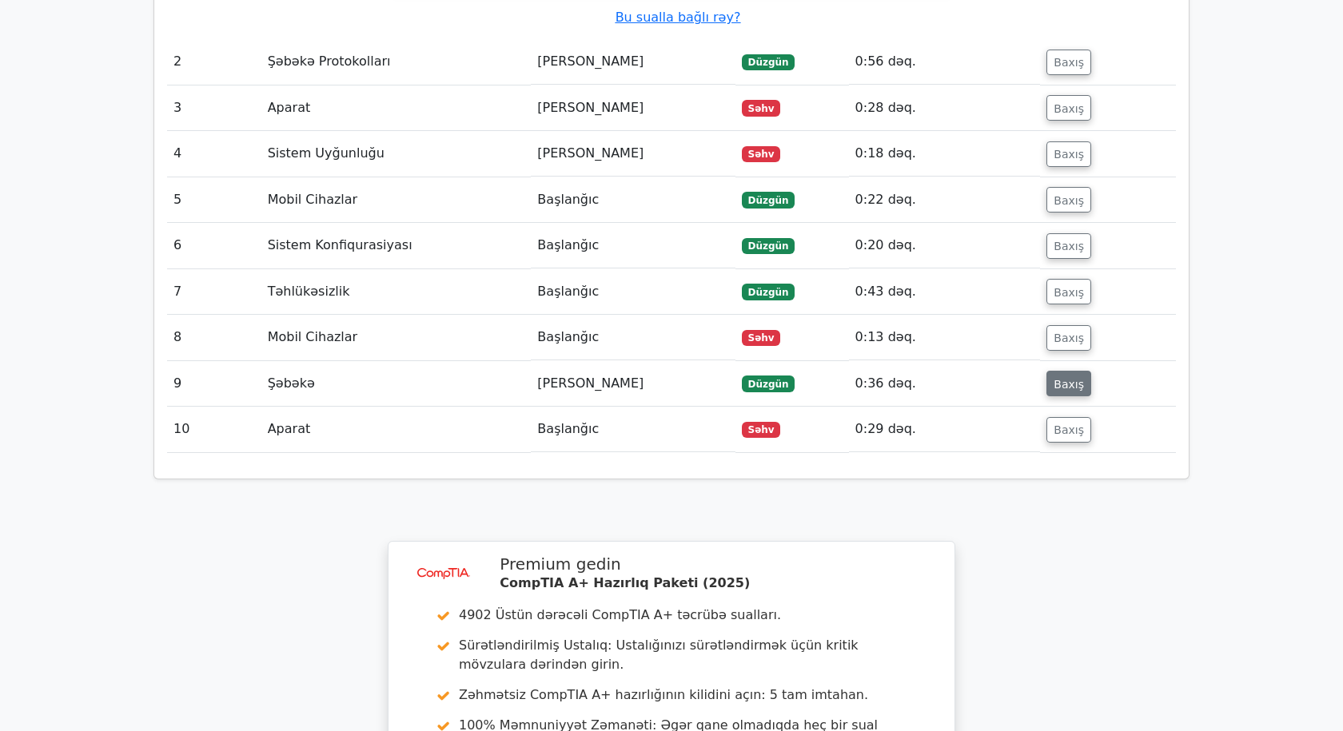
click at [1068, 377] on font "Baxış" at bounding box center [1068, 383] width 30 height 13
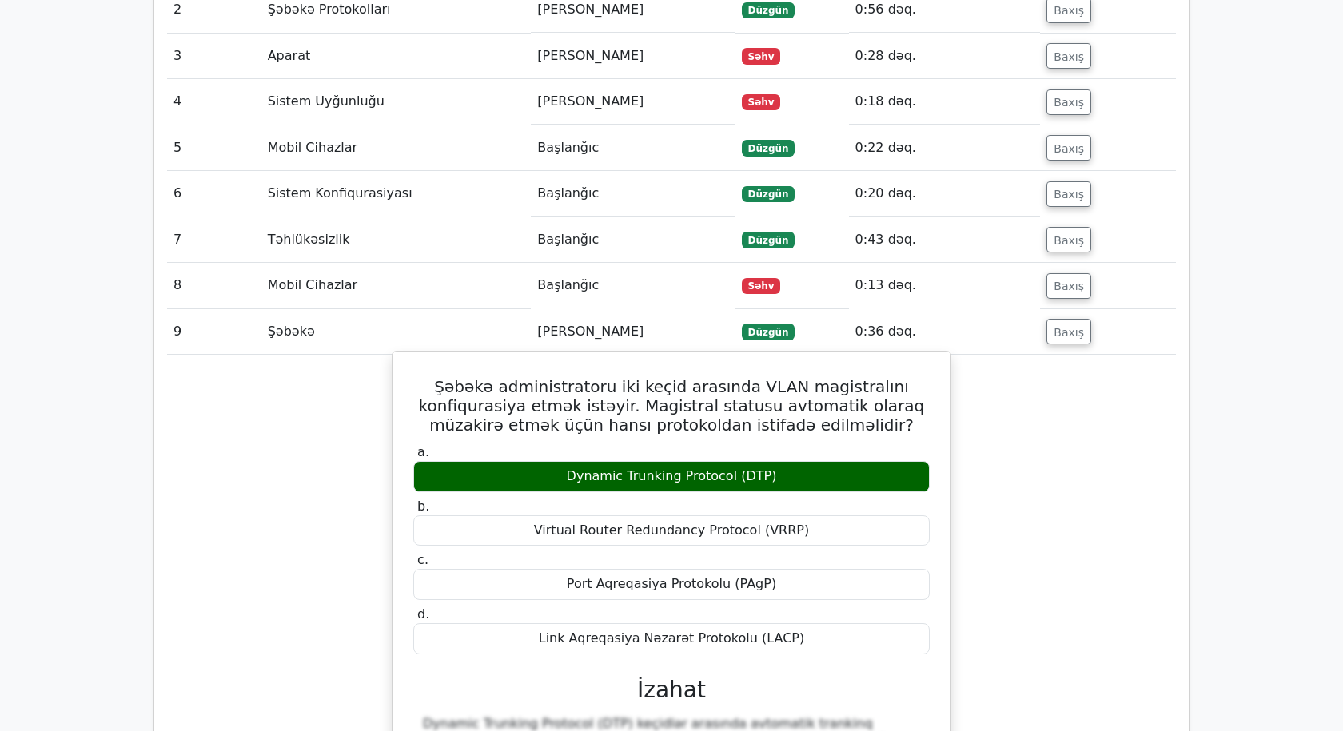
scroll to position [2378, 0]
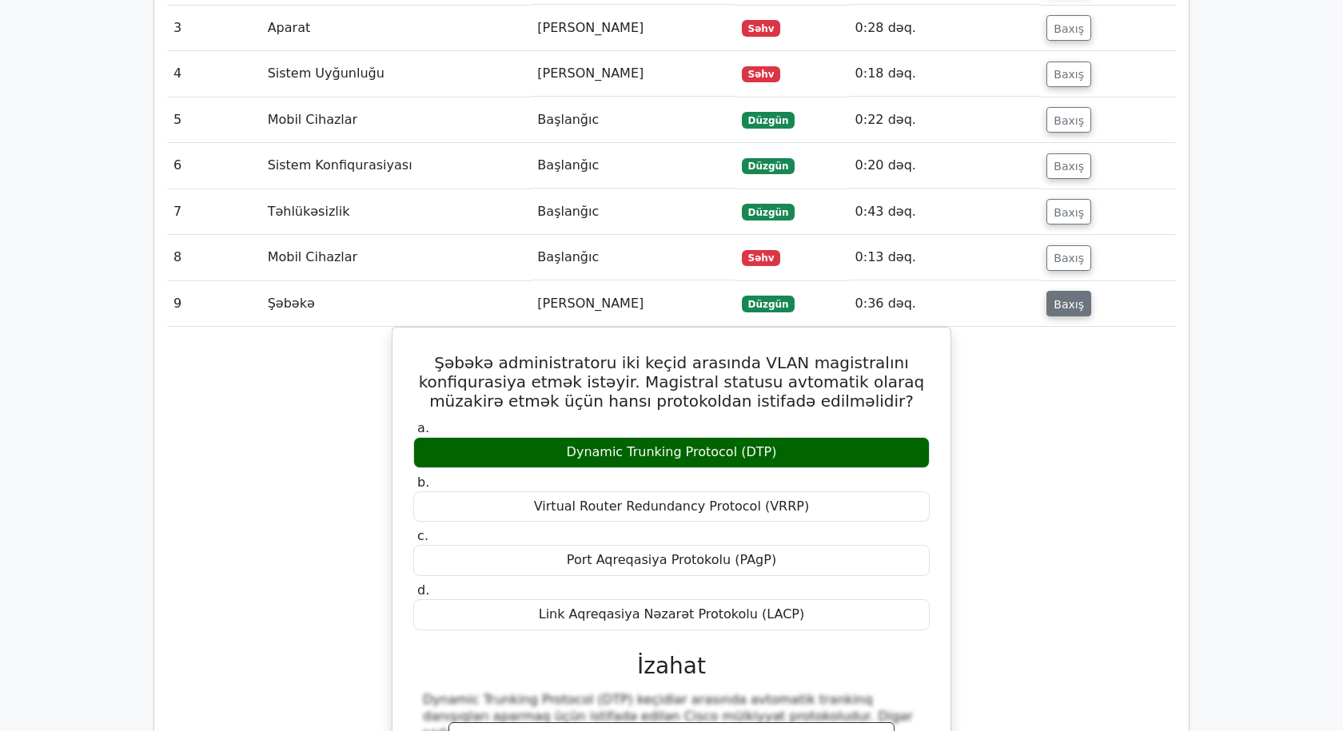
click at [1059, 297] on font "Baxış" at bounding box center [1068, 303] width 30 height 13
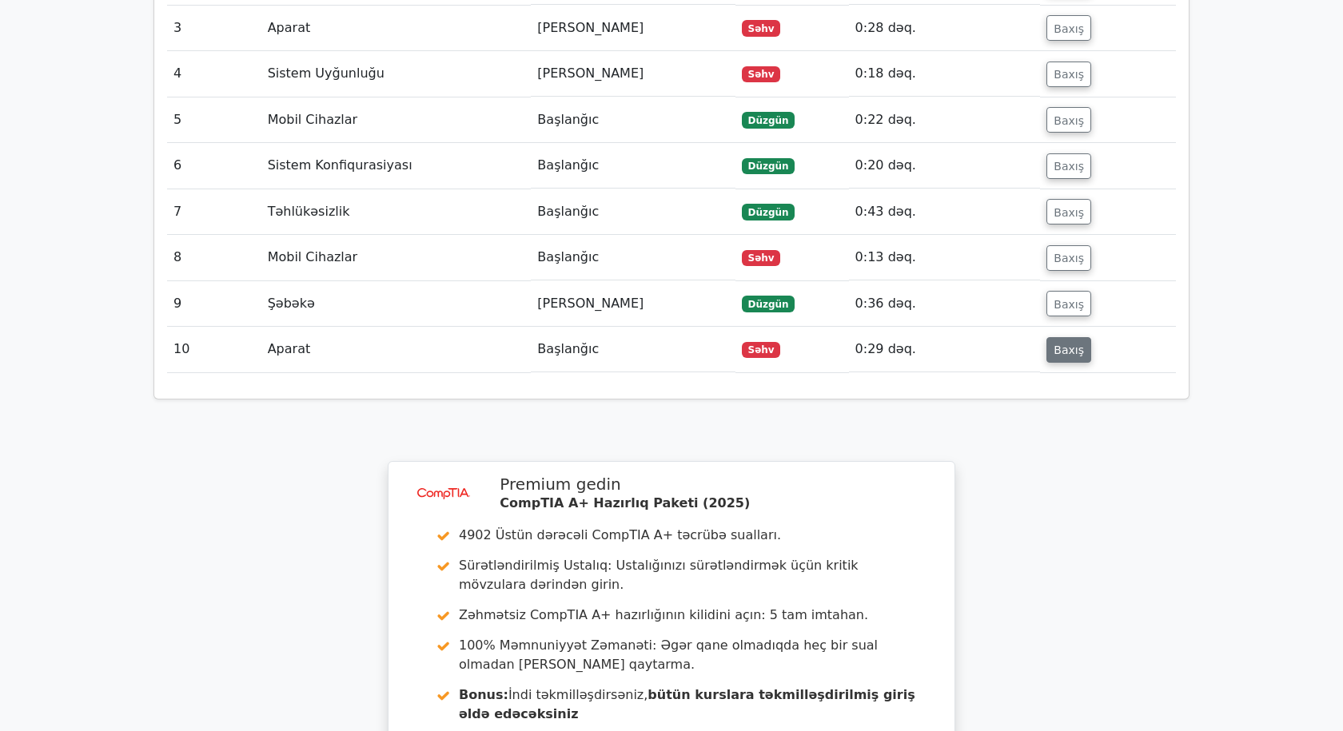
click at [1061, 344] on font "Baxış" at bounding box center [1068, 350] width 30 height 13
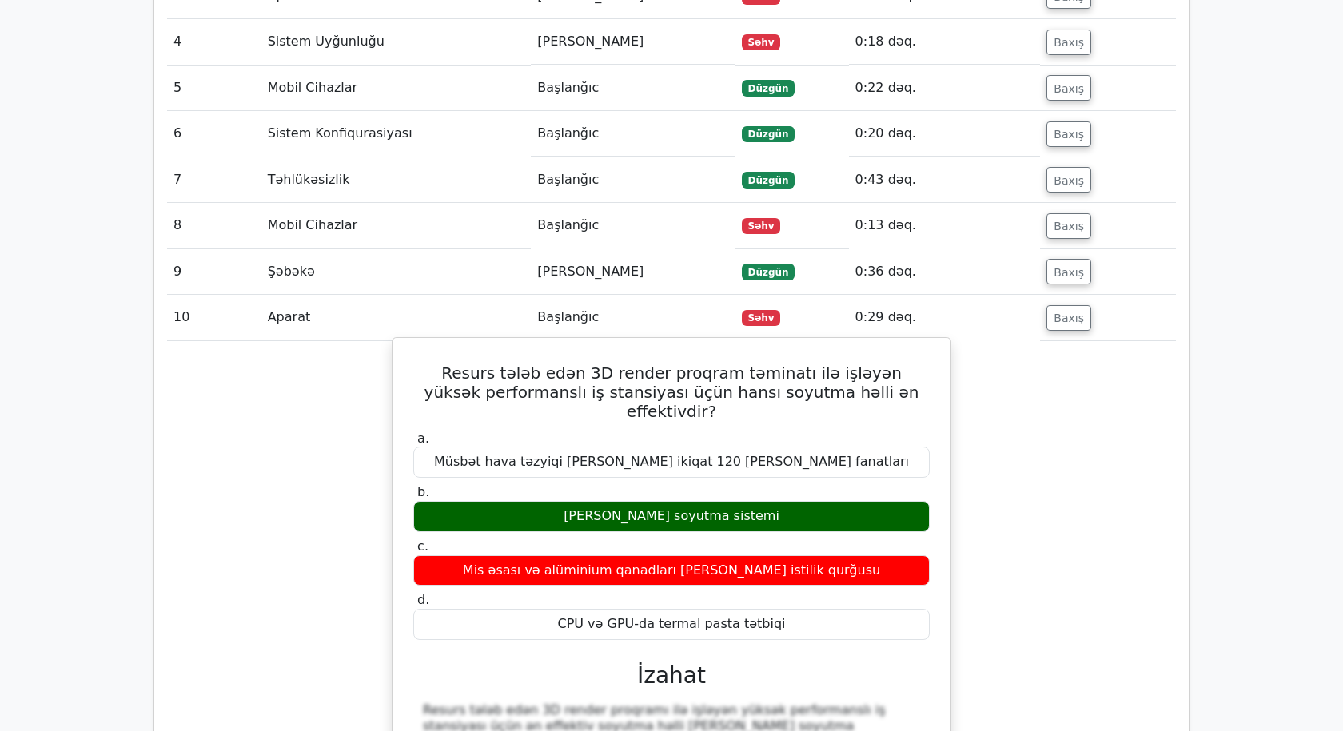
scroll to position [2458, 0]
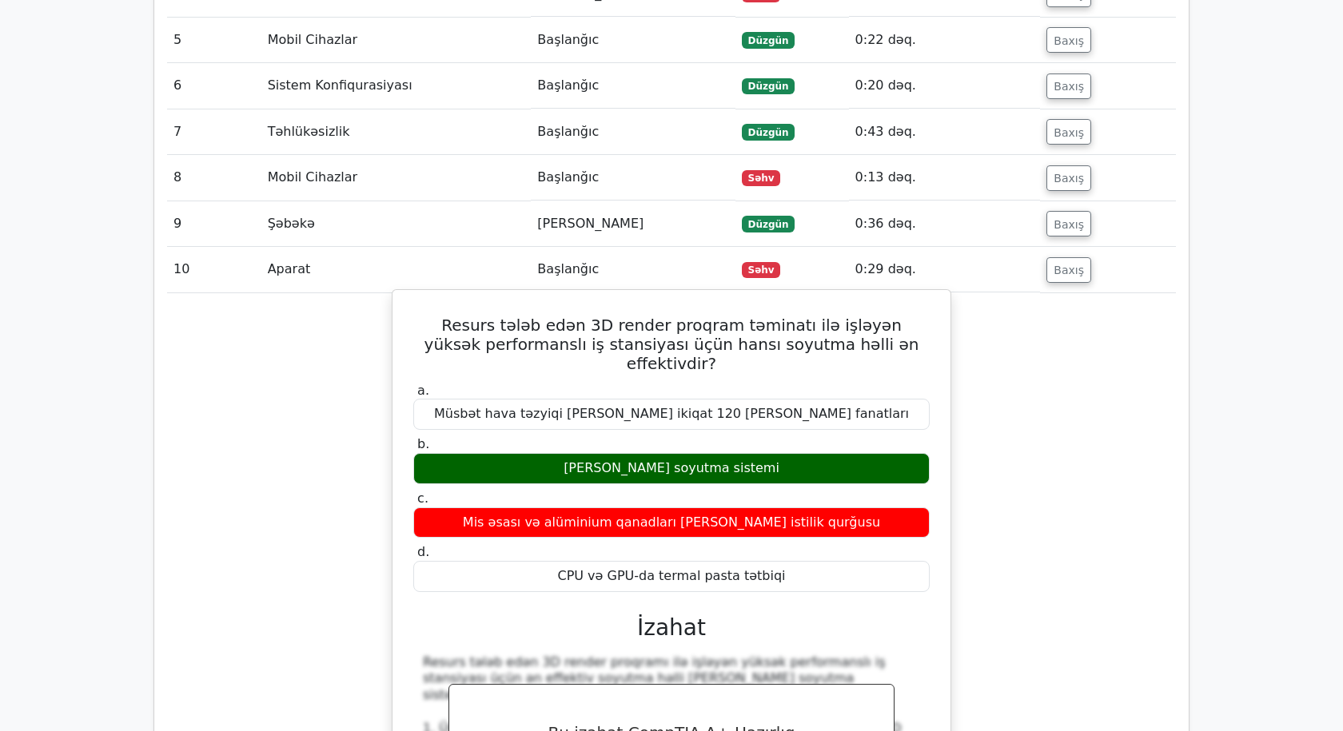
click at [752, 453] on div "[PERSON_NAME] soyutma sistemi" at bounding box center [671, 468] width 516 height 31
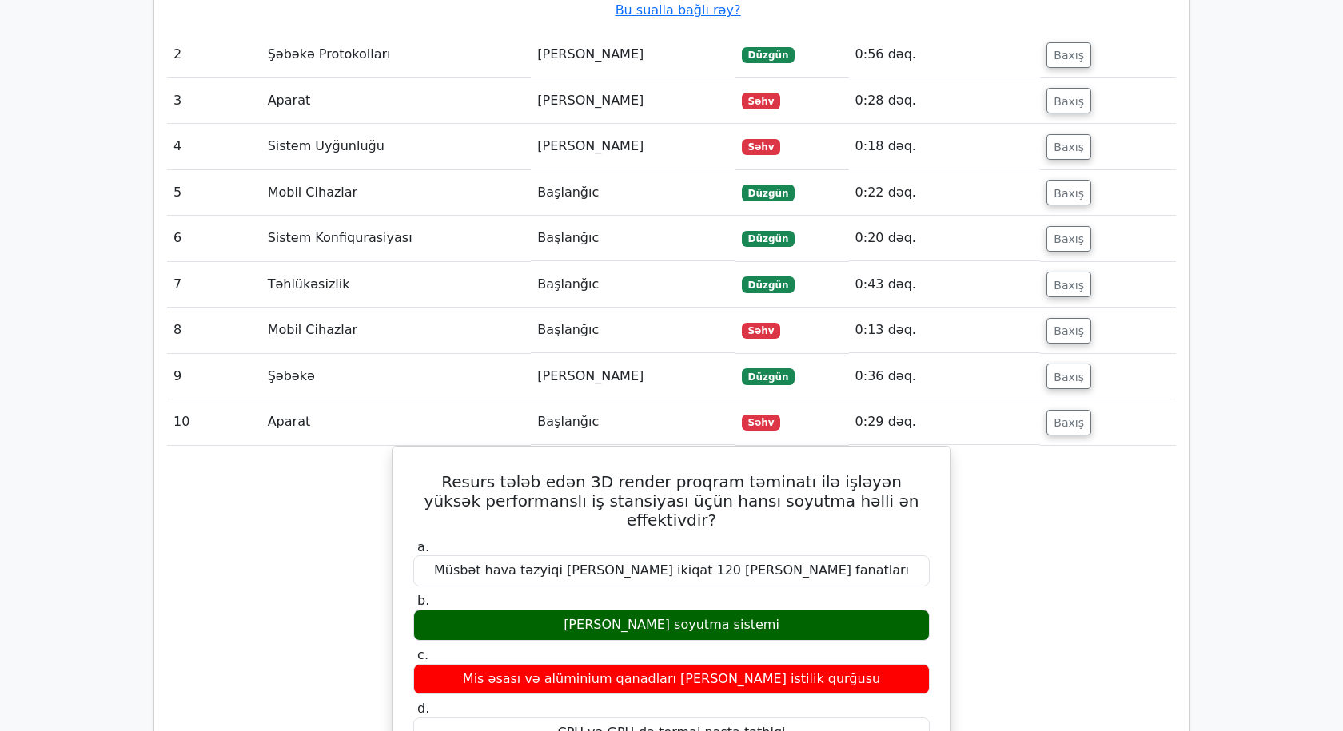
scroll to position [1899, 0]
